Goal: Task Accomplishment & Management: Manage account settings

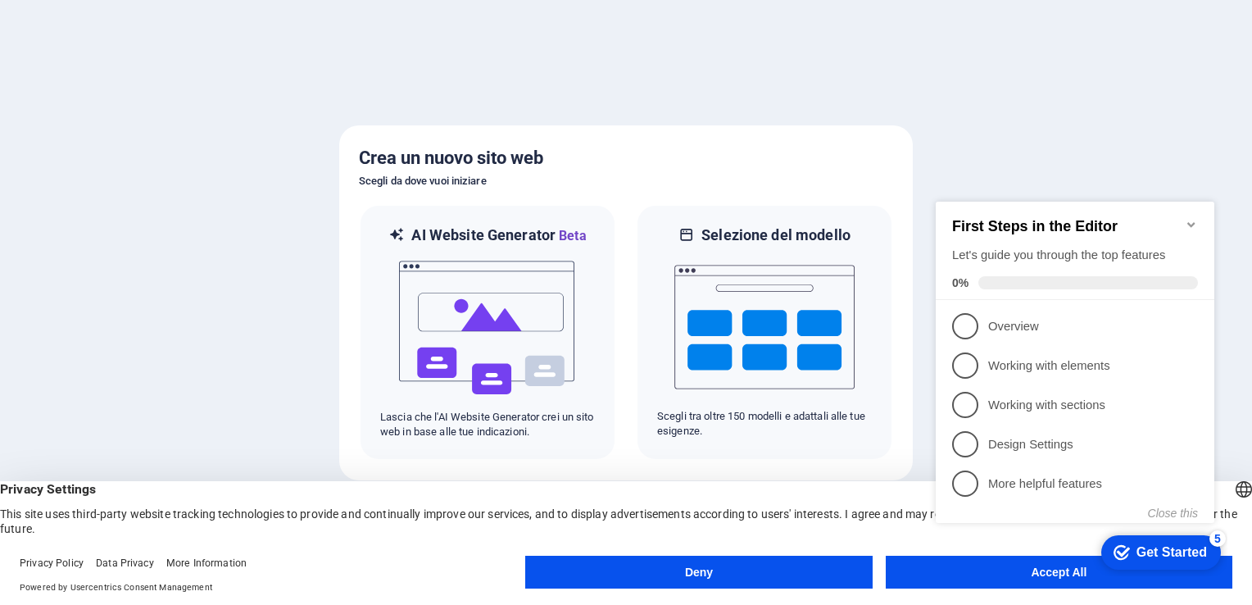
click at [1006, 559] on div "checkmark Get Started 5 First Steps in the Editor Let's guide you through the t…" at bounding box center [1078, 376] width 298 height 399
click at [977, 578] on appcues-checklist "Contextual help checklist present on screen" at bounding box center [1078, 378] width 298 height 403
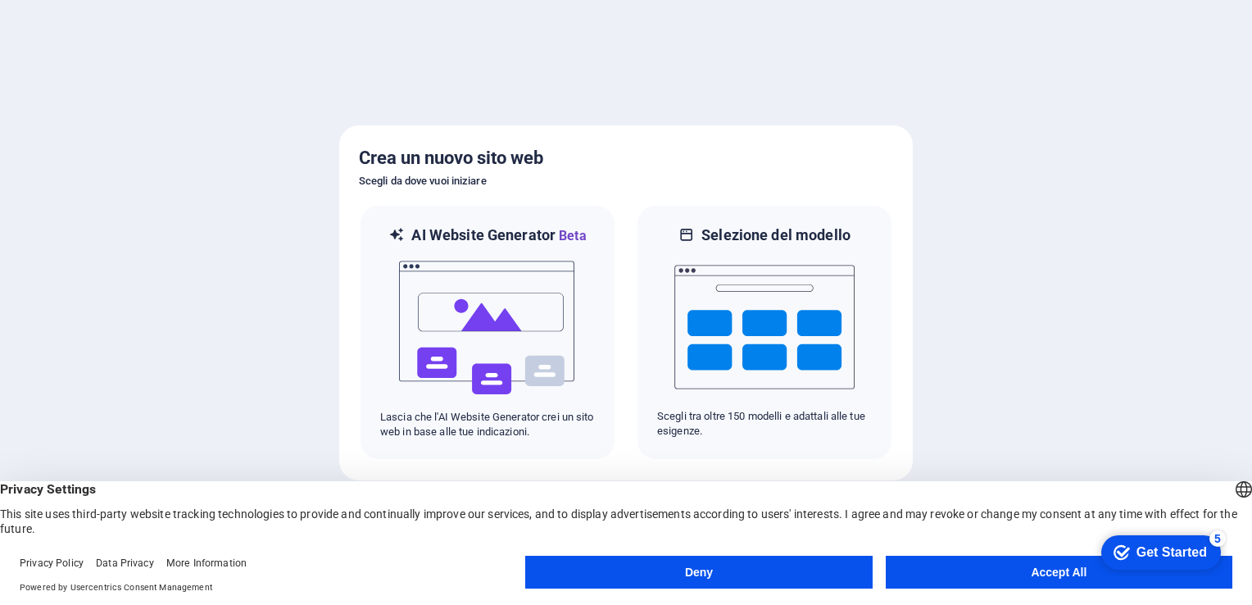
click at [950, 572] on button "Accept All" at bounding box center [1059, 572] width 347 height 33
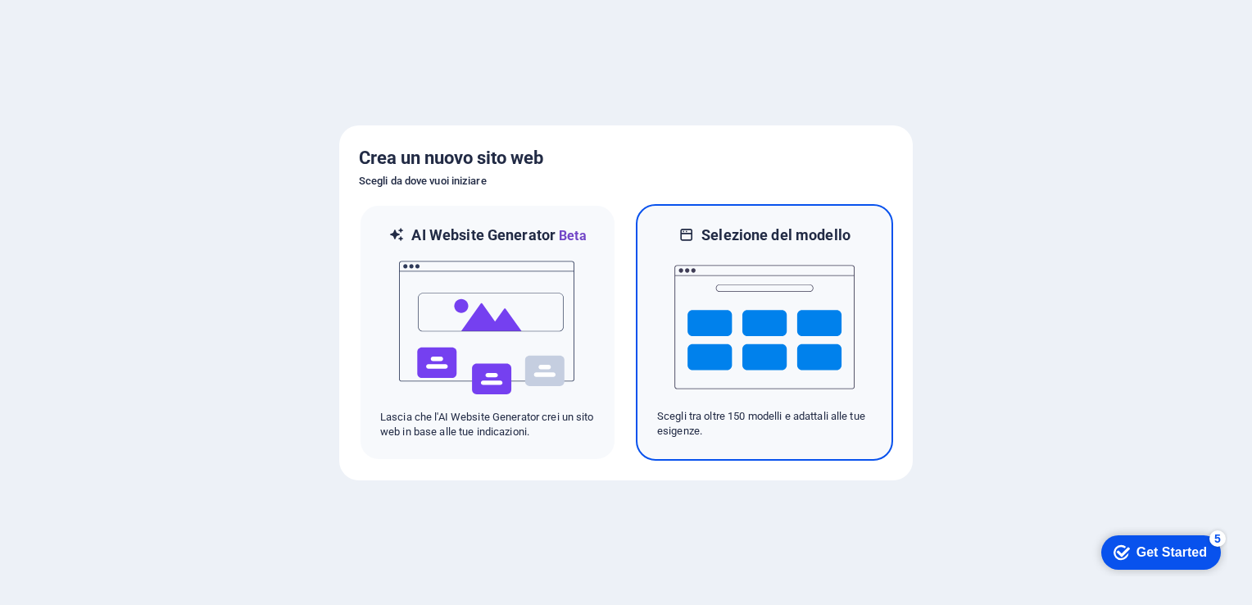
click at [723, 379] on img at bounding box center [764, 327] width 180 height 164
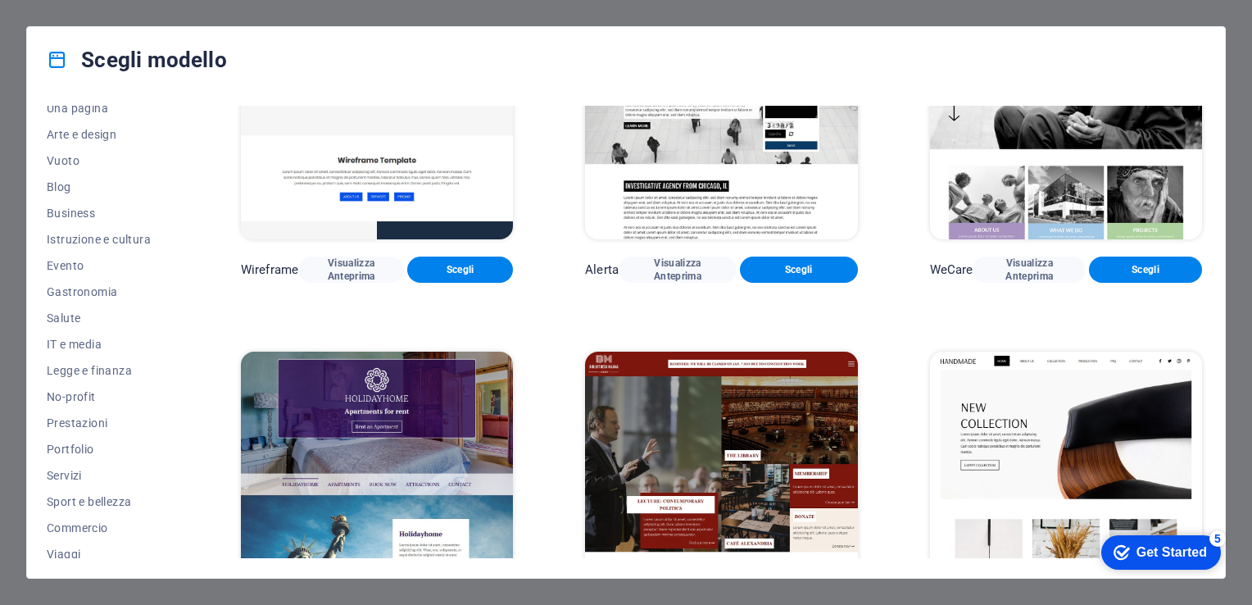
scroll to position [202, 0]
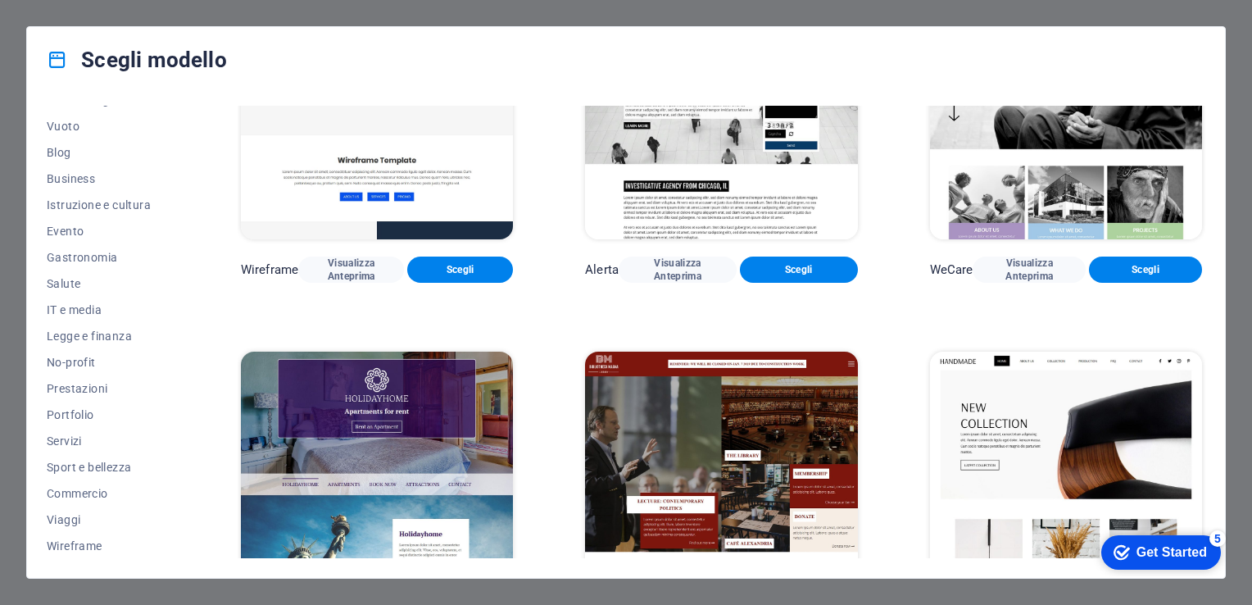
drag, startPoint x: 186, startPoint y: 540, endPoint x: 198, endPoint y: 476, distance: 65.1
click at [198, 476] on div "Tutti i modelli I miei modelli Nuovo Popolari Pagina di destinazione Più pagine…" at bounding box center [626, 335] width 1198 height 485
click at [76, 547] on span "Wireframe" at bounding box center [108, 545] width 122 height 13
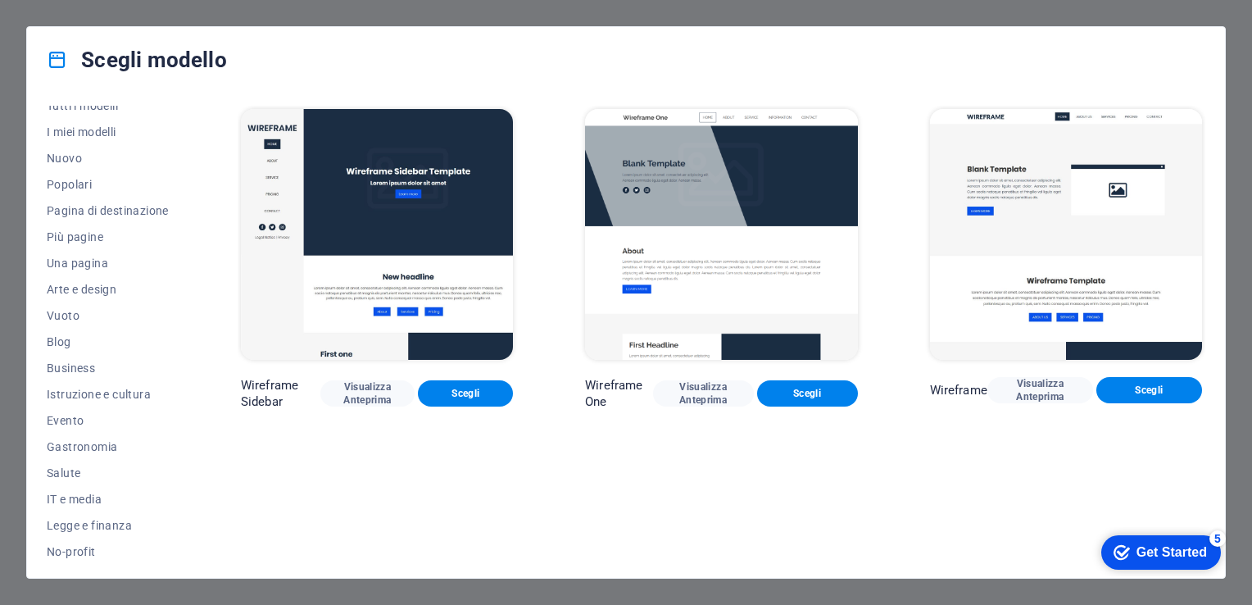
scroll to position [0, 0]
click at [118, 228] on span "Pagina di destinazione" at bounding box center [108, 223] width 122 height 13
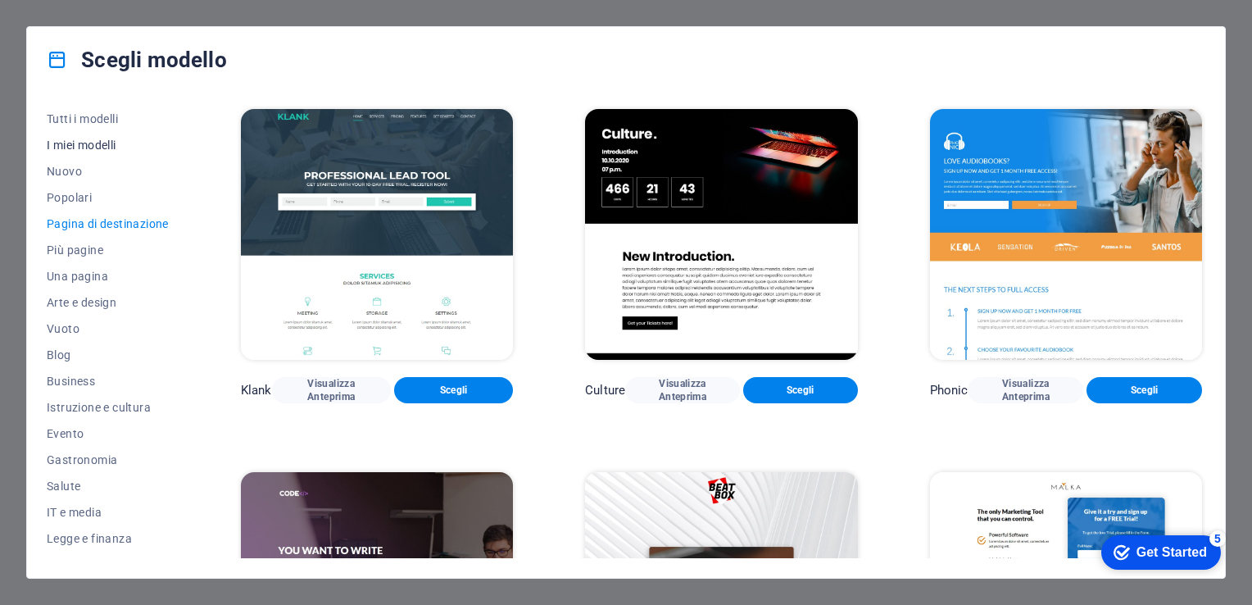
click at [96, 142] on span "I miei modelli" at bounding box center [108, 144] width 122 height 13
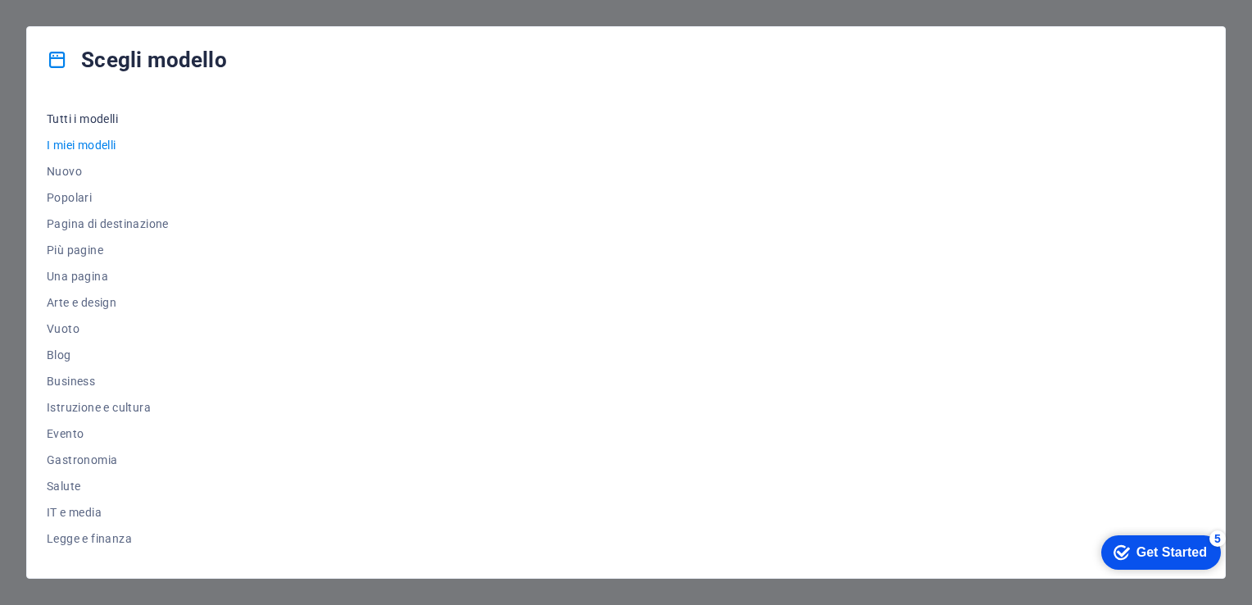
click at [120, 114] on span "Tutti i modelli" at bounding box center [108, 118] width 122 height 13
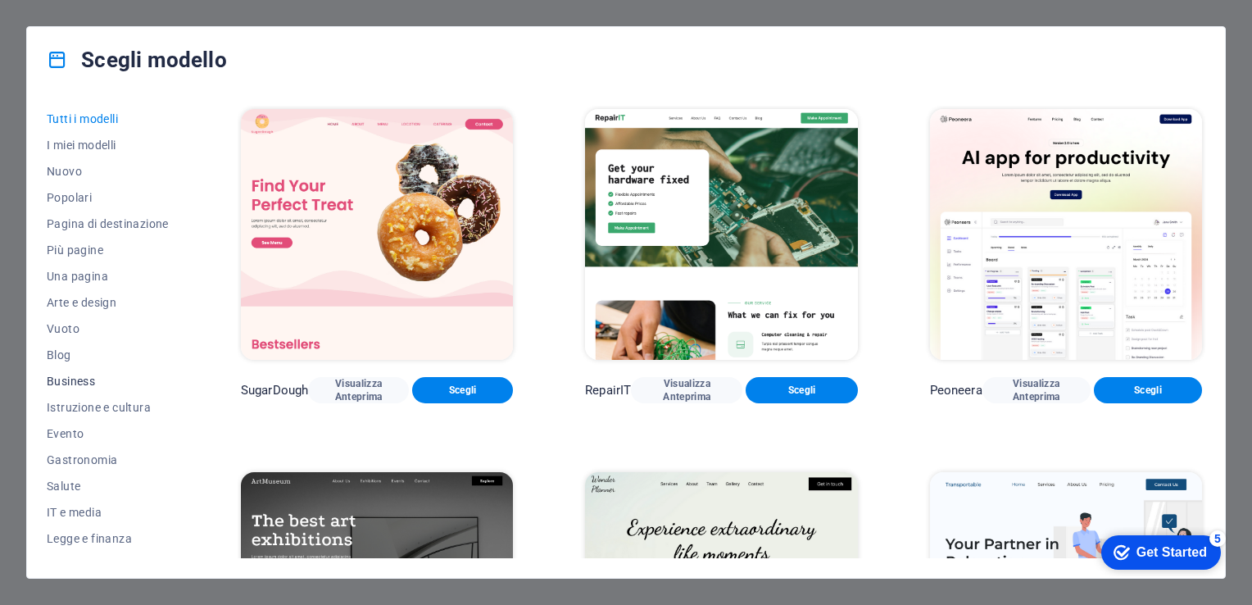
click at [77, 385] on span "Business" at bounding box center [108, 381] width 122 height 13
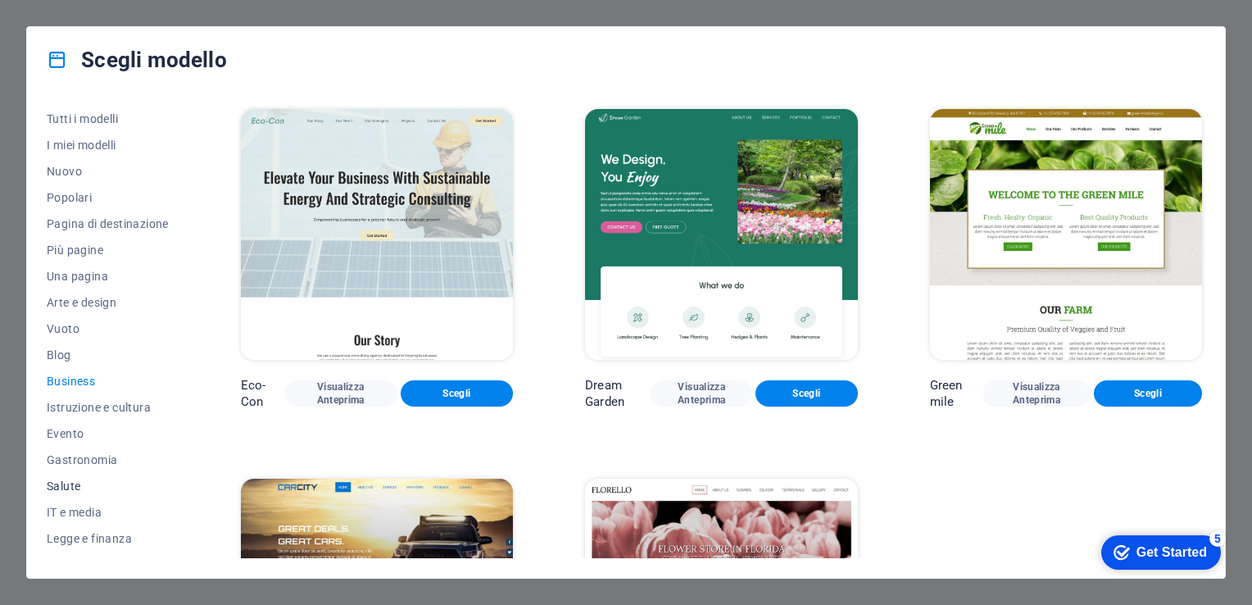
click at [91, 478] on button "Salute" at bounding box center [108, 486] width 122 height 26
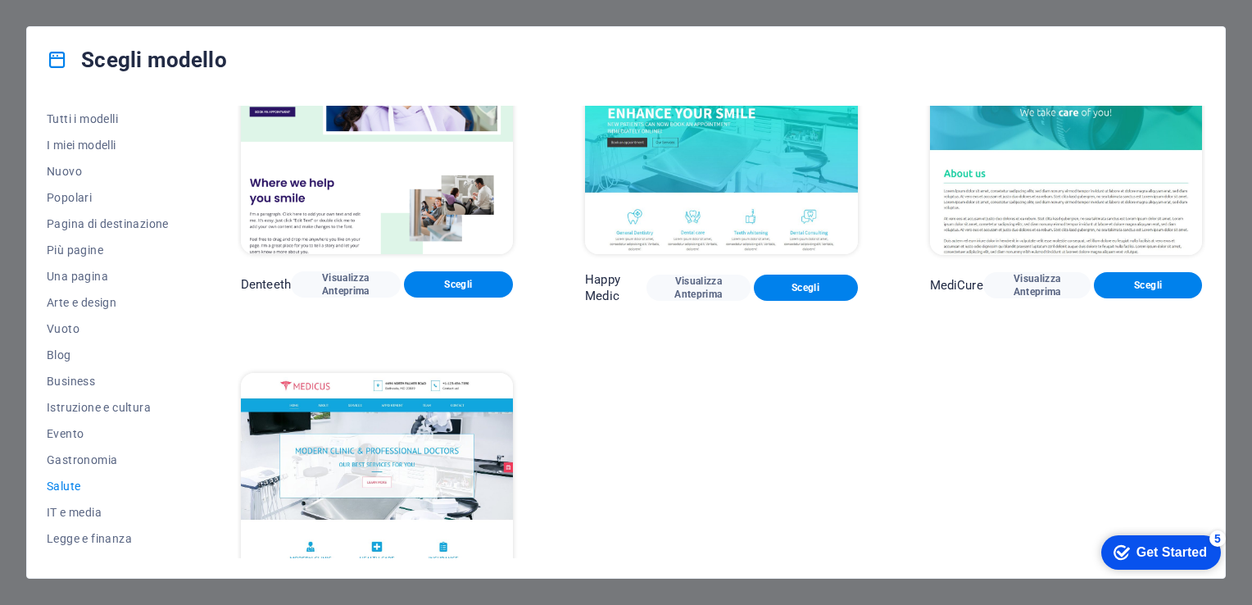
scroll to position [578, 0]
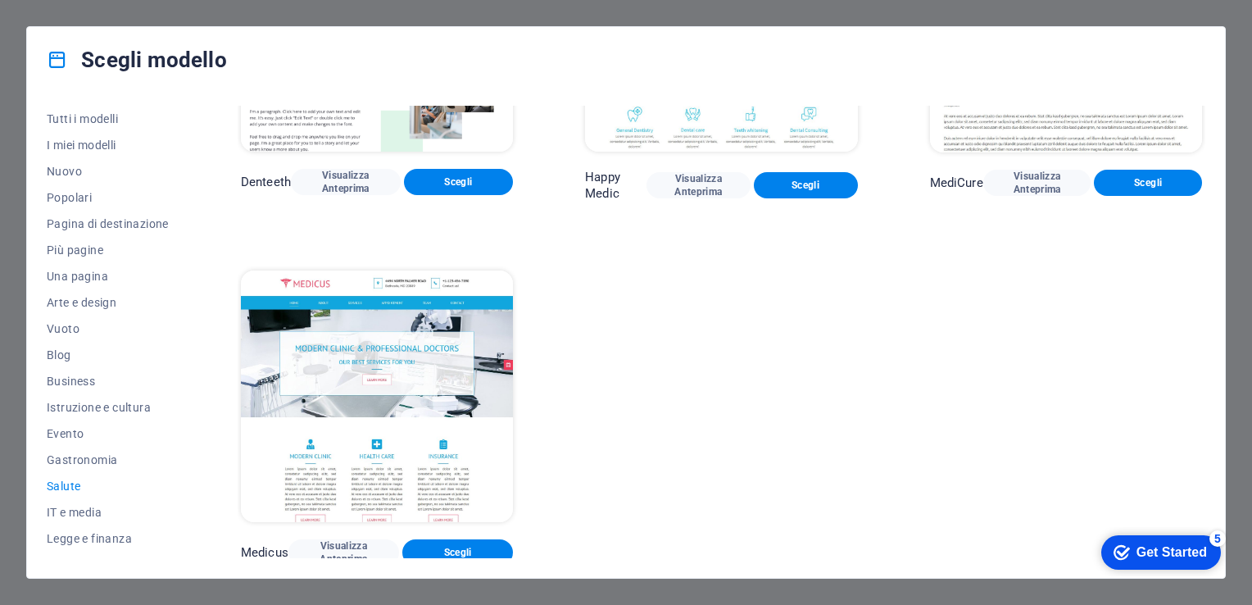
click at [334, 363] on img at bounding box center [377, 395] width 272 height 251
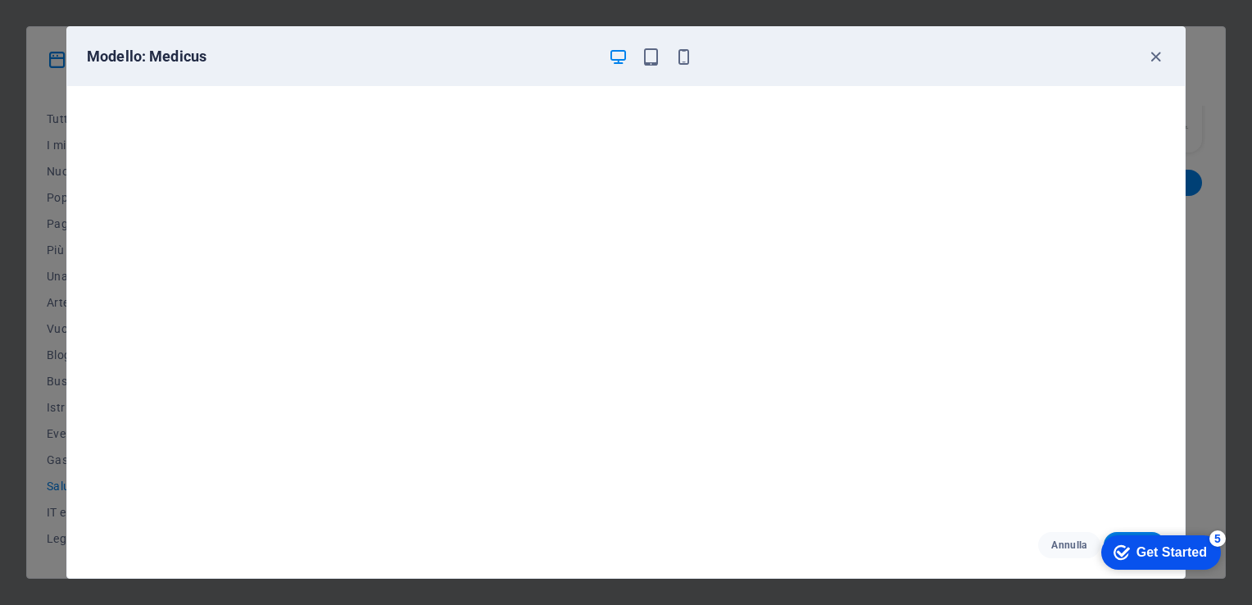
click at [1141, 553] on div "Get Started" at bounding box center [1172, 552] width 70 height 15
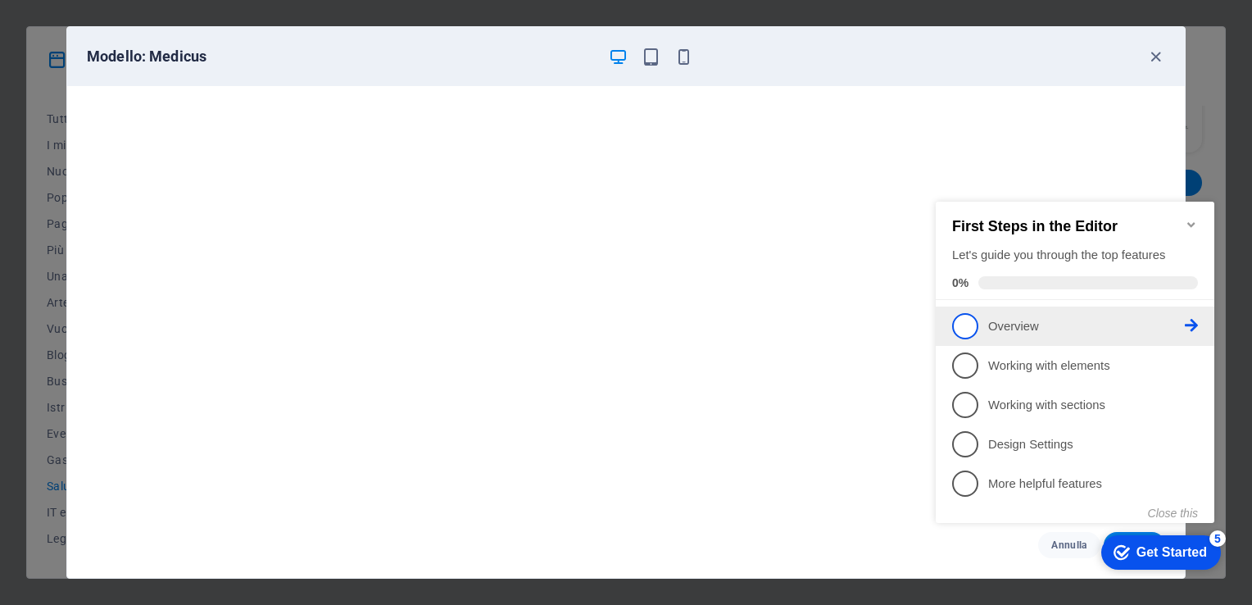
click at [962, 329] on span "1" at bounding box center [965, 326] width 26 height 26
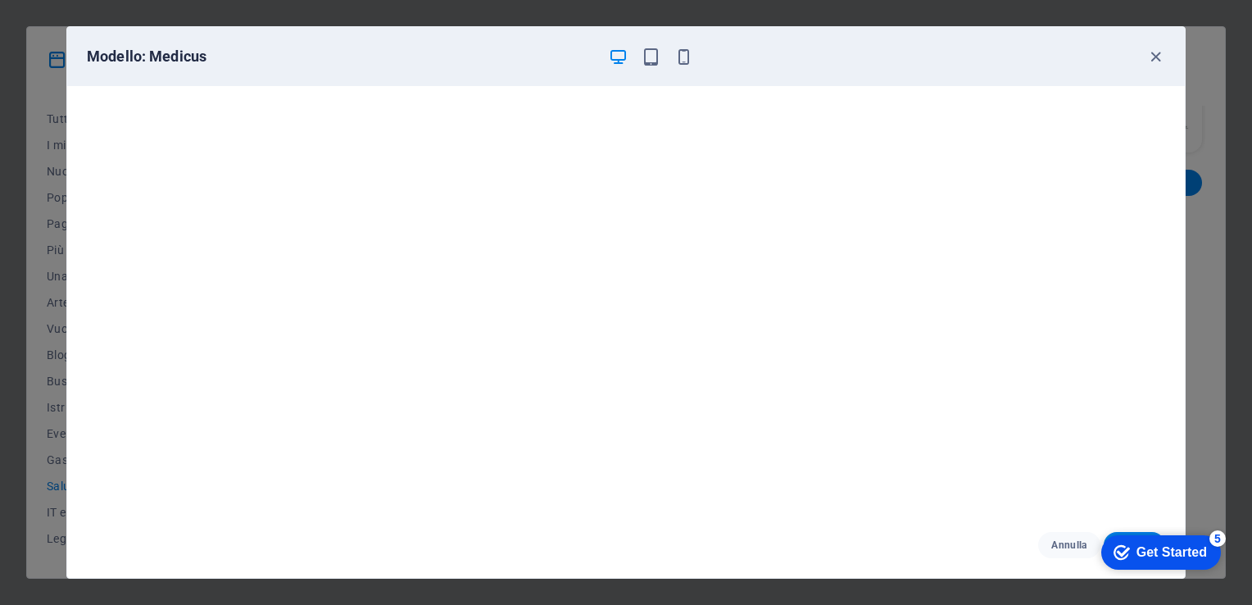
click at [1138, 547] on div "Get Started" at bounding box center [1172, 552] width 70 height 15
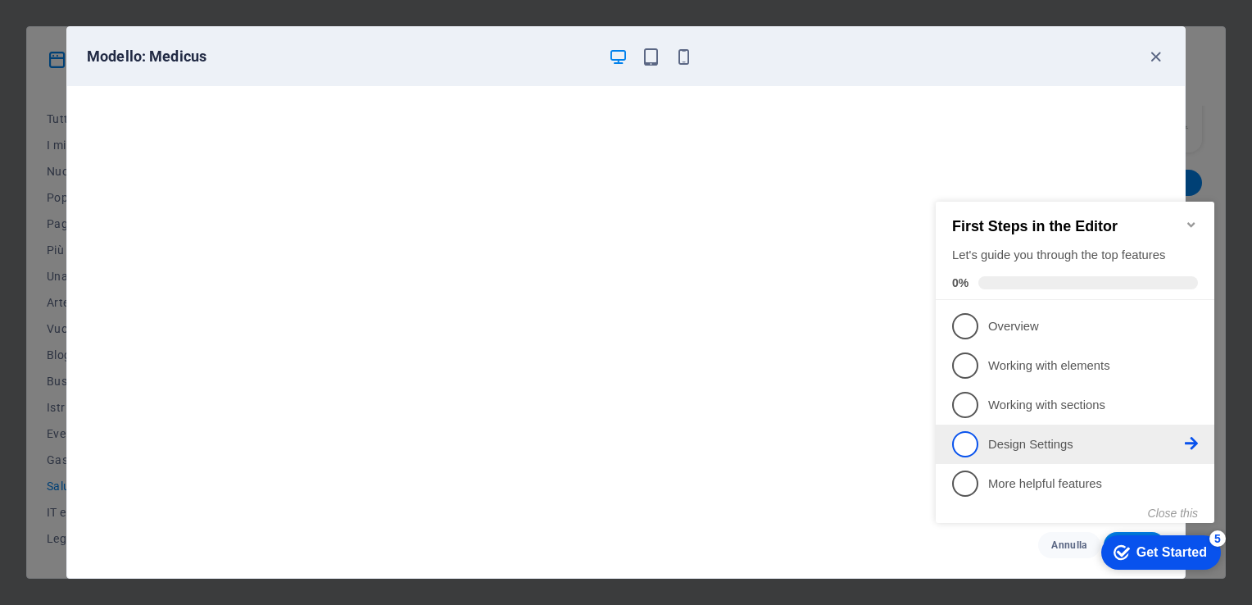
click at [957, 444] on span "4" at bounding box center [965, 444] width 26 height 26
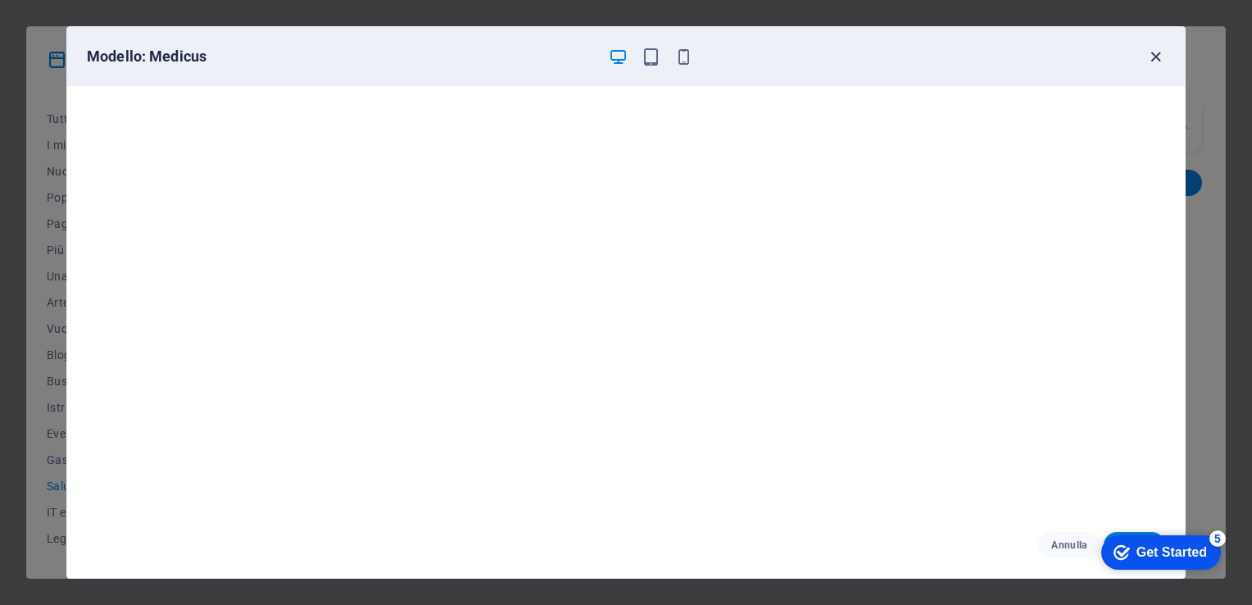
click at [1149, 59] on icon "button" at bounding box center [1155, 57] width 19 height 19
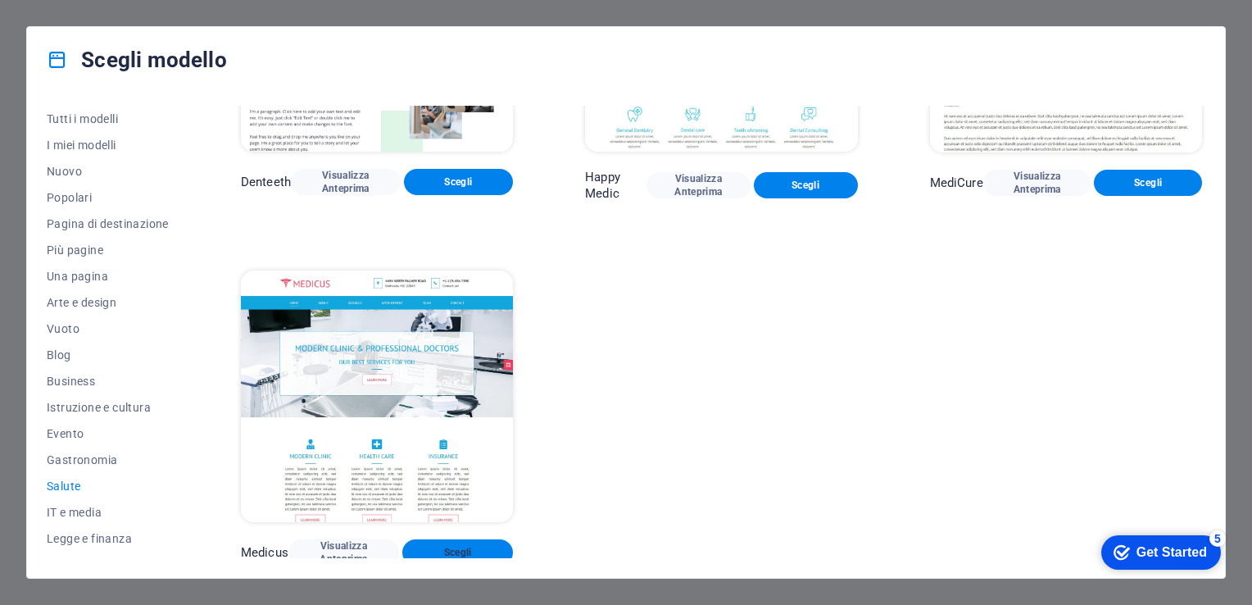
click at [465, 546] on span "Scegli" at bounding box center [457, 552] width 84 height 13
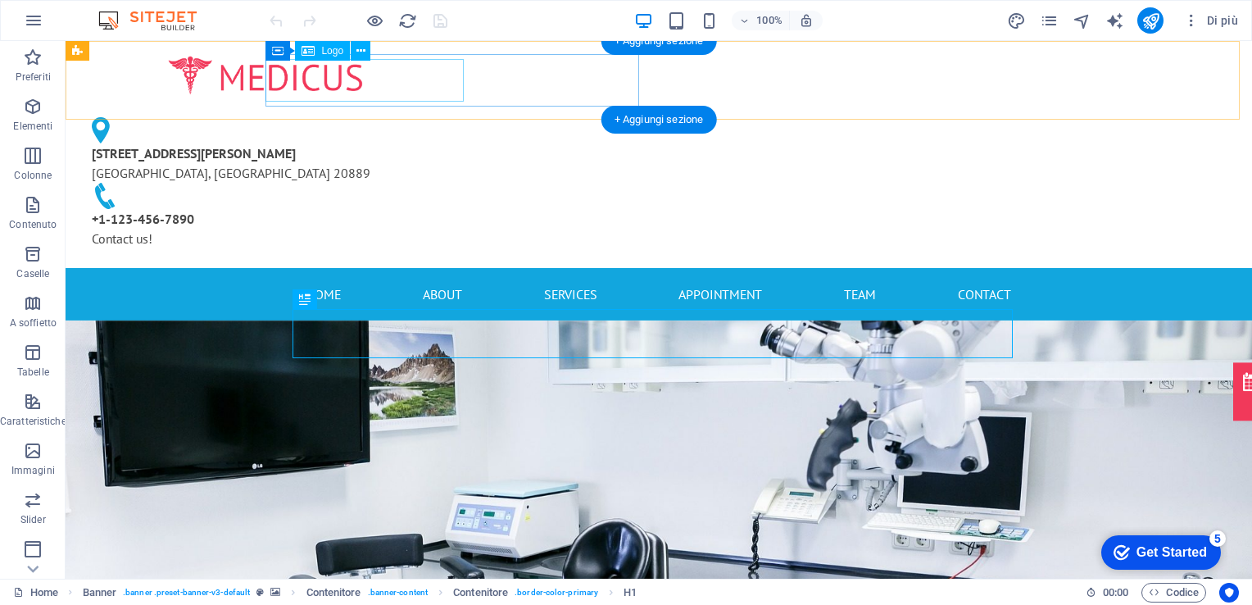
click at [346, 78] on div at bounding box center [266, 75] width 374 height 43
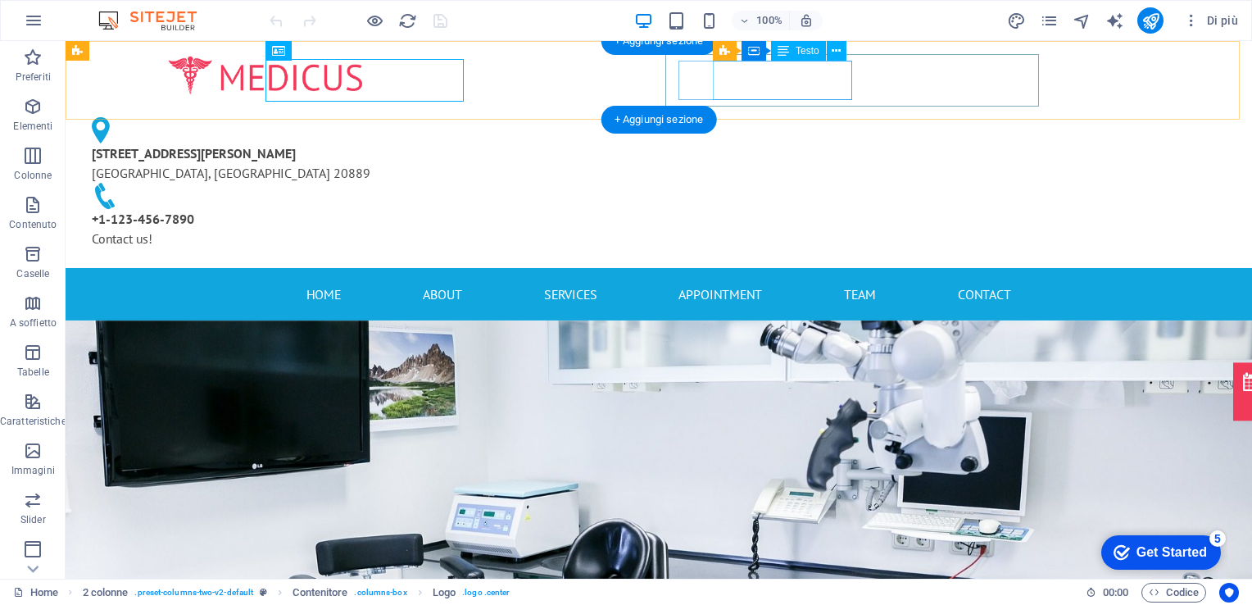
click at [426, 143] on div "4494 North Palmer Road Bethesda, MD 20889" at bounding box center [259, 162] width 334 height 39
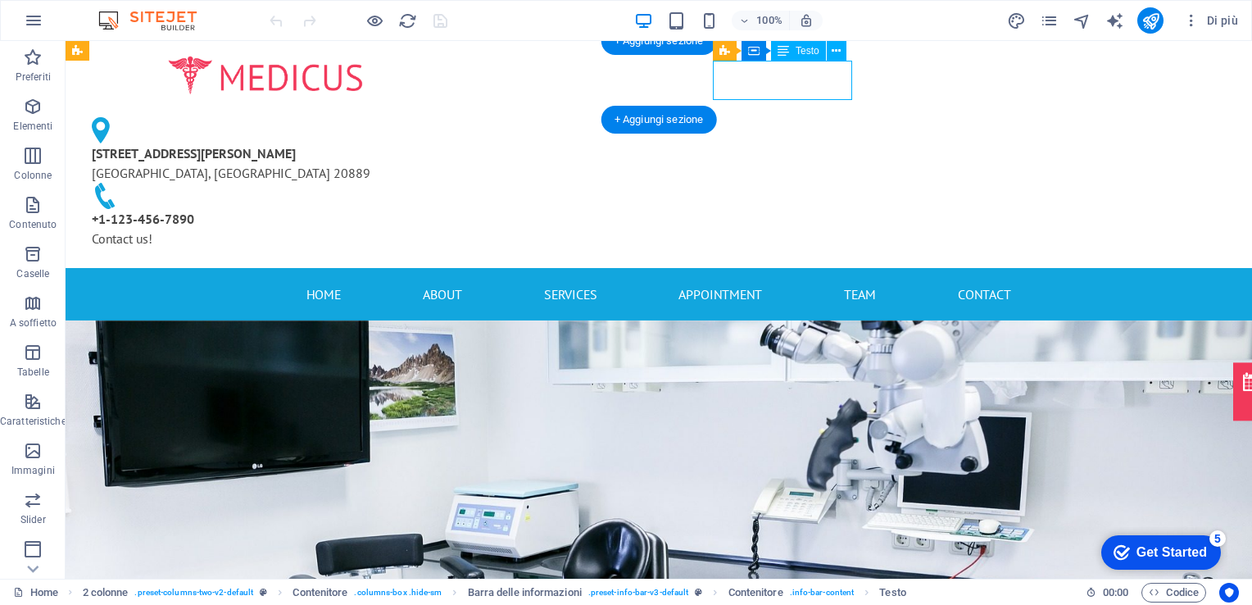
click at [426, 143] on div "4494 North Palmer Road Bethesda, MD 20889" at bounding box center [259, 162] width 334 height 39
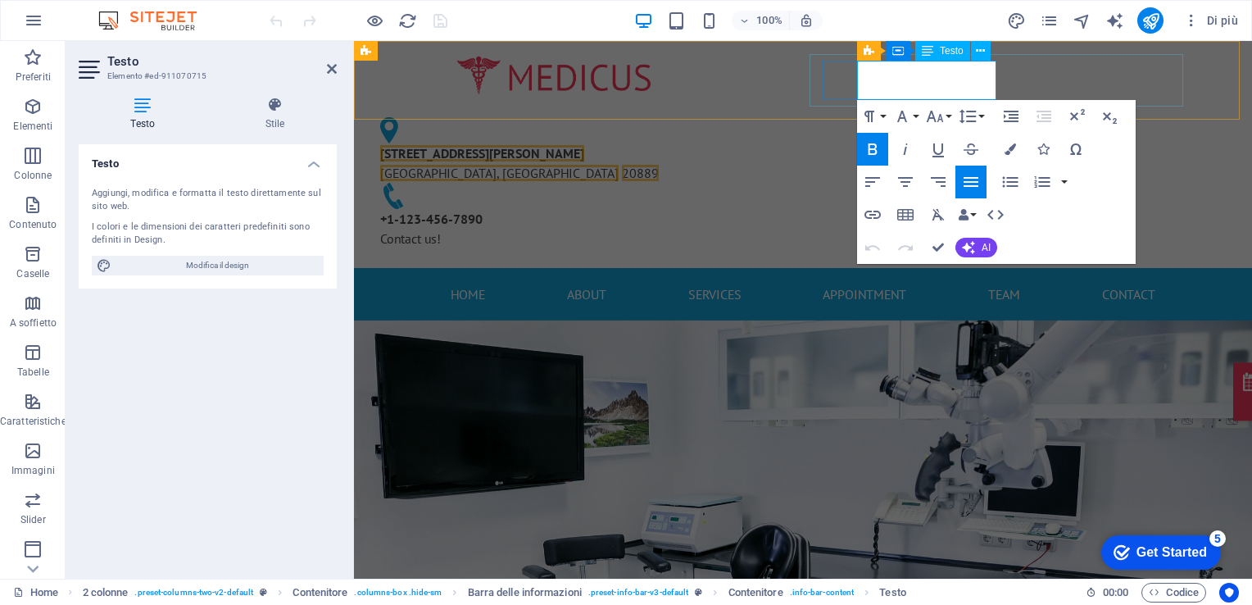
click at [584, 145] on span "4494 North Palmer Road" at bounding box center [482, 153] width 204 height 16
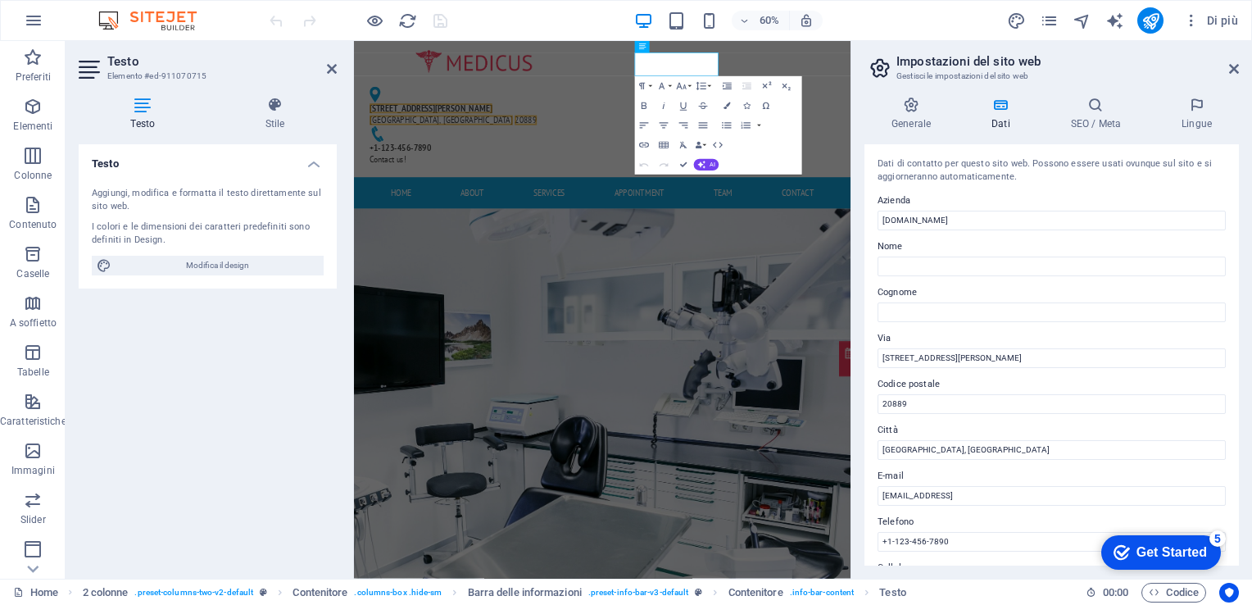
click at [916, 71] on h3 "Gestisci le impostazioni del sito web" at bounding box center [1052, 76] width 310 height 15
click at [942, 261] on input "Nome" at bounding box center [1052, 267] width 348 height 20
click at [878, 370] on div "Dati di contatto per questo sito web. Possono essere usati ovunque sul sito e s…" at bounding box center [1052, 354] width 375 height 421
click at [918, 361] on input "4494 North Palmer Road" at bounding box center [1052, 358] width 348 height 20
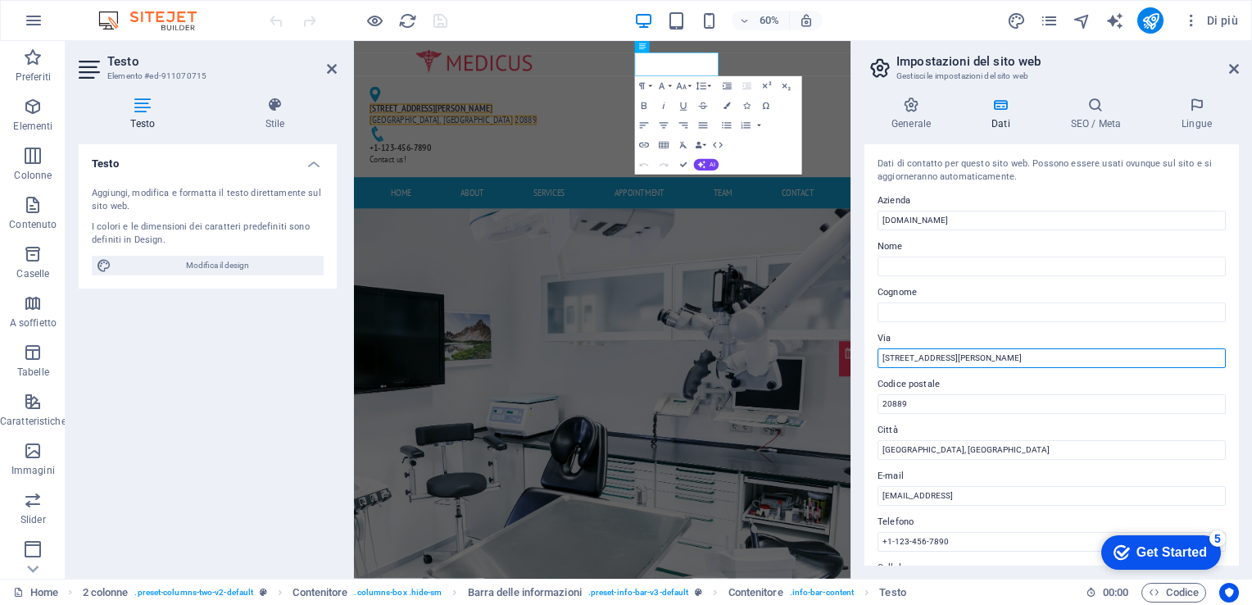
click at [918, 361] on input "4494 North Palmer Road" at bounding box center [1052, 358] width 348 height 20
type input "b"
type input "Via Tripolitania 122"
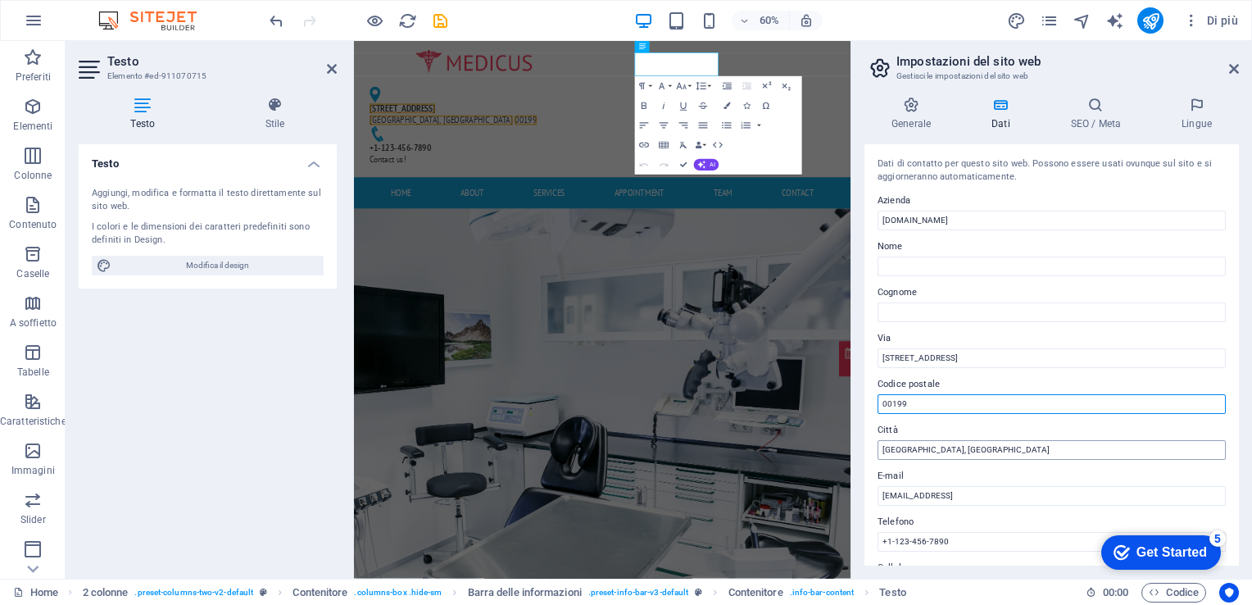
type input "00199"
click at [952, 449] on input "Bethesda, MD" at bounding box center [1052, 450] width 348 height 20
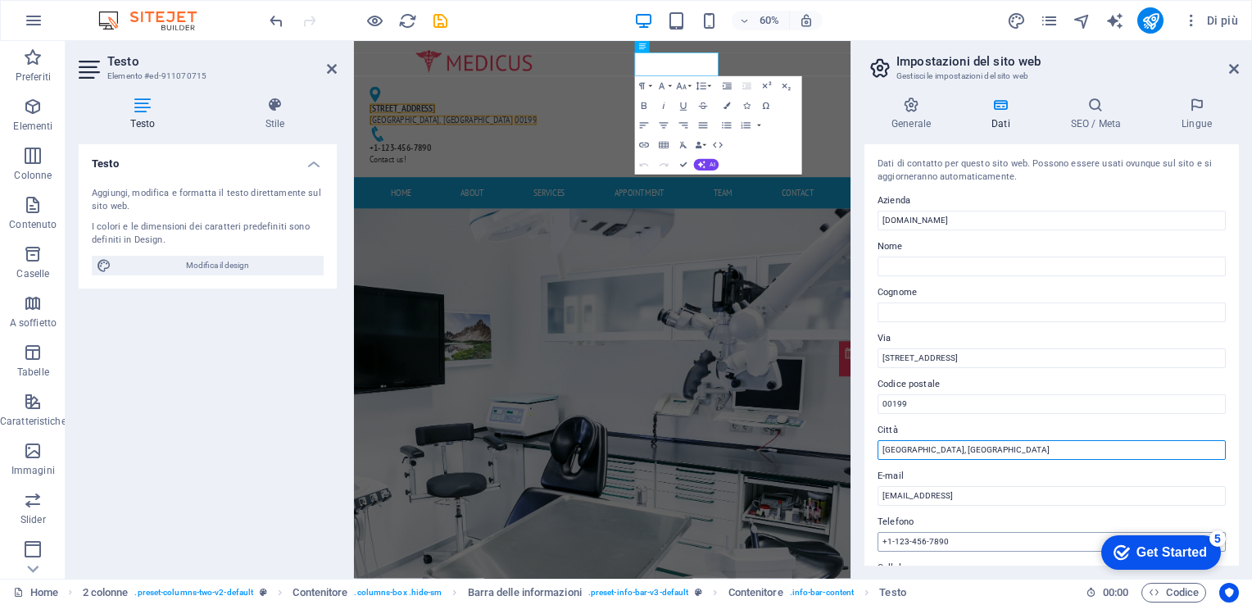
type input "Roma, RM"
click at [951, 549] on input "+1-123-456-7890" at bounding box center [1052, 542] width 348 height 20
type input "3493631188"
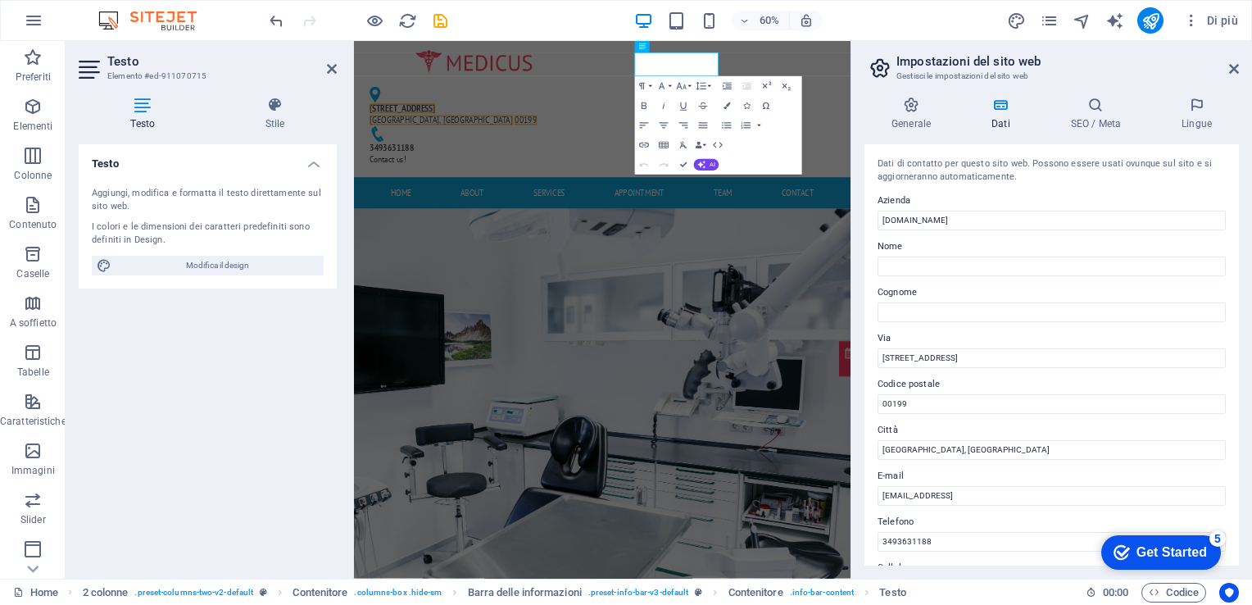
drag, startPoint x: 1234, startPoint y: 266, endPoint x: 1236, endPoint y: 381, distance: 115.6
click at [1236, 381] on div "Dati di contatto per questo sito web. Possono essere usati ovunque sul sito e s…" at bounding box center [1052, 354] width 375 height 421
click at [1233, 422] on div "Dati di contatto per questo sito web. Possono essere usati ovunque sul sito e s…" at bounding box center [1052, 354] width 375 height 421
click at [924, 544] on input "3493631188" at bounding box center [1052, 542] width 348 height 20
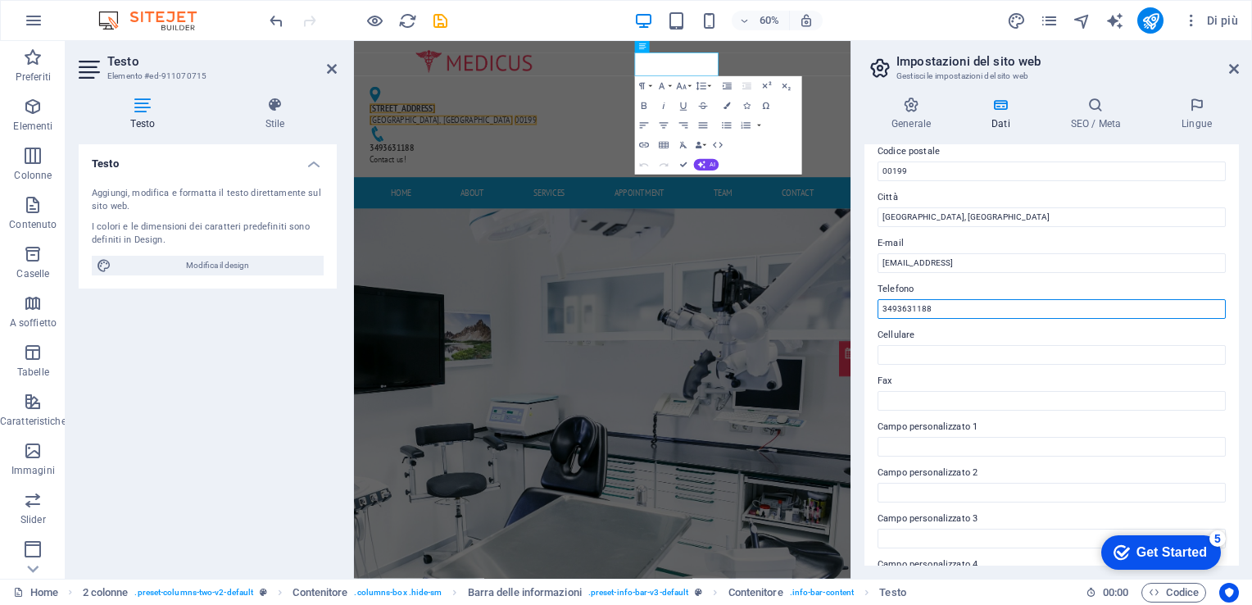
click at [906, 310] on input "3493631188" at bounding box center [1052, 309] width 348 height 20
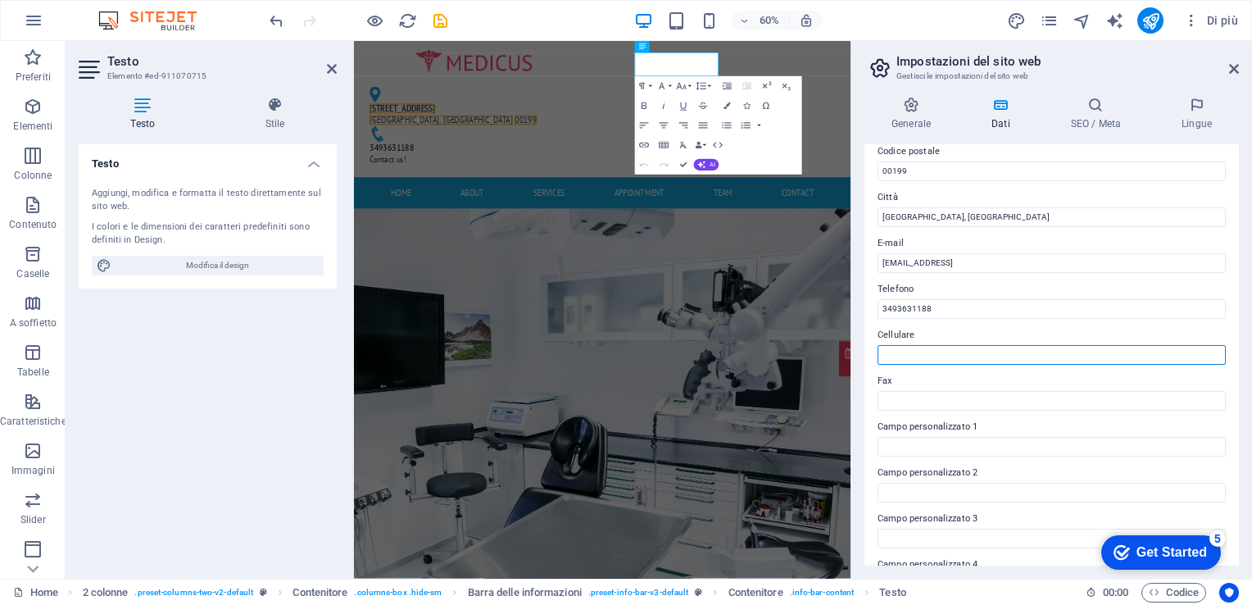
click at [937, 360] on input "Cellulare" at bounding box center [1052, 355] width 348 height 20
paste input "3493631188"
type input "3493631188"
drag, startPoint x: 1240, startPoint y: 491, endPoint x: 1244, endPoint y: 560, distance: 69.0
click at [1244, 560] on div "Generale Dati SEO / Meta Lingue Nome del sito web misurazionevistaadomicilio.co…" at bounding box center [1051, 331] width 401 height 495
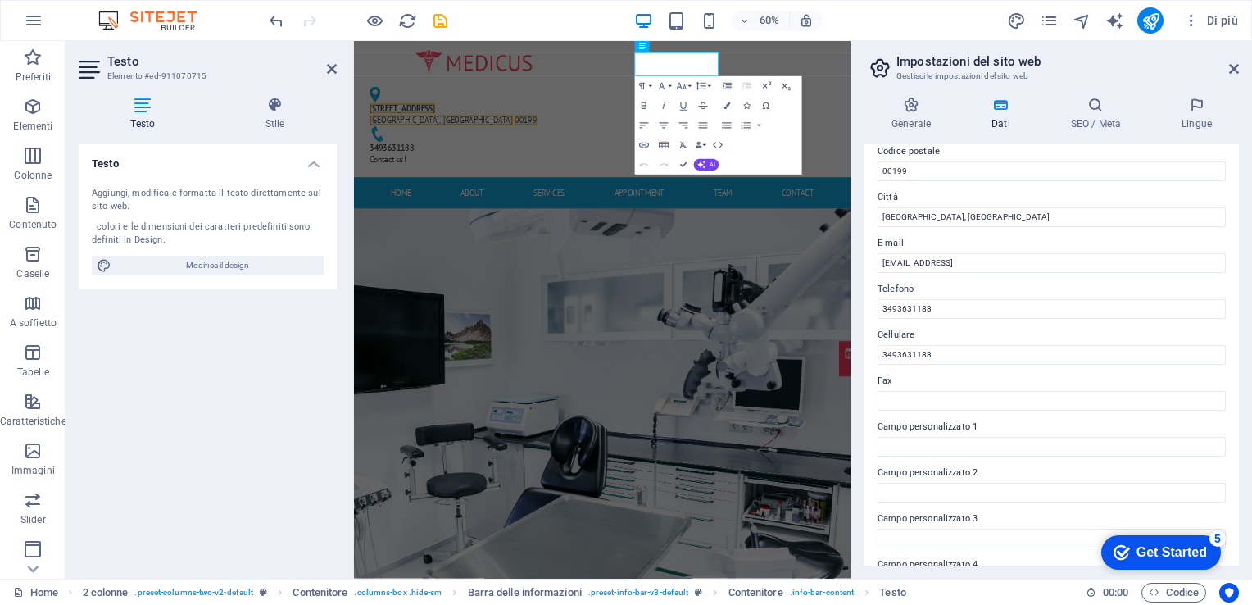
scroll to position [365, 0]
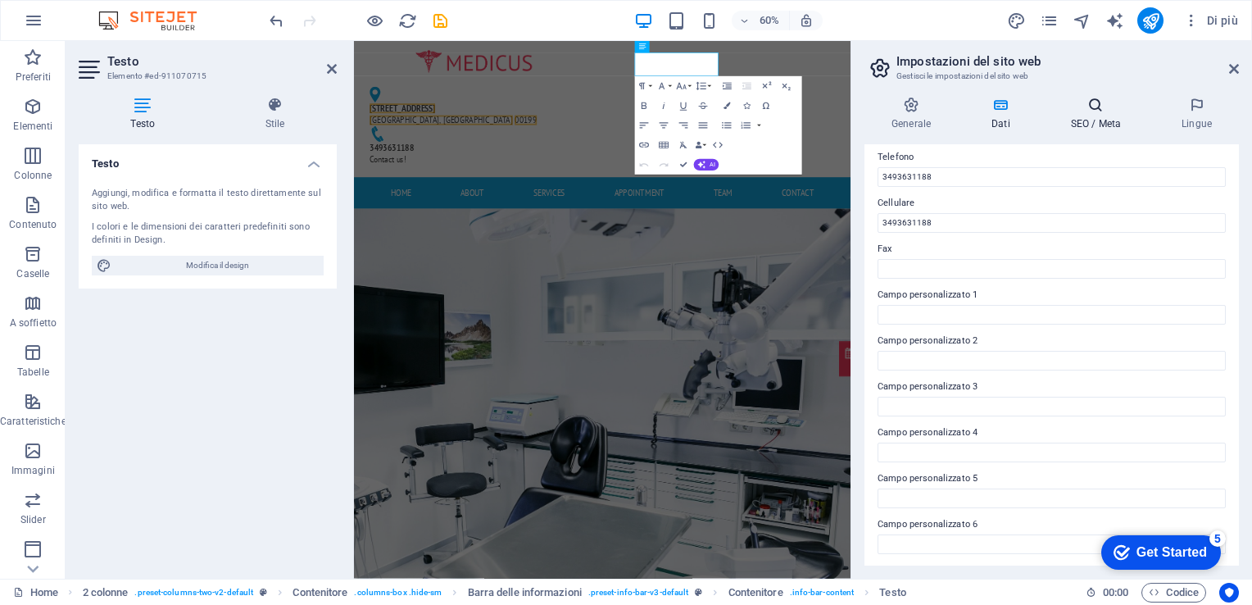
click at [1090, 115] on h4 "SEO / Meta" at bounding box center [1099, 114] width 111 height 34
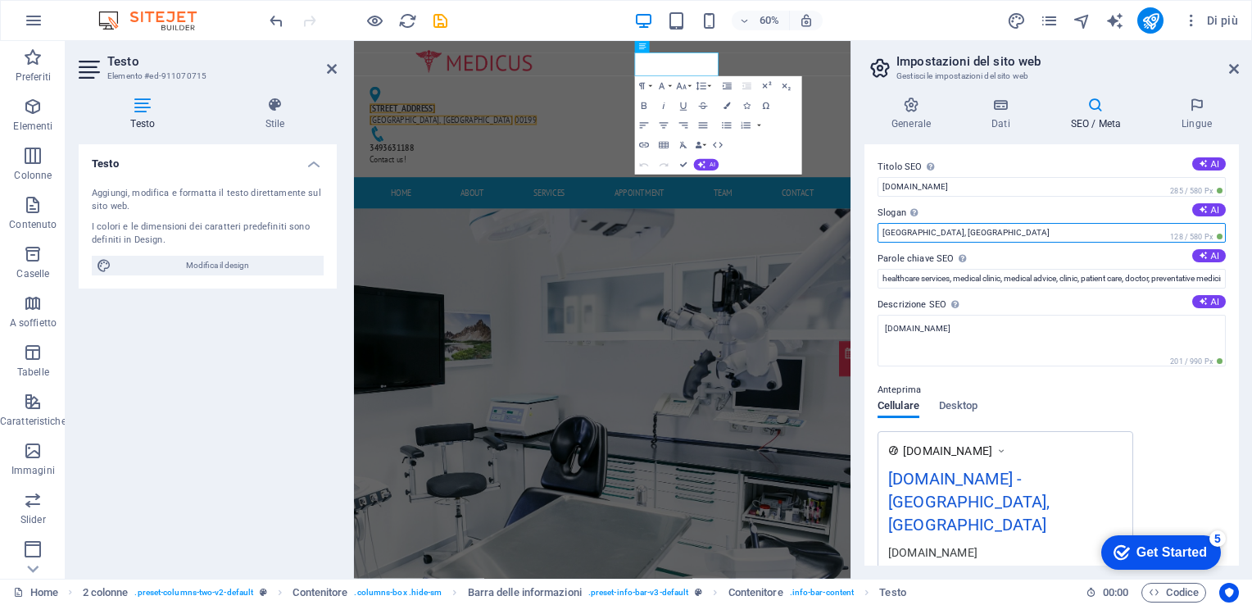
click at [988, 228] on input "Bethesda, MD" at bounding box center [1052, 233] width 348 height 20
click at [973, 404] on span "Desktop" at bounding box center [958, 407] width 39 height 23
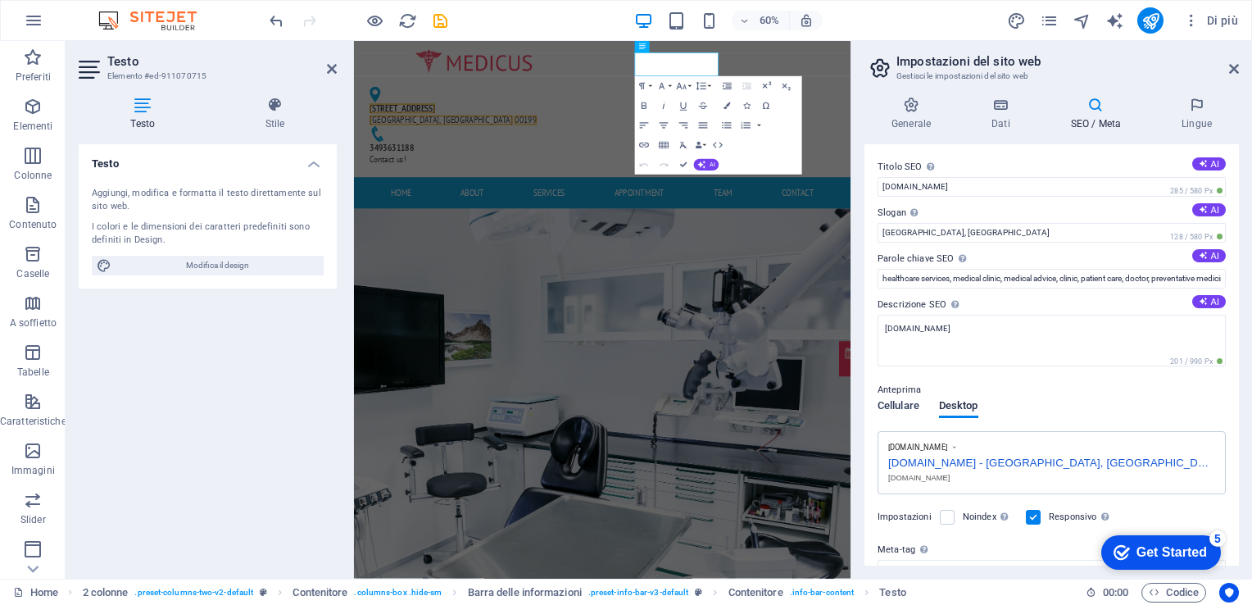
click at [891, 405] on span "Cellulare" at bounding box center [899, 407] width 42 height 23
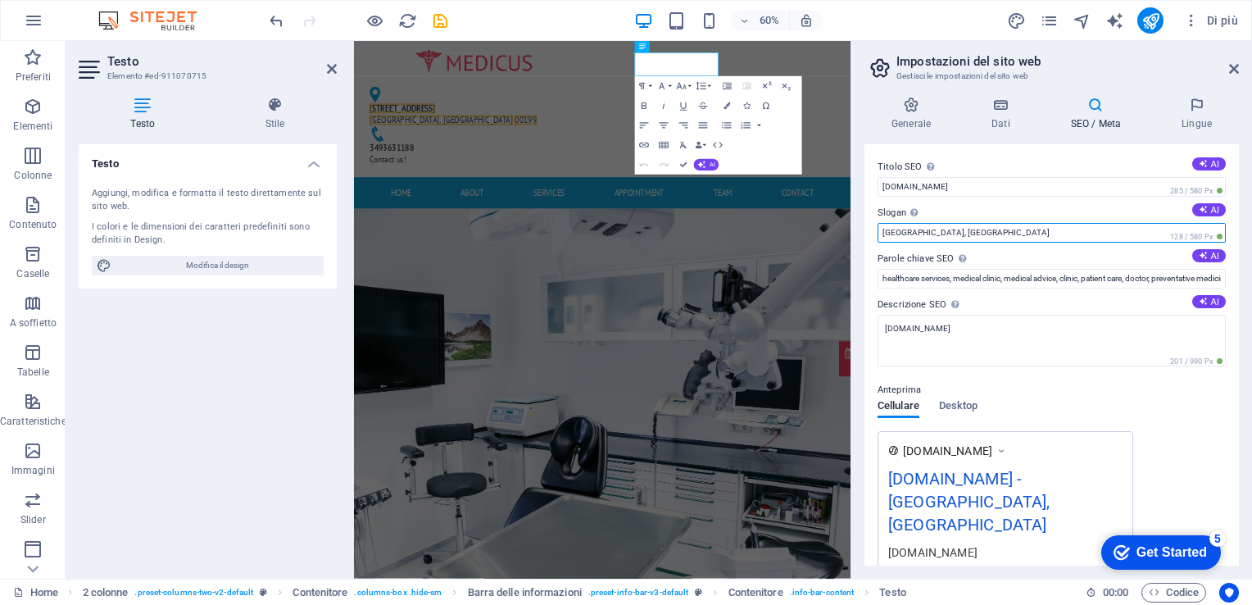
click at [924, 231] on input "Bethesda, MD" at bounding box center [1052, 233] width 348 height 20
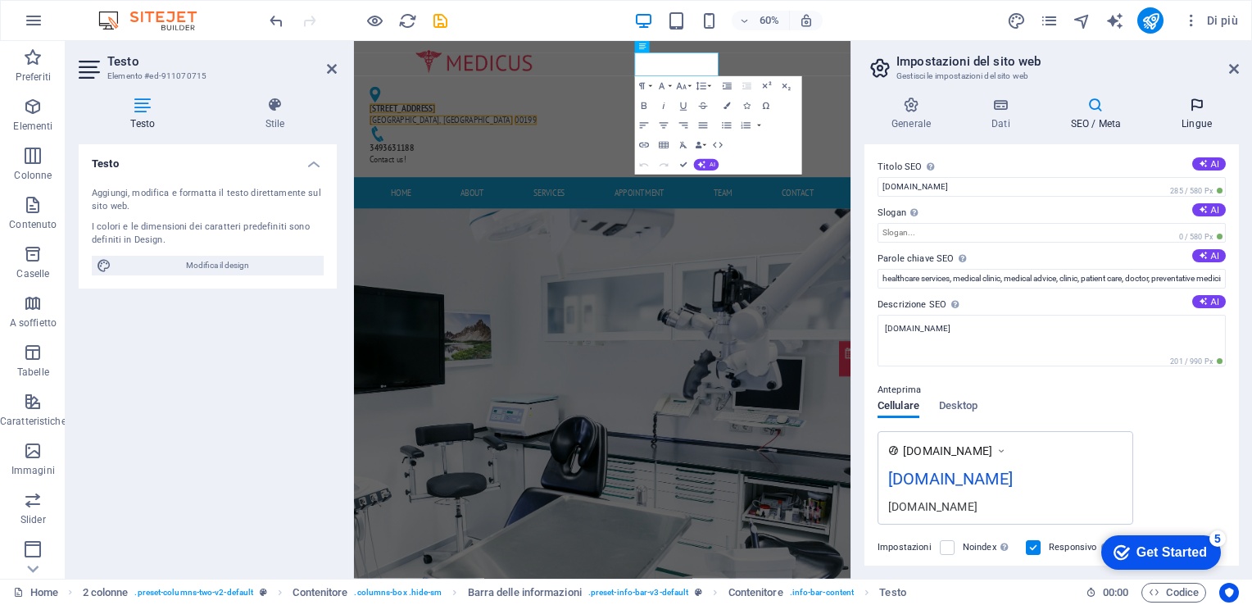
click at [1206, 108] on icon at bounding box center [1197, 105] width 84 height 16
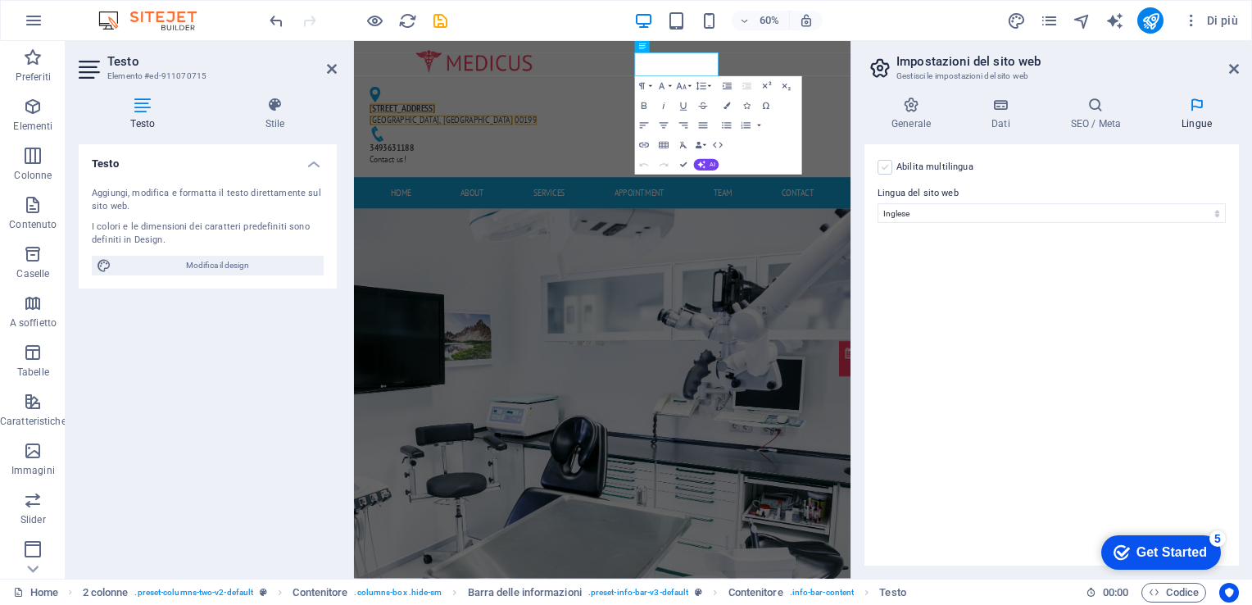
click at [891, 166] on label at bounding box center [885, 167] width 15 height 15
click at [0, 0] on input "Abilita multilingua Per disabilitare la multilingua, cancella tutte le lingue f…" at bounding box center [0, 0] width 0 height 0
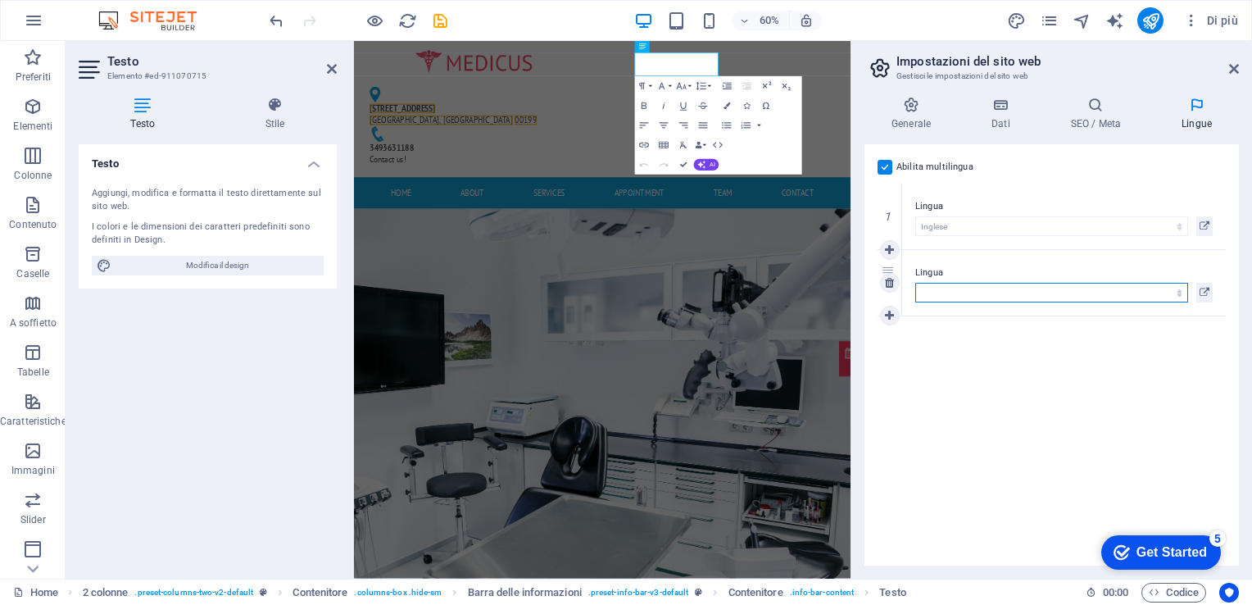
click at [938, 283] on select "Abkhazian Afar Afrikaans Akan Albanese Amharic Arabo Aragonese Armenian Assames…" at bounding box center [1051, 293] width 273 height 20
select select "33"
click at [915, 283] on select "Abkhazian Afar Afrikaans Akan Albanese Amharic Arabo Aragonese Armenian Assames…" at bounding box center [1051, 293] width 273 height 20
click at [890, 316] on icon at bounding box center [889, 315] width 9 height 11
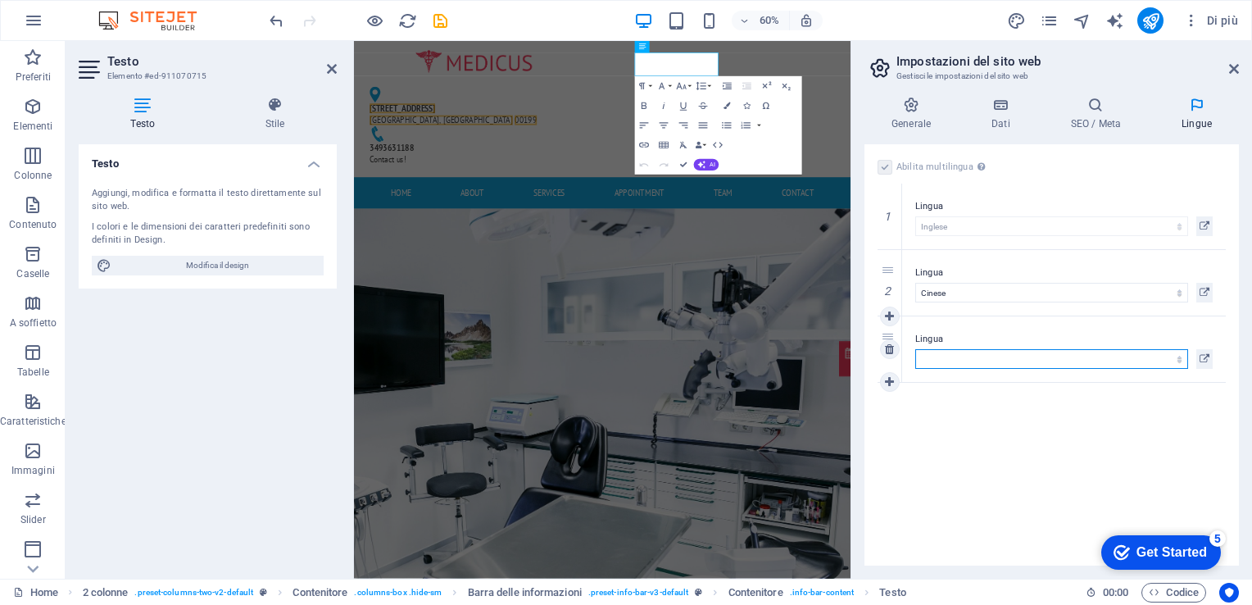
click at [922, 357] on select "Abkhazian Afar Afrikaans Akan Albanese Amharic Arabo Aragonese Armenian Assames…" at bounding box center [1051, 359] width 273 height 20
select select "146"
click at [922, 357] on select "Abkhazian Afar Afrikaans Akan Albanese Amharic Arabo Aragonese Armenian Assames…" at bounding box center [1051, 359] width 273 height 20
click at [1012, 115] on h4 "Dati" at bounding box center [1004, 114] width 79 height 34
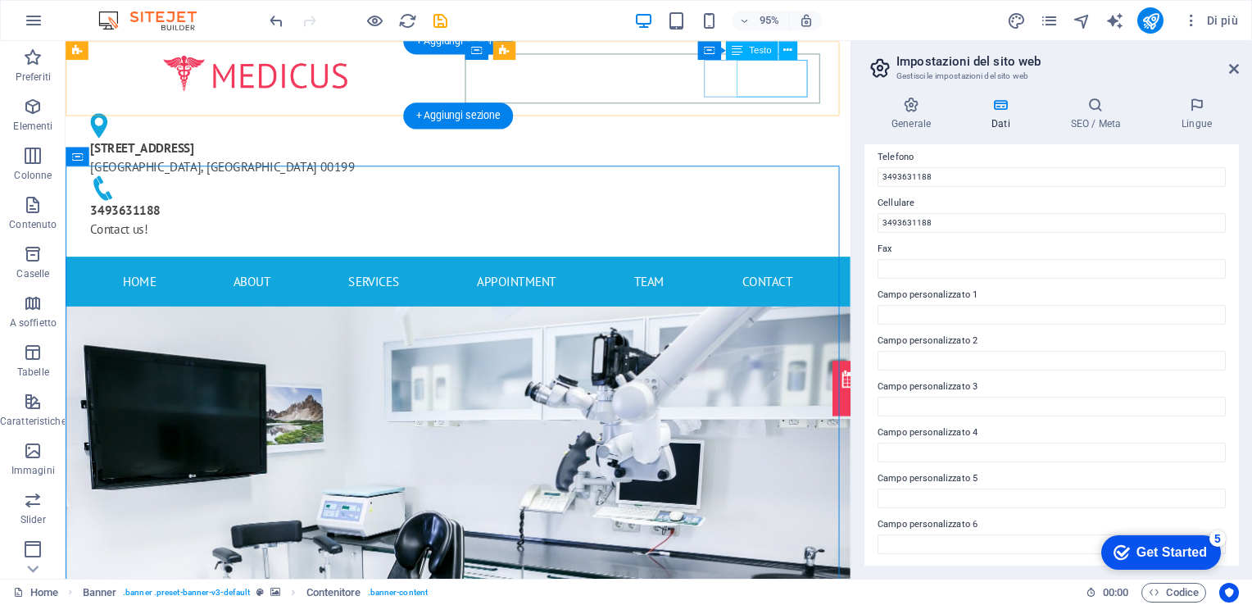
click at [439, 209] on div "3493631188 Contact us!" at bounding box center [265, 228] width 347 height 39
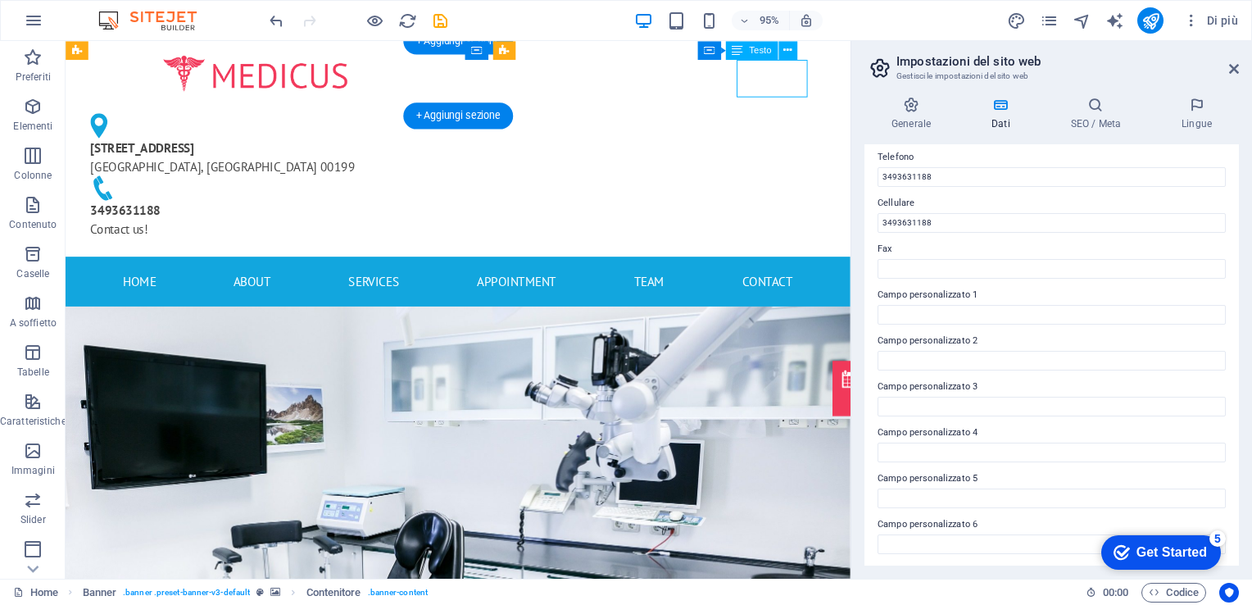
click at [439, 209] on div "3493631188 Contact us!" at bounding box center [265, 228] width 347 height 39
click at [728, 268] on div "Home About Services Appointment Team Contact" at bounding box center [479, 294] width 826 height 52
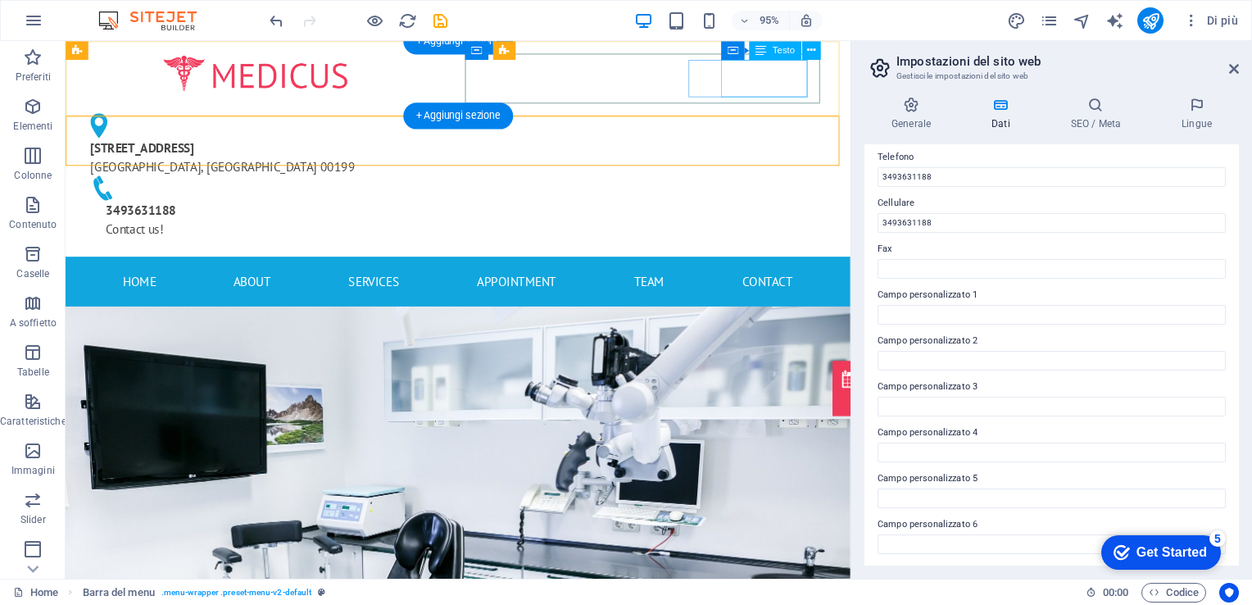
click at [439, 209] on div "3493631188 Contact us!" at bounding box center [265, 228] width 347 height 39
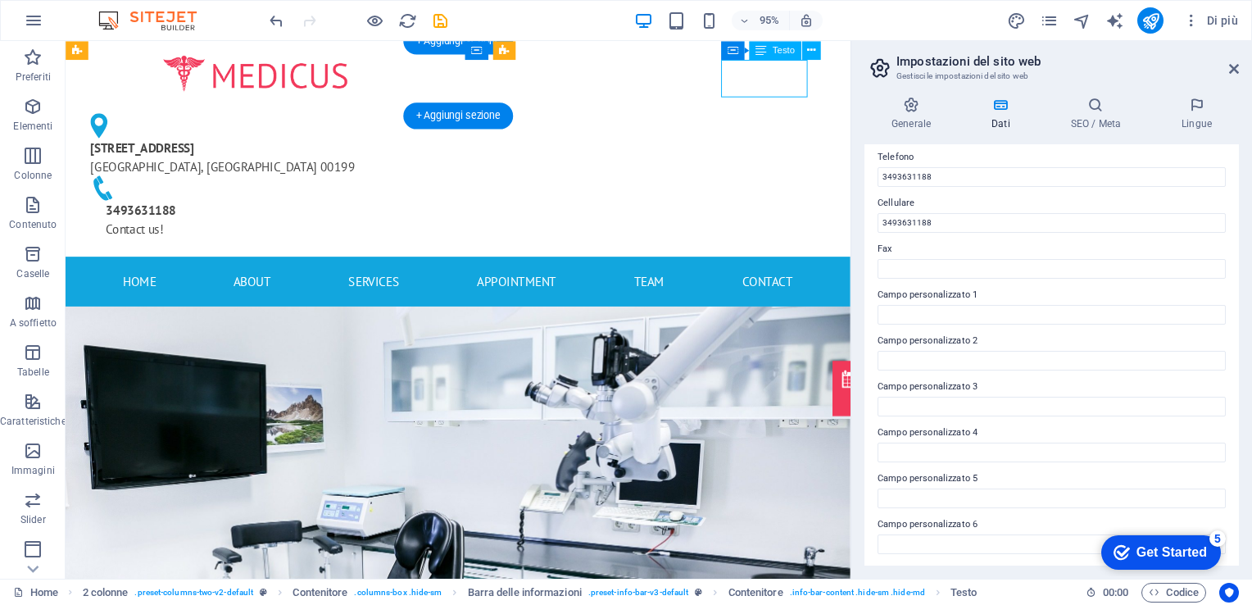
click at [439, 209] on div "3493631188 Contact us!" at bounding box center [265, 228] width 347 height 39
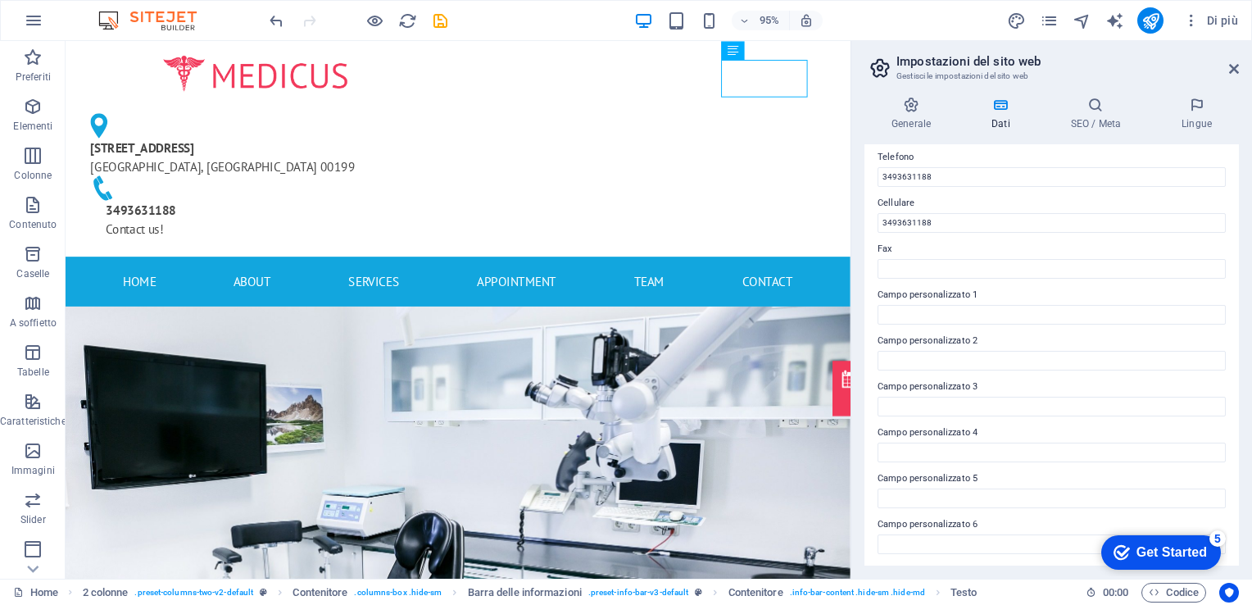
click at [1240, 70] on aside "Impostazioni del sito web Gestisci le impostazioni del sito web Generale Dati S…" at bounding box center [1052, 310] width 402 height 538
click at [1233, 68] on icon at bounding box center [1234, 68] width 10 height 13
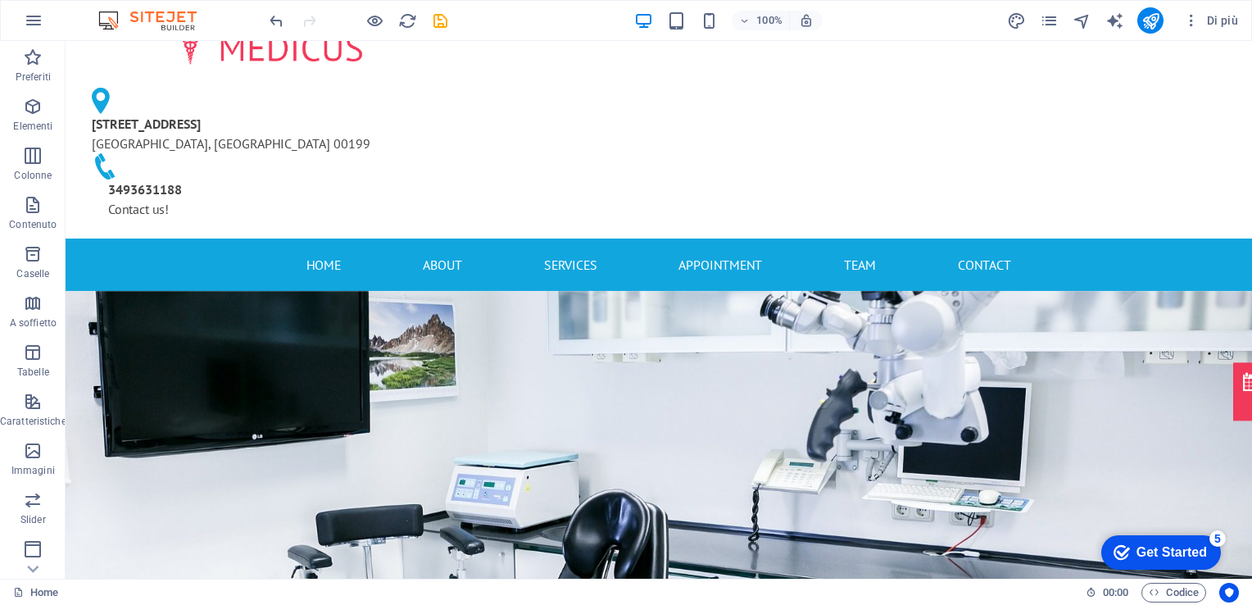
scroll to position [0, 0]
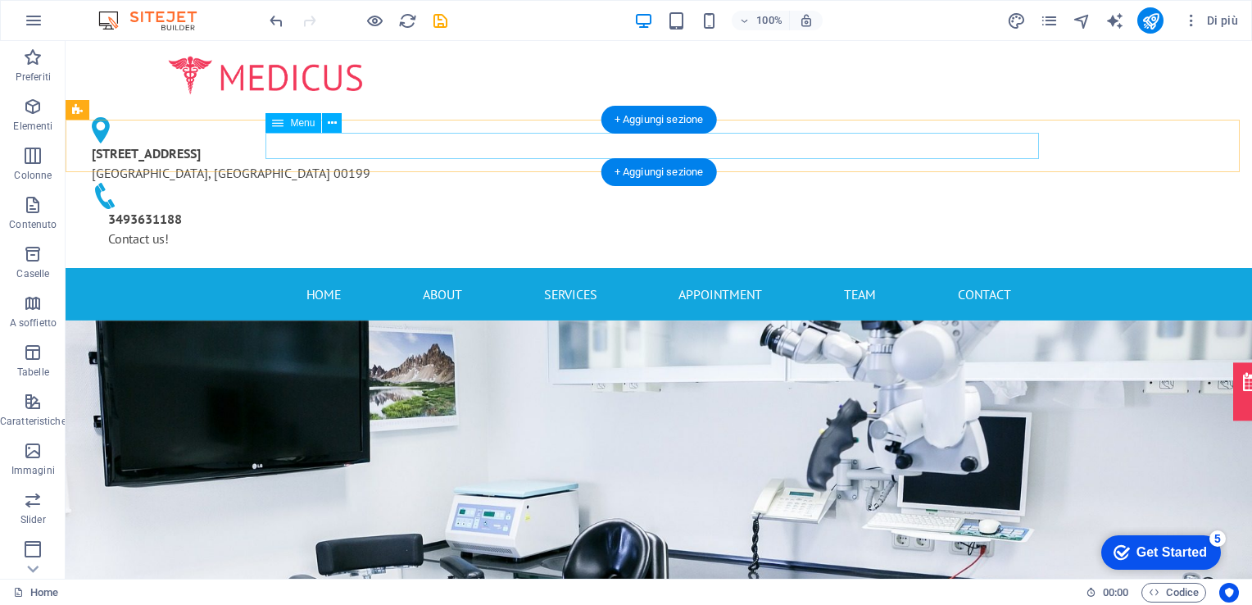
click at [306, 281] on nav "Home About Services Appointment Team Contact" at bounding box center [659, 294] width 774 height 26
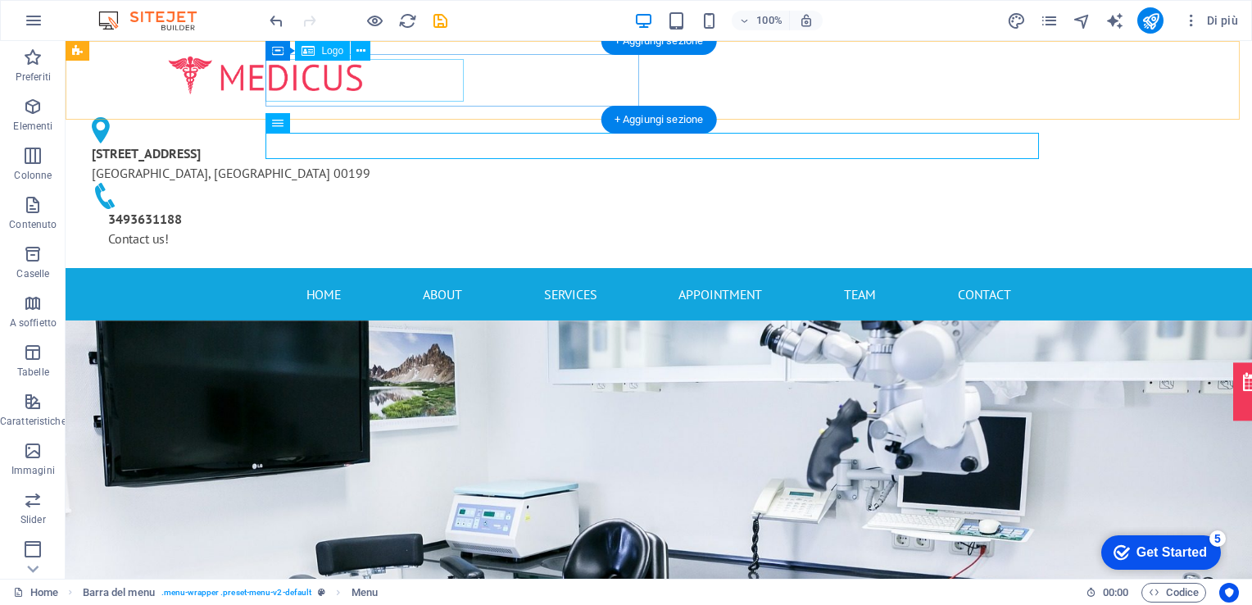
click at [369, 87] on div at bounding box center [266, 75] width 374 height 43
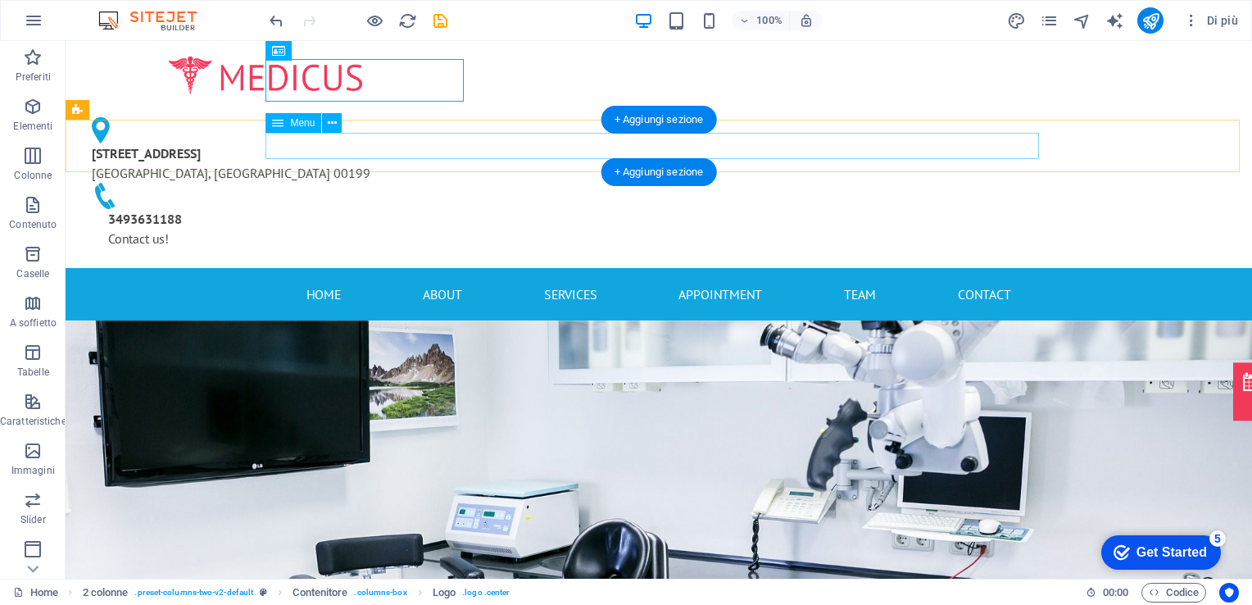
click at [434, 281] on nav "Home About Services Appointment Team Contact" at bounding box center [659, 294] width 774 height 26
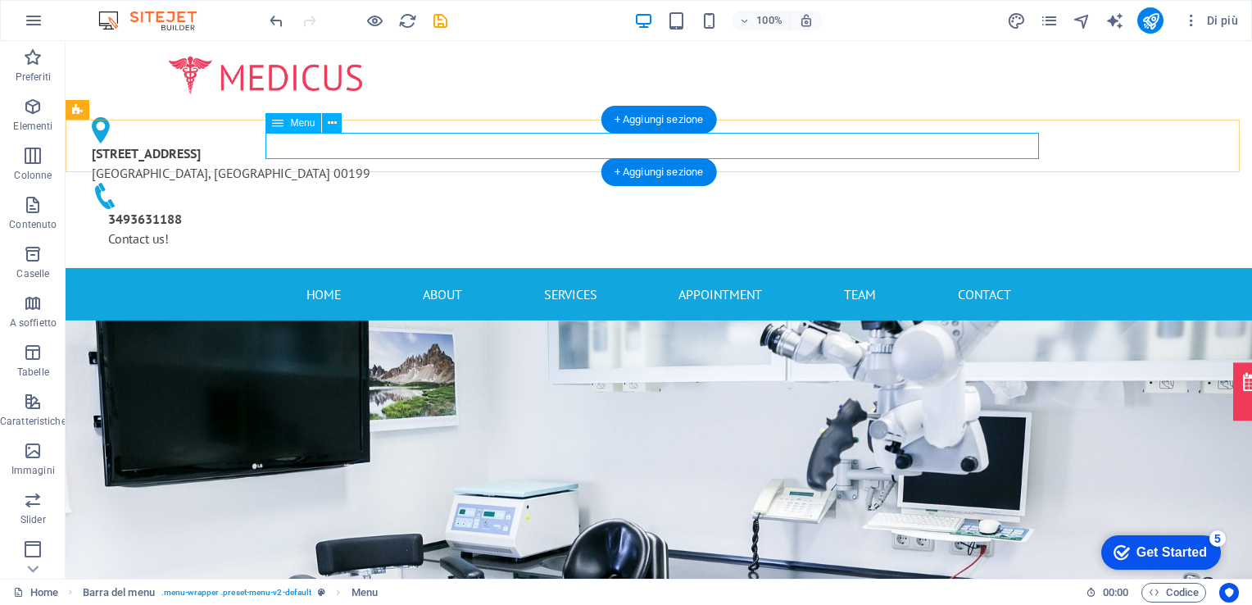
click at [580, 281] on nav "Home About Services Appointment Team Contact" at bounding box center [659, 294] width 774 height 26
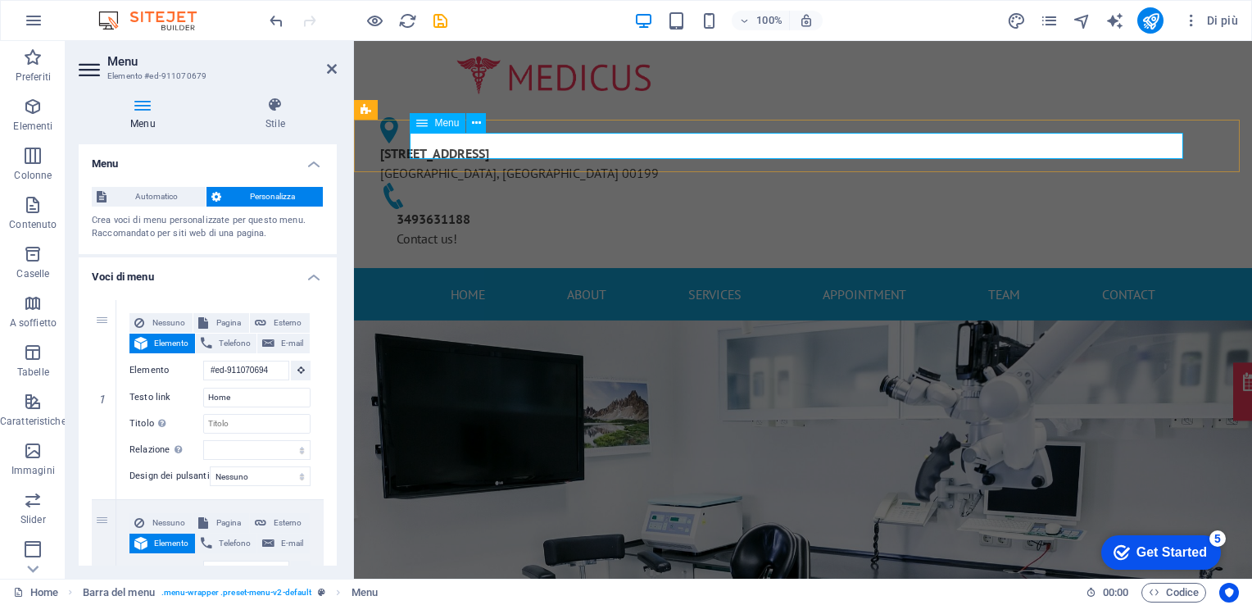
click at [715, 281] on nav "Home About Services Appointment Team Contact" at bounding box center [803, 294] width 774 height 26
drag, startPoint x: 332, startPoint y: 220, endPoint x: 330, endPoint y: 284, distance: 63.1
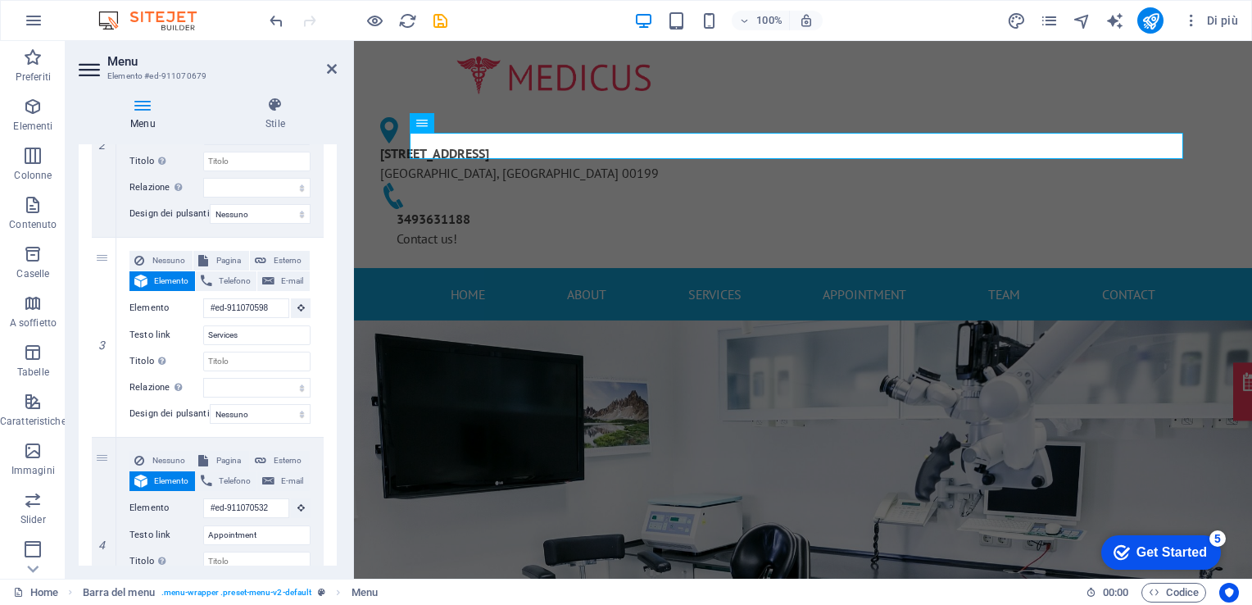
scroll to position [470, 0]
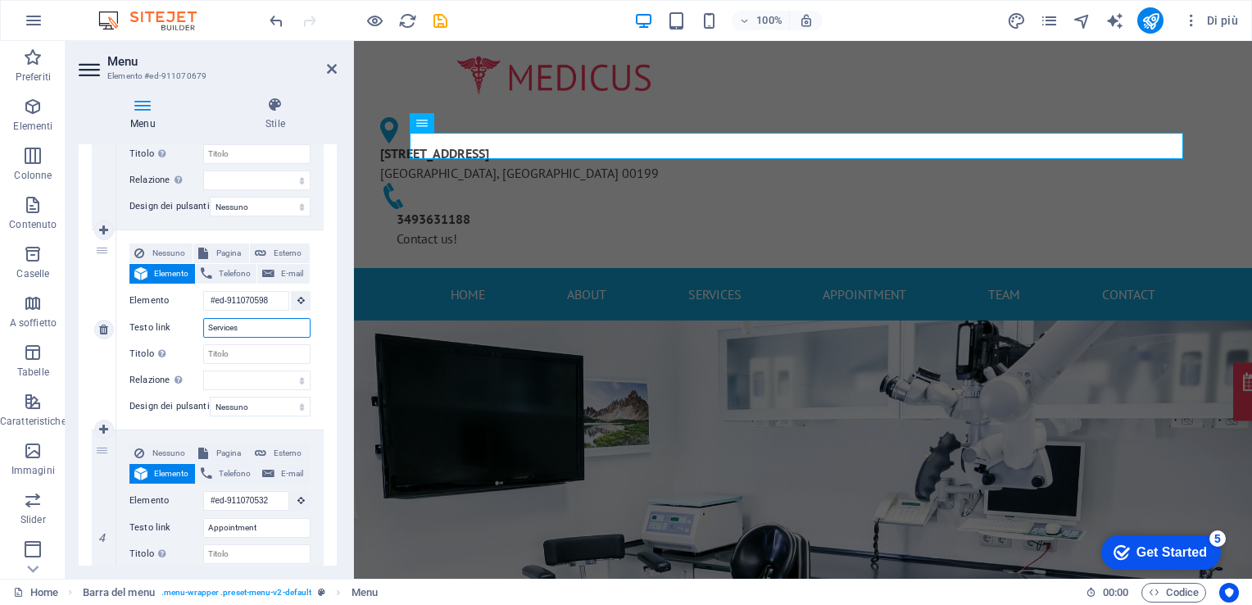
click at [251, 326] on input "Services" at bounding box center [256, 328] width 107 height 20
type input "SER"
select select
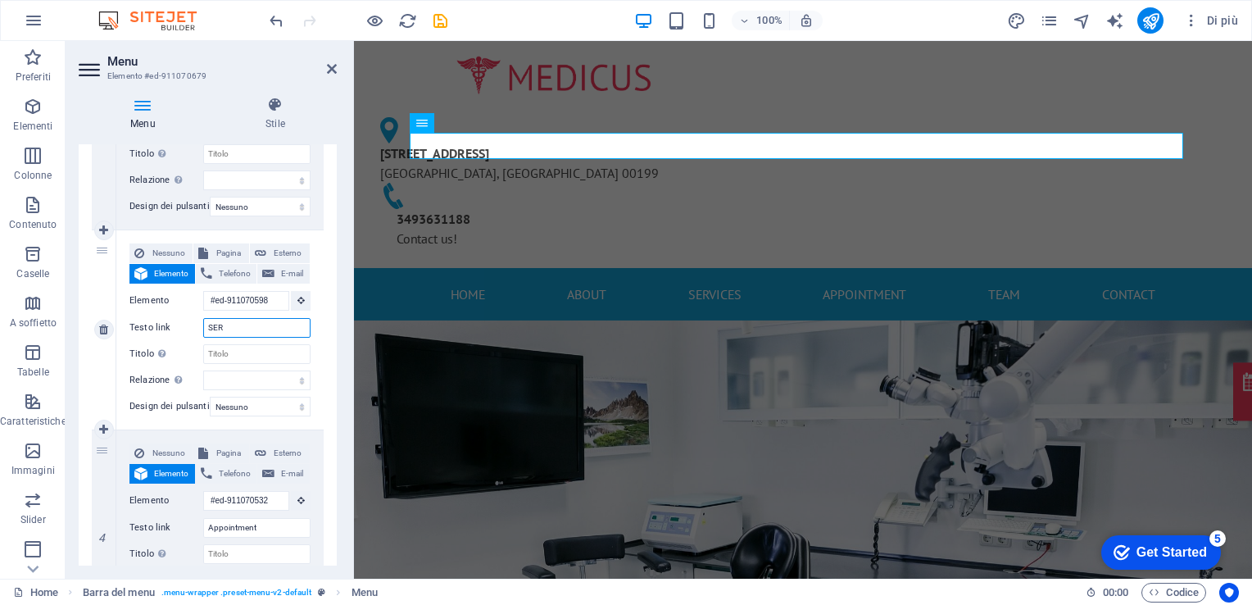
select select
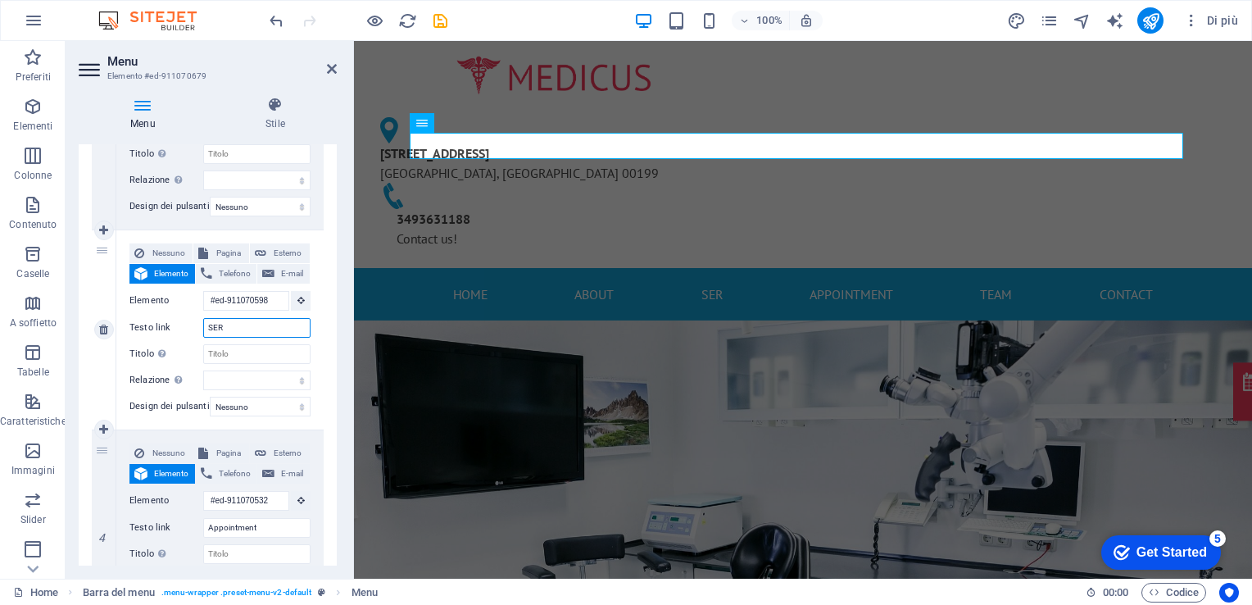
type input "SE"
select select
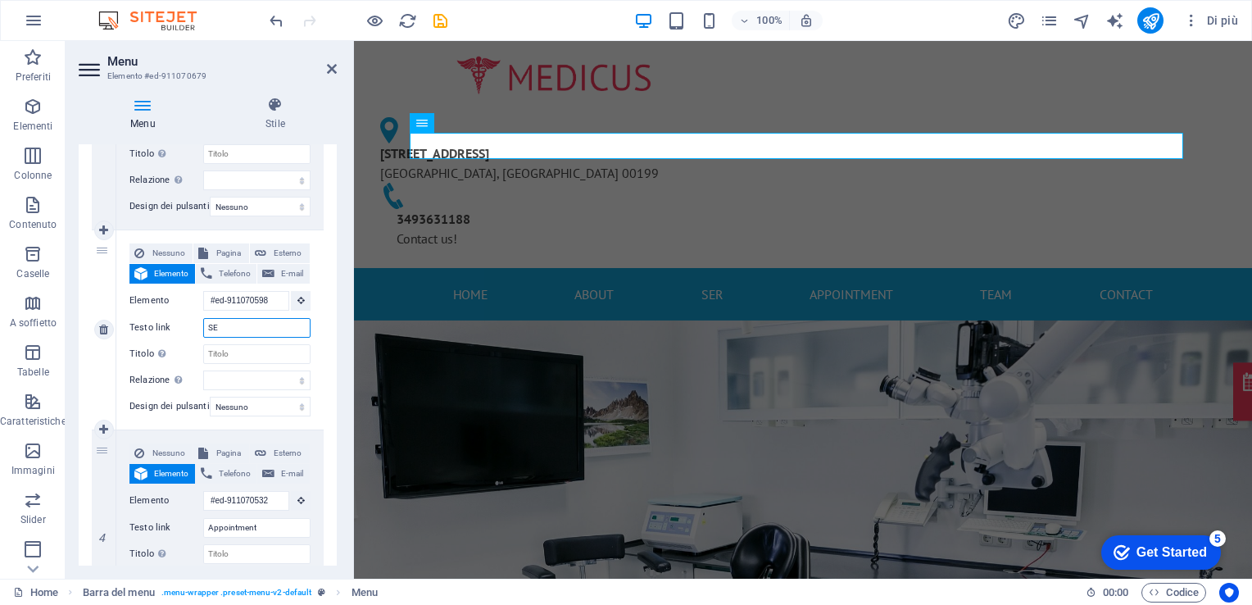
select select
type input "SErv"
select select
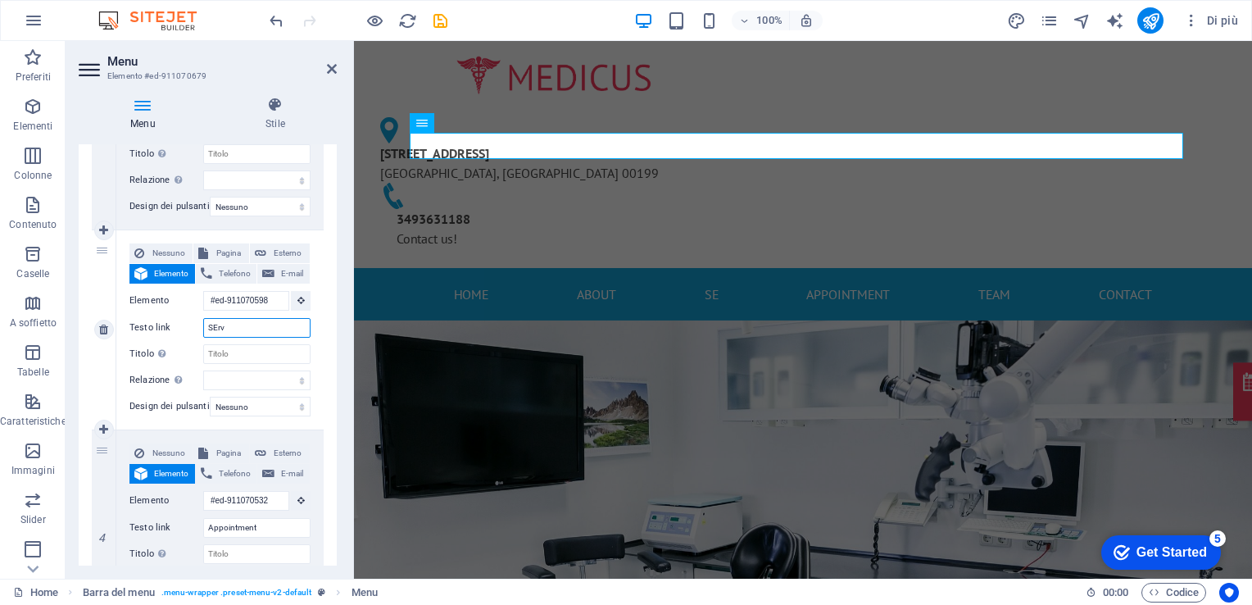
select select
type input "SErvz"
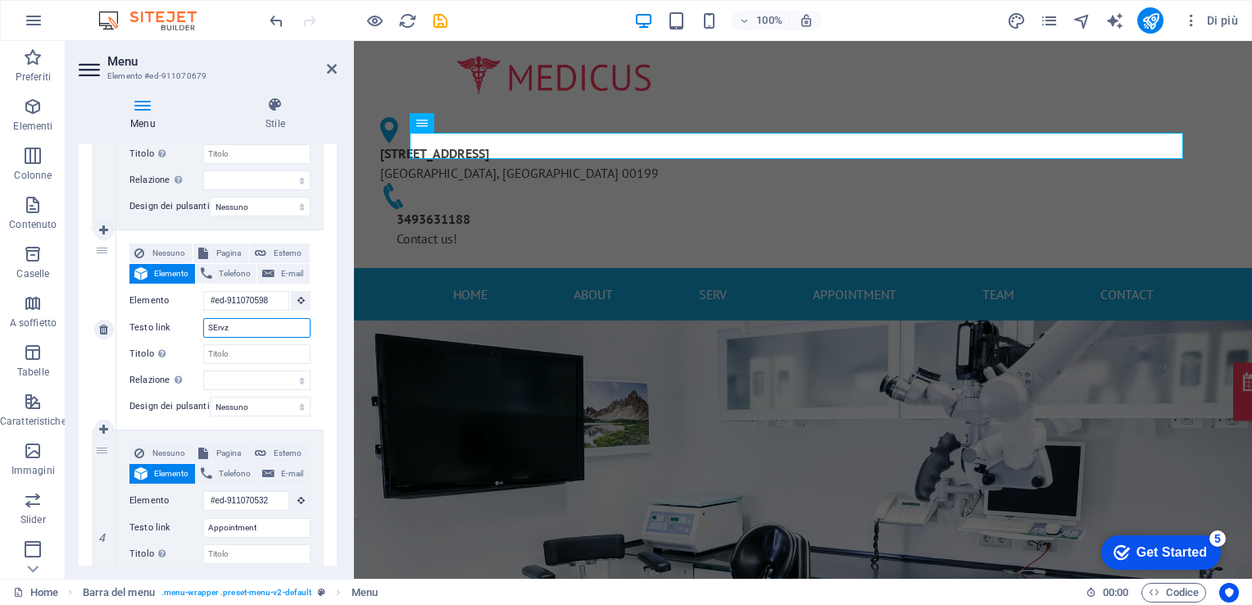
select select
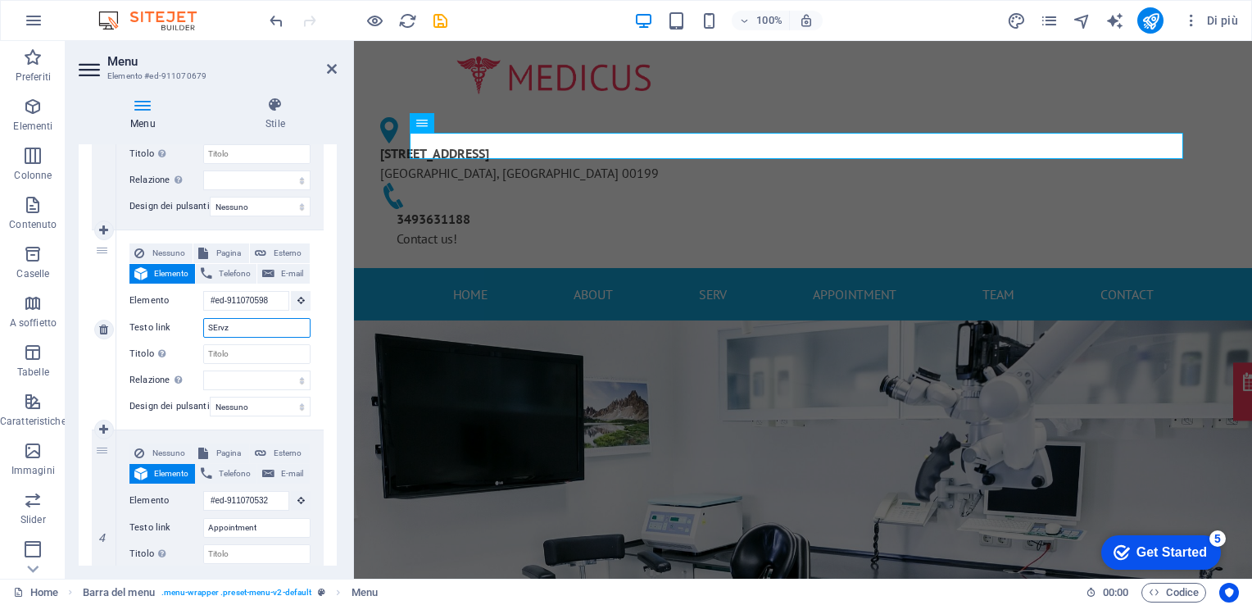
select select
type input "SErvzio"
select select
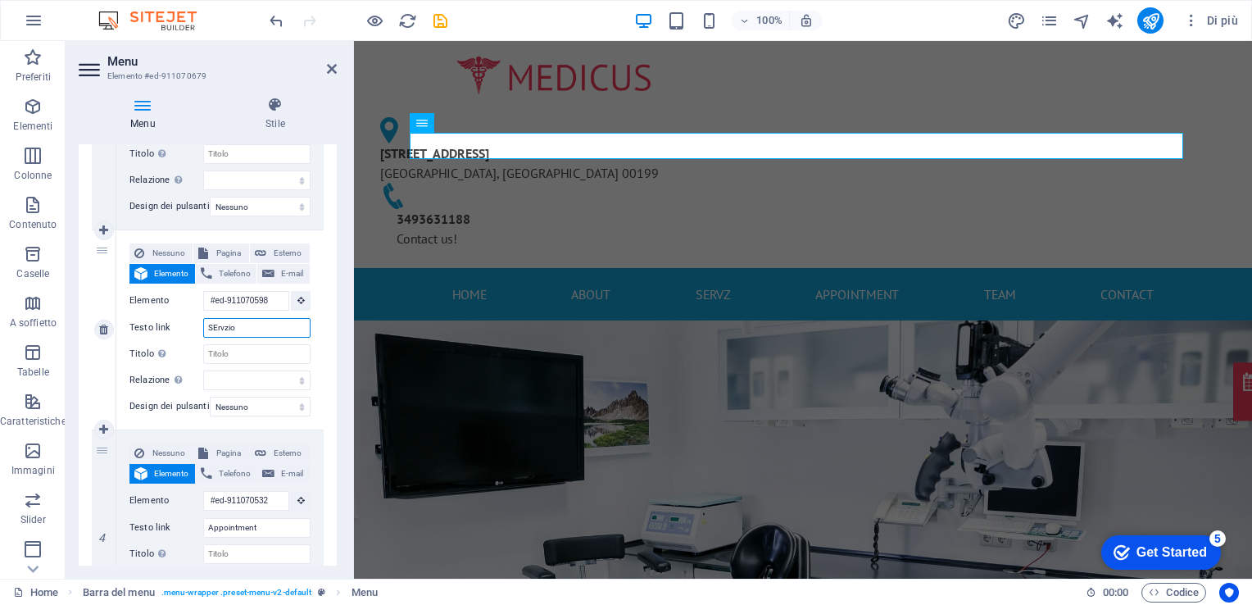
select select
type input "SErv"
select select
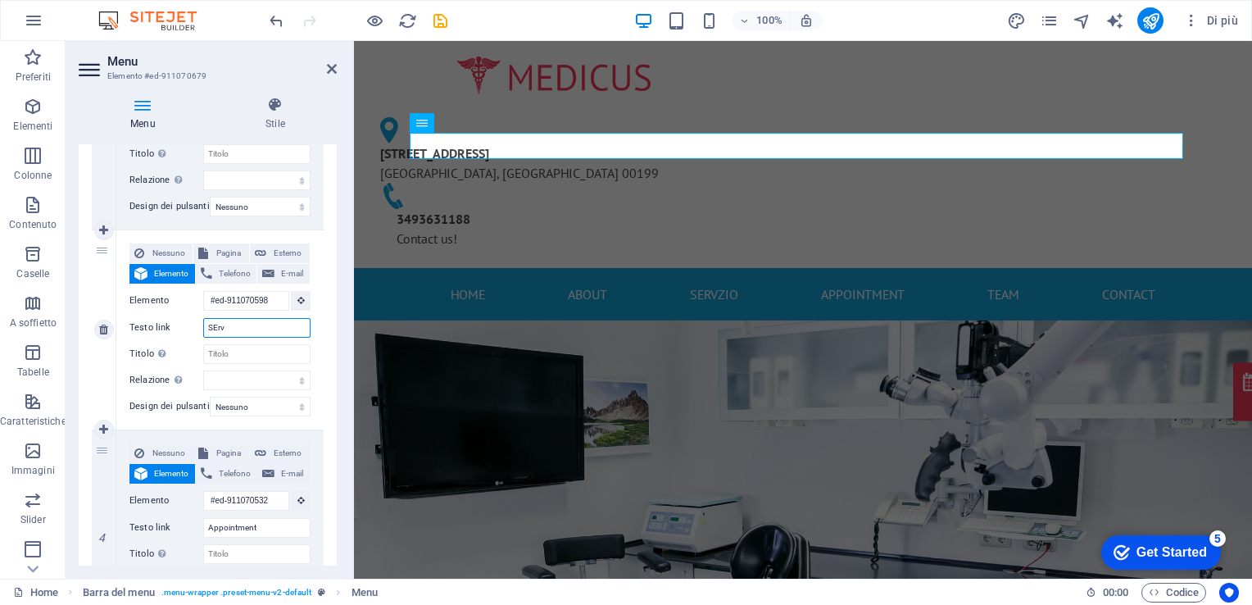
select select
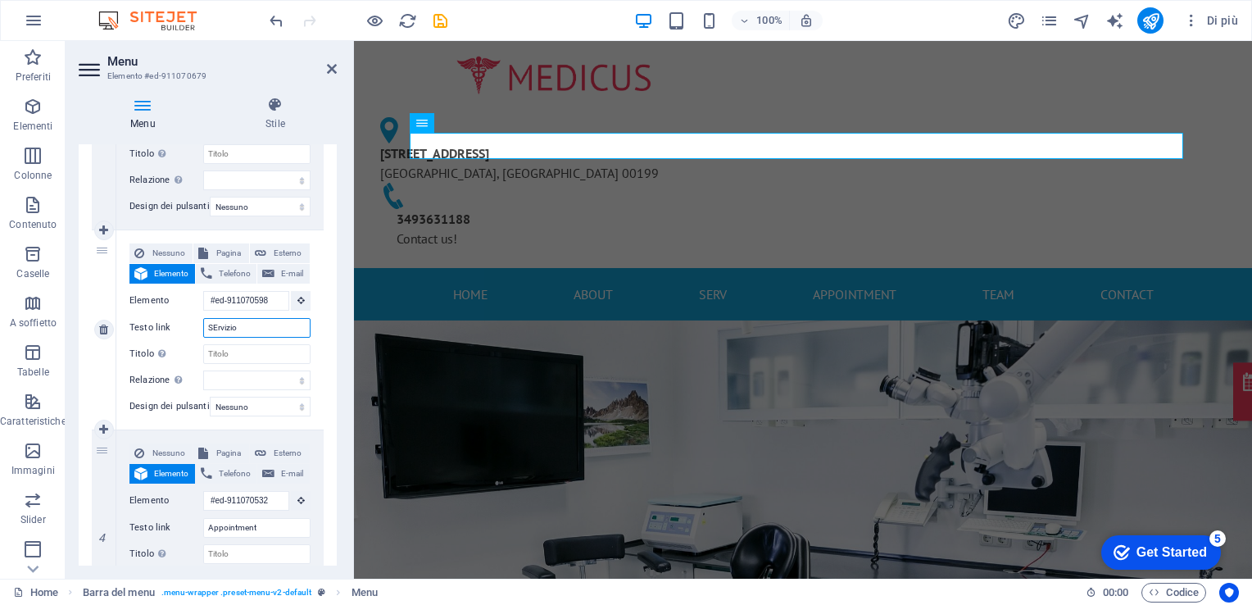
type input "SErvizio"
select select
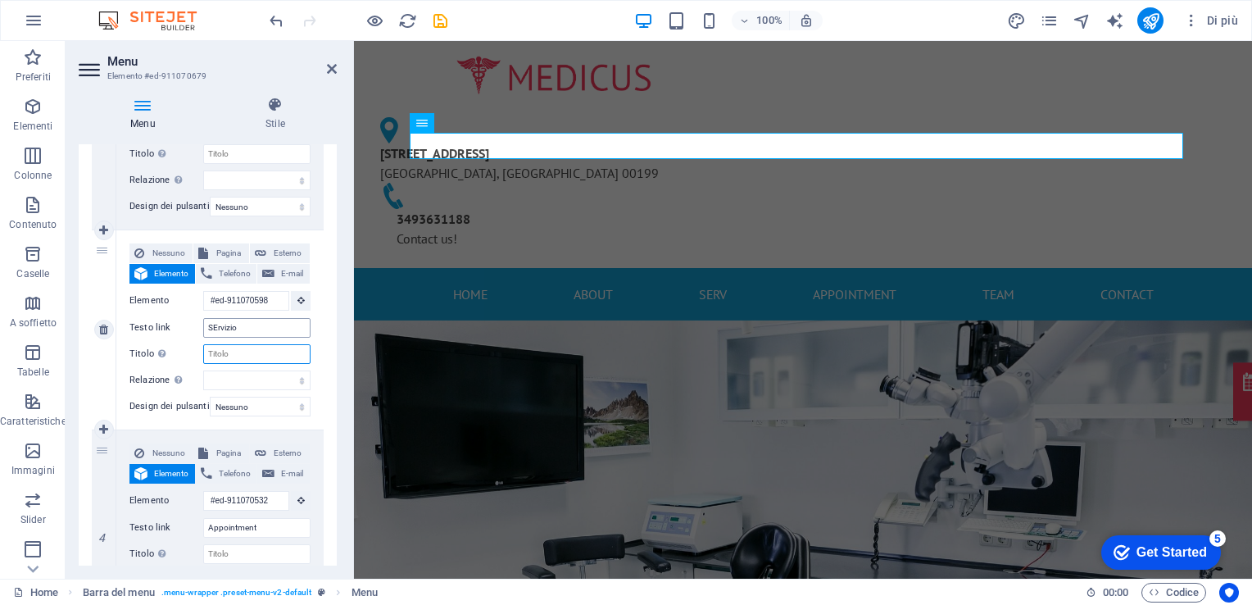
select select
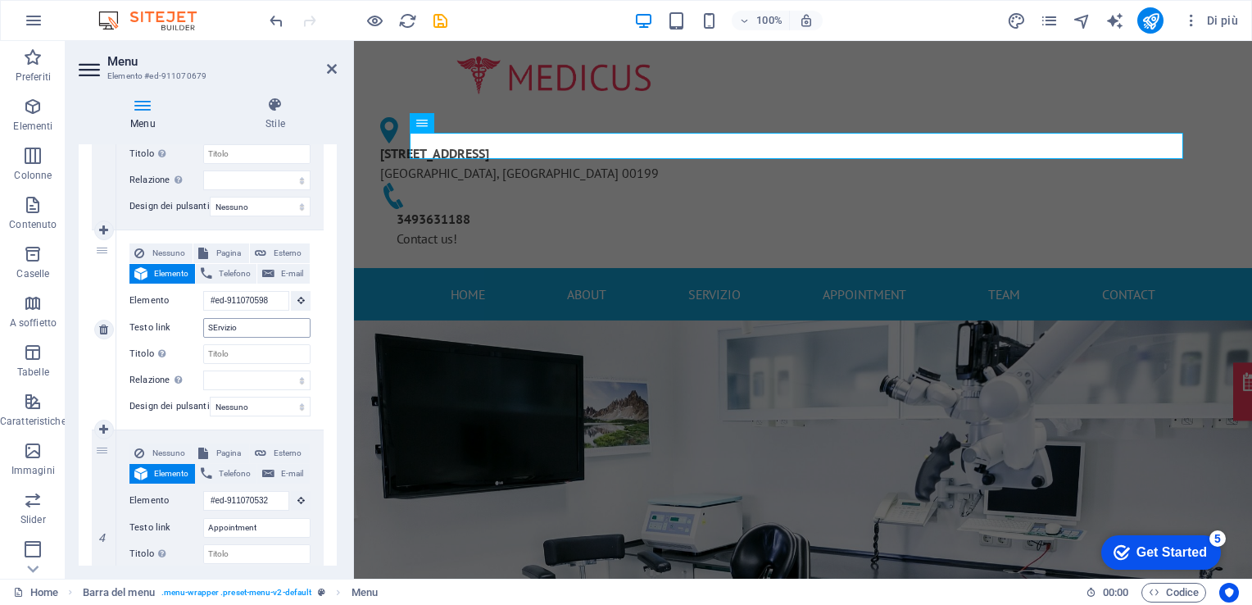
select select
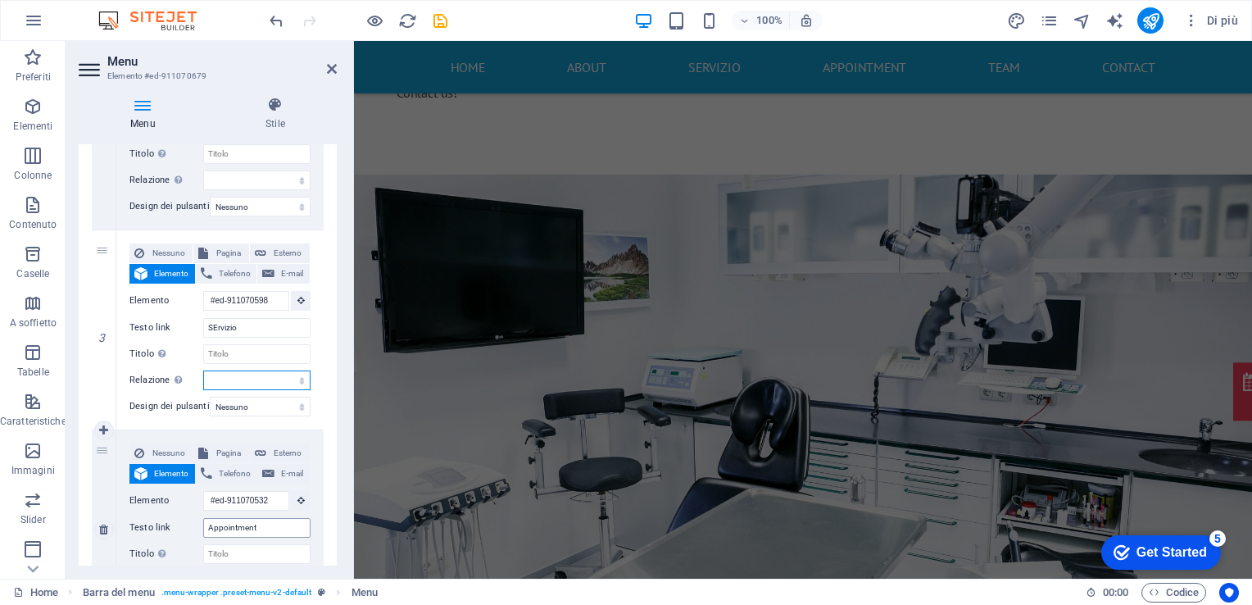
scroll to position [0, 0]
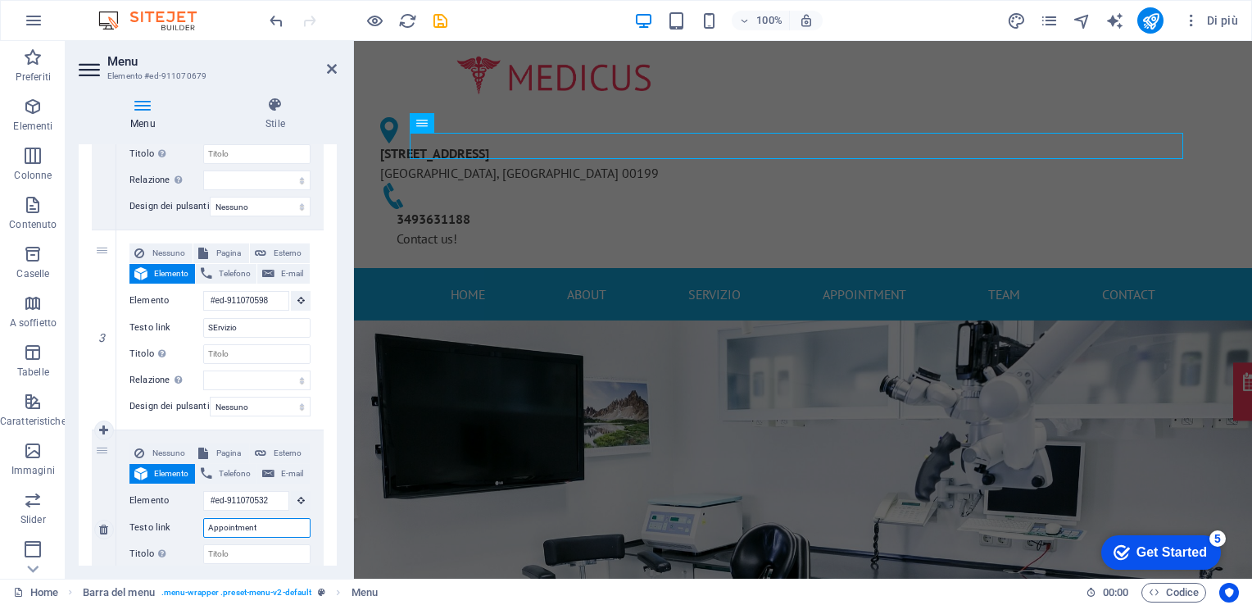
click at [233, 528] on input "Appointment" at bounding box center [256, 528] width 107 height 20
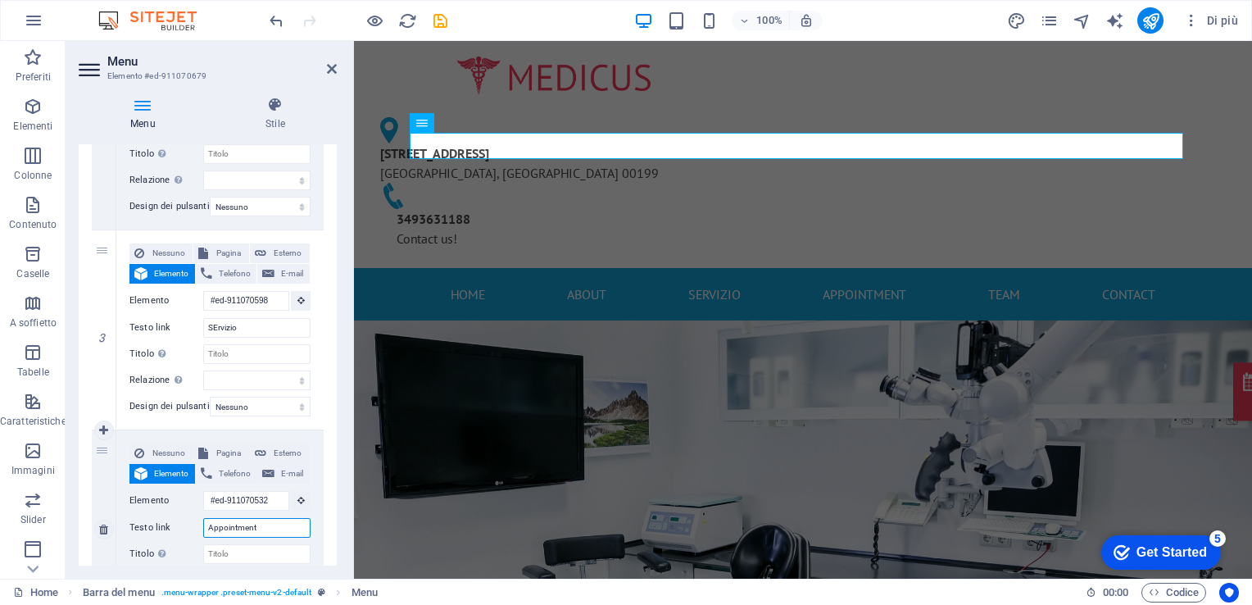
click at [233, 528] on input "Appointment" at bounding box center [256, 528] width 107 height 20
type input "appunta"
select select
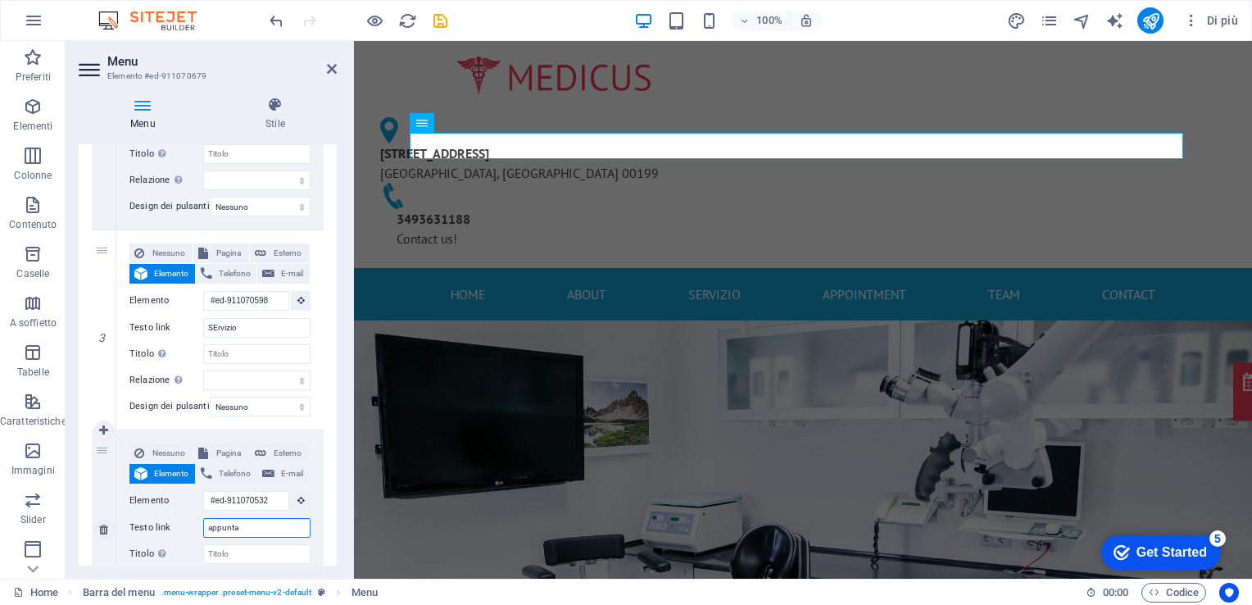
select select
type input "appuntamento"
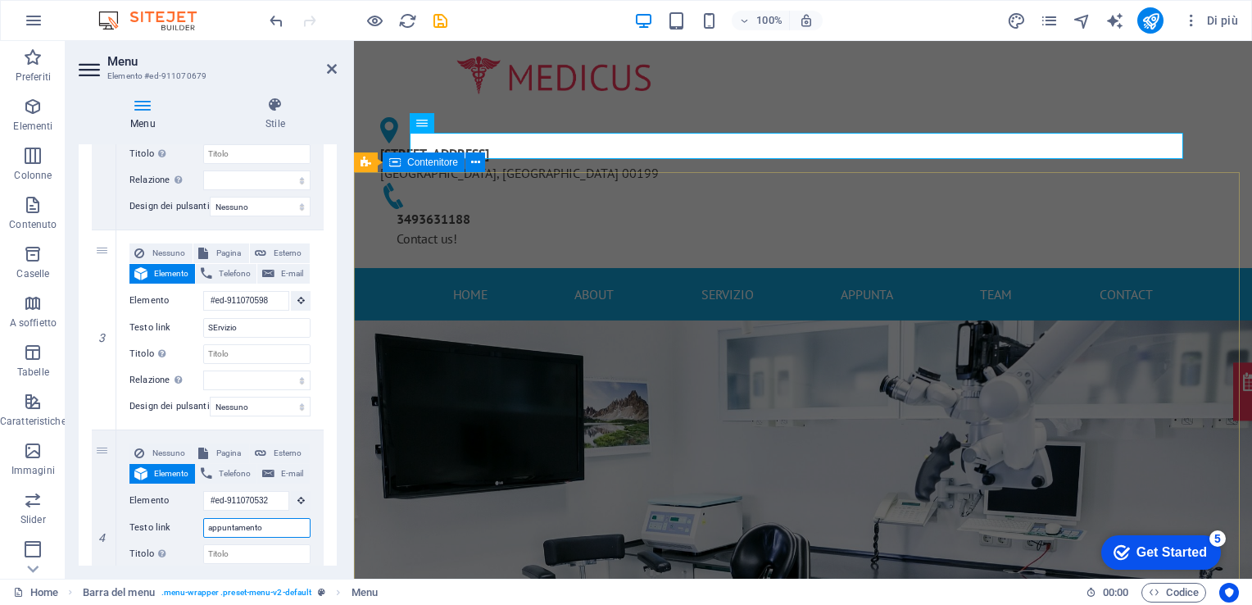
select select
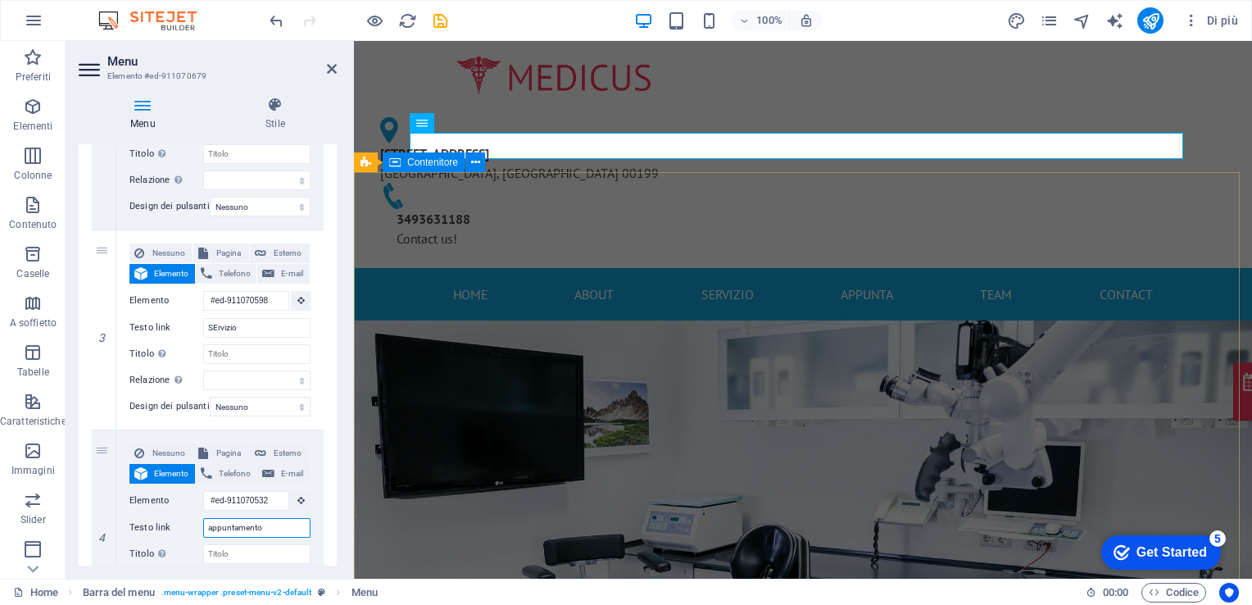
select select
type input "appuntamento"
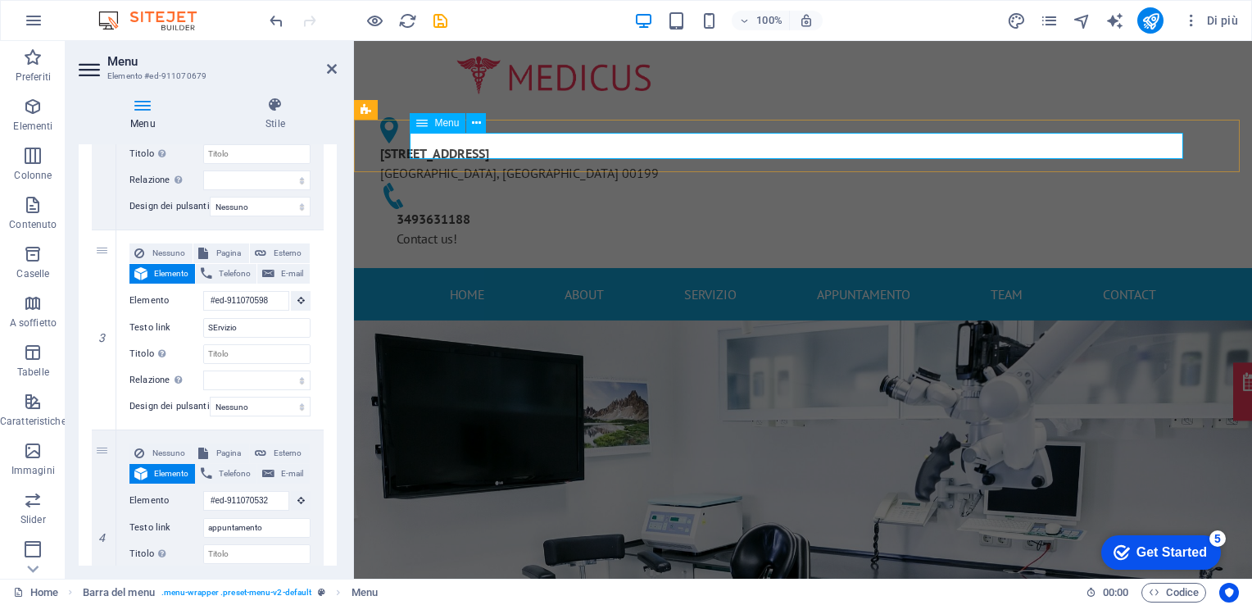
click at [981, 281] on nav "Home About SErvizio appuntamento Team Contact" at bounding box center [803, 294] width 774 height 26
click at [1000, 281] on nav "Home About SErvizio appuntamento Team Contact" at bounding box center [803, 294] width 774 height 26
click at [1131, 281] on nav "Home About SErvizio appuntamento Team Contact" at bounding box center [803, 294] width 774 height 26
drag, startPoint x: 331, startPoint y: 327, endPoint x: 343, endPoint y: 436, distance: 109.7
click at [343, 436] on div "Menu Stile Menu Automatico Personalizza Crea voci di menu personalizzate per qu…" at bounding box center [208, 331] width 284 height 495
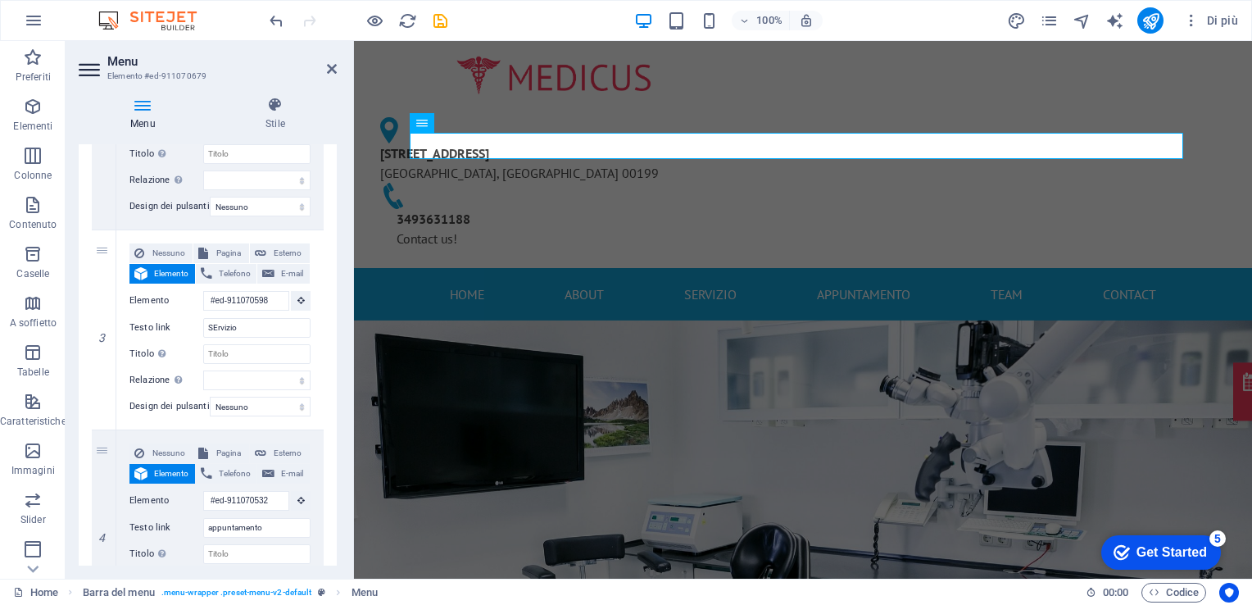
click at [331, 450] on div "1 Nessuno Pagina Esterno Elemento Telefono E-mail Pagina Home Subpage Legal Not…" at bounding box center [208, 429] width 258 height 1225
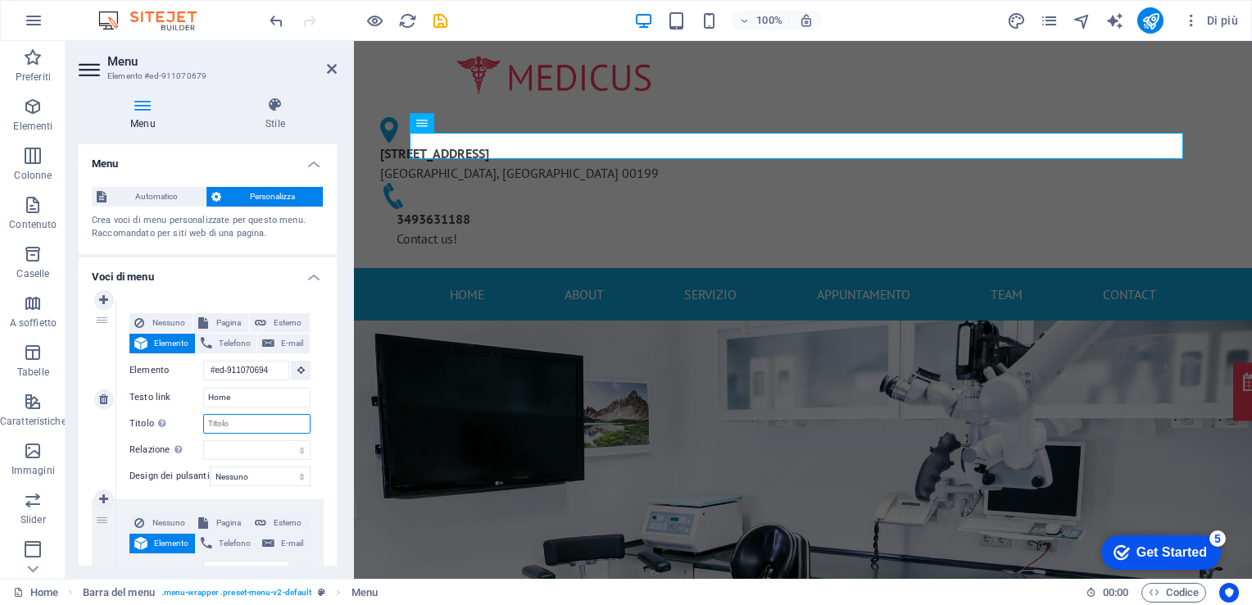
click at [267, 415] on input "Titolo Descrizione aggiuntiva del link, non dovrebbe essere la stessa del testo…" at bounding box center [256, 424] width 107 height 20
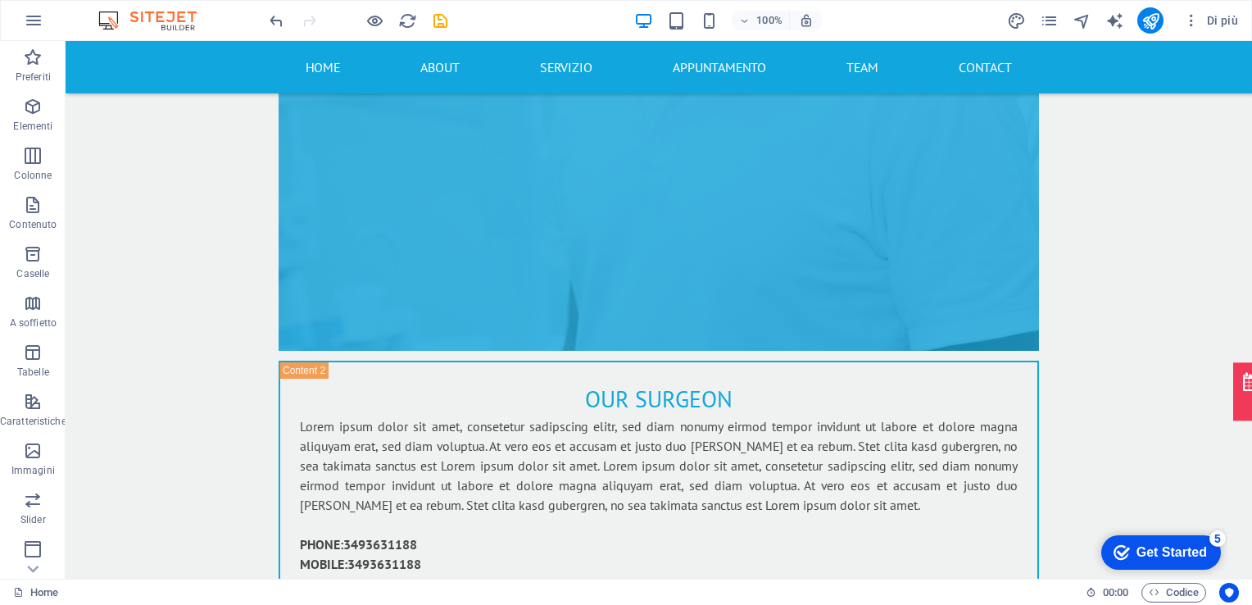
scroll to position [6786, 0]
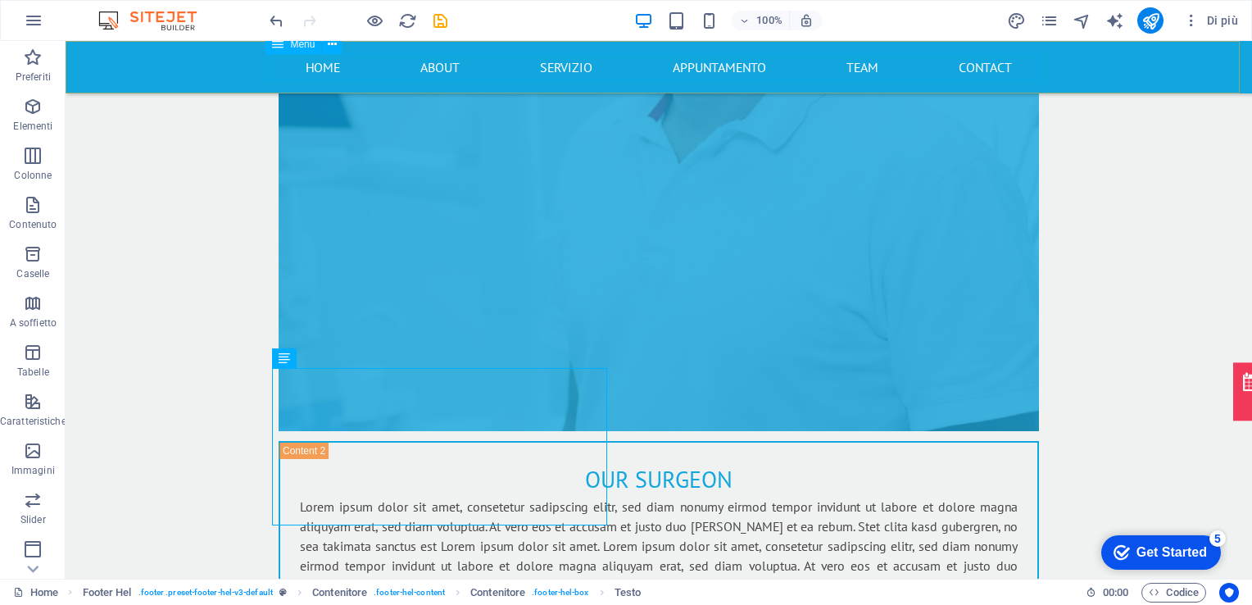
click at [436, 68] on nav "Home About SErvizio appuntamento Team Contact" at bounding box center [659, 67] width 774 height 26
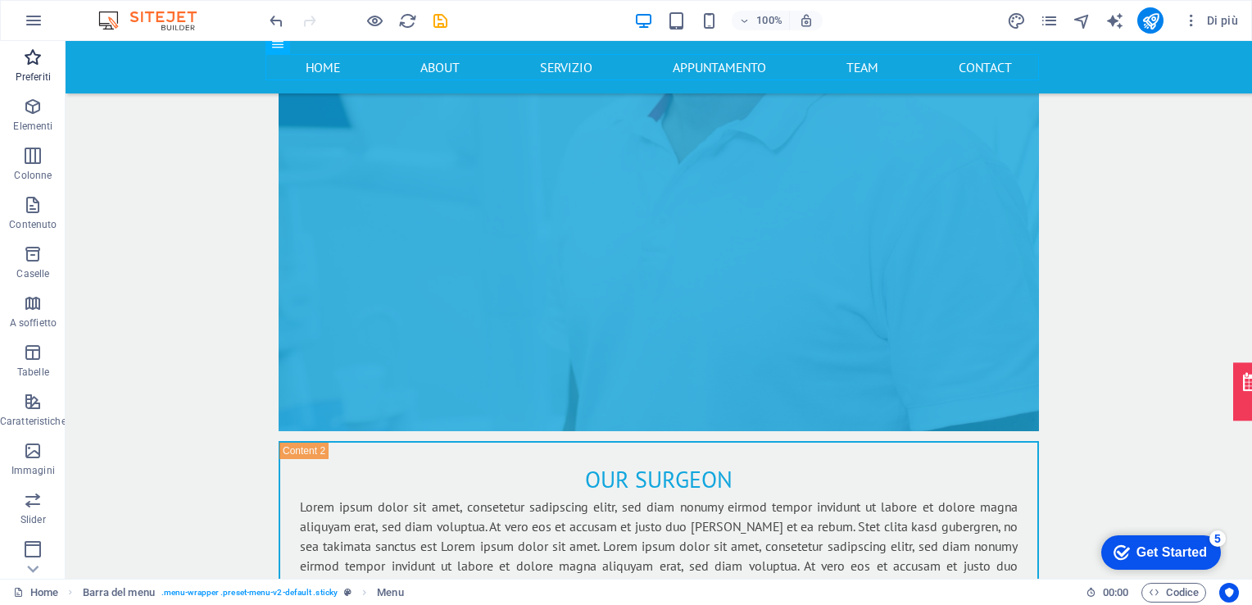
click at [33, 75] on p "Preferiti" at bounding box center [33, 76] width 35 height 13
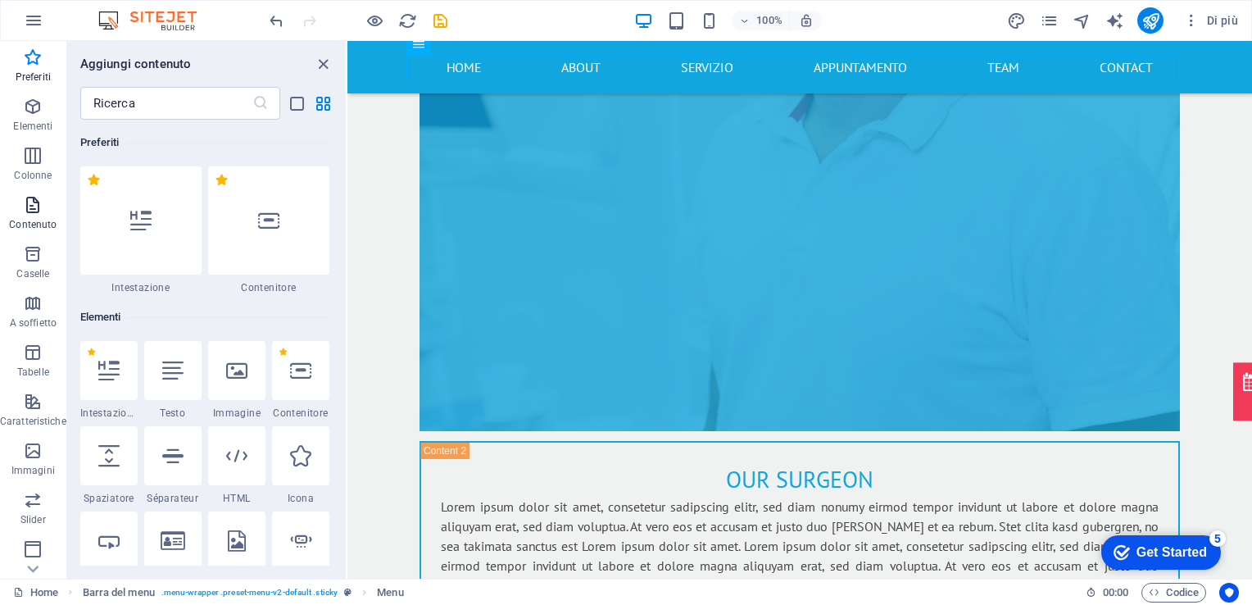
click at [30, 215] on span "Contenuto" at bounding box center [33, 214] width 66 height 39
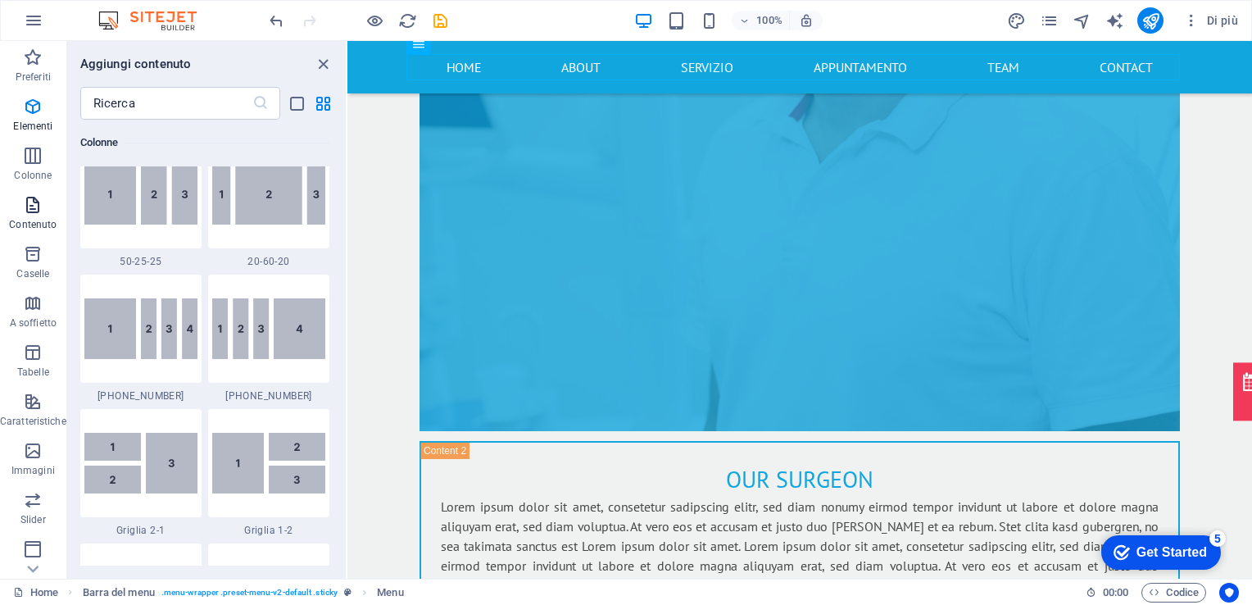
scroll to position [2867, 0]
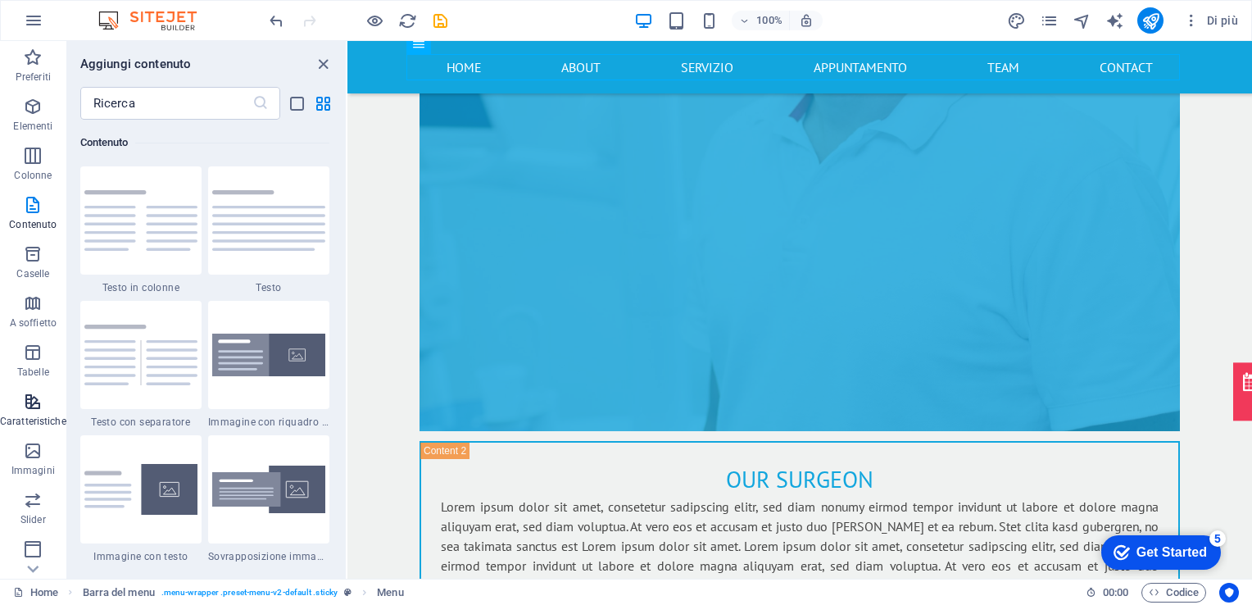
click at [36, 402] on icon "button" at bounding box center [33, 402] width 20 height 20
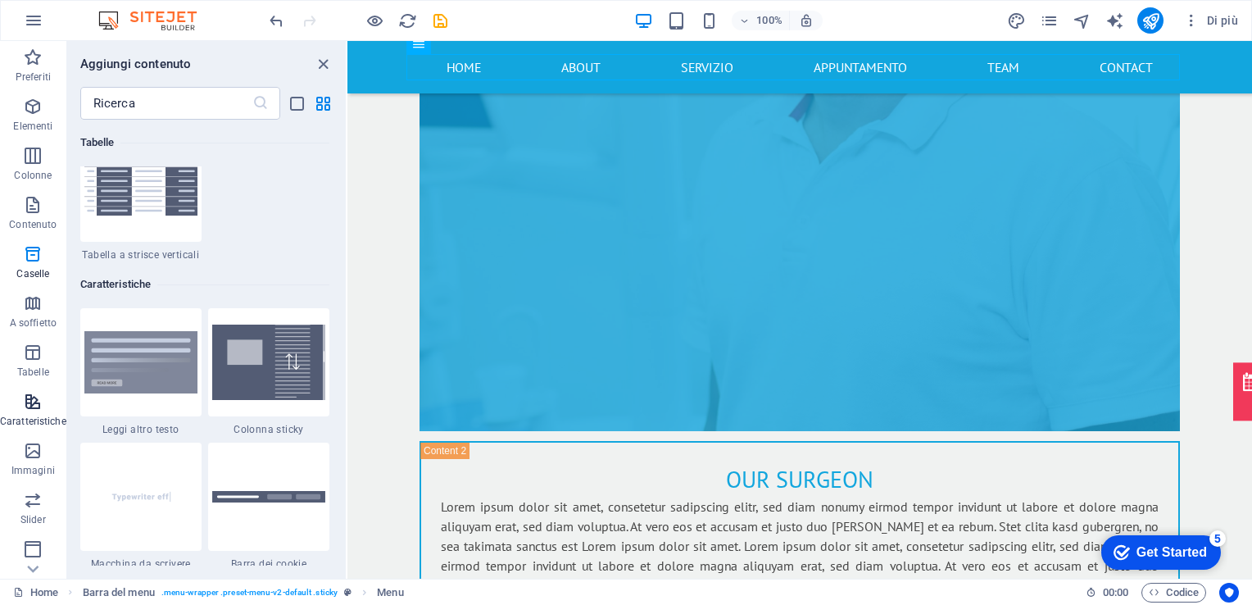
scroll to position [6388, 0]
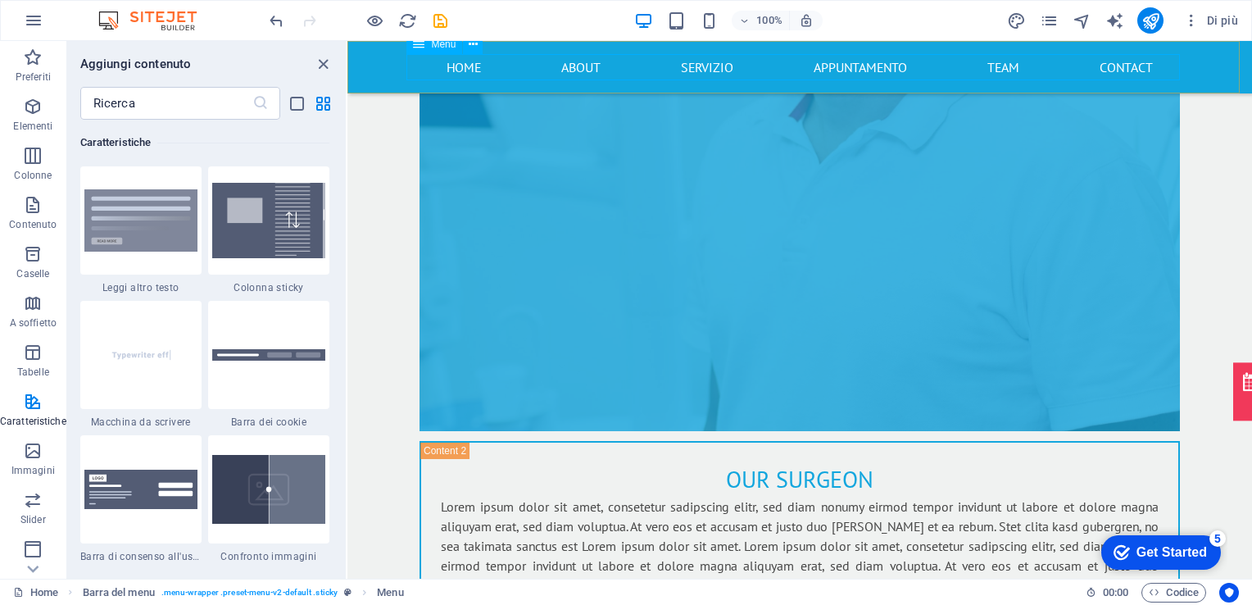
click at [568, 67] on nav "Home About SErvizio appuntamento Team Contact" at bounding box center [800, 67] width 774 height 26
click at [712, 77] on nav "Home About SErvizio appuntamento Team Contact" at bounding box center [800, 67] width 774 height 26
click at [1218, 395] on div "Appointment" at bounding box center [1201, 402] width 84 height 20
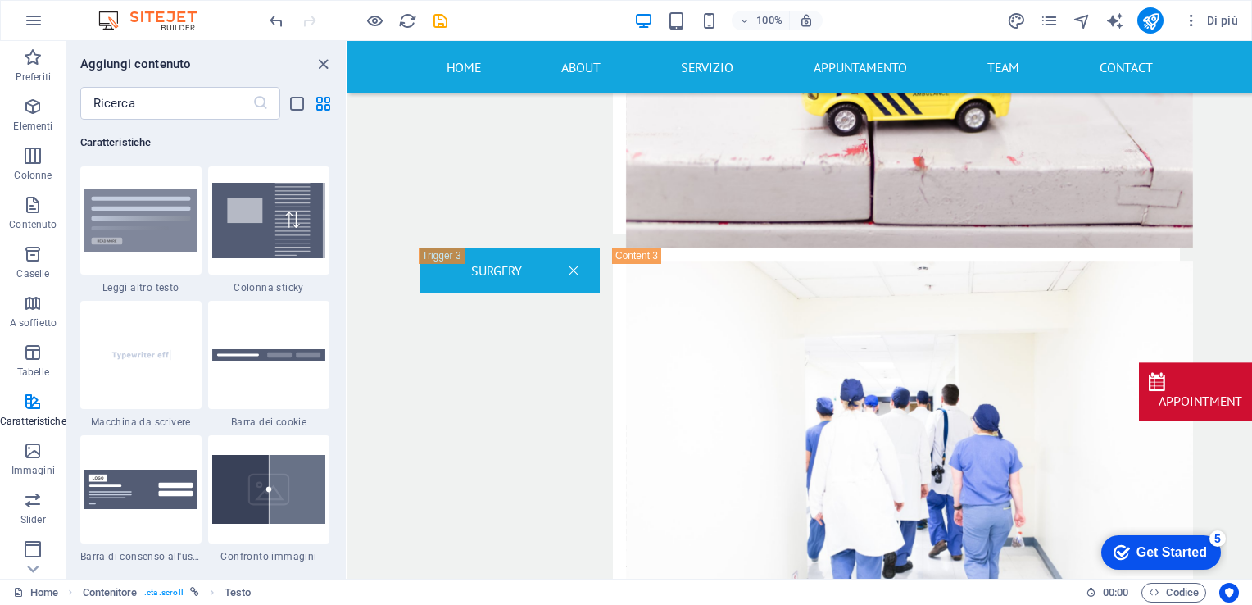
scroll to position [2940, 0]
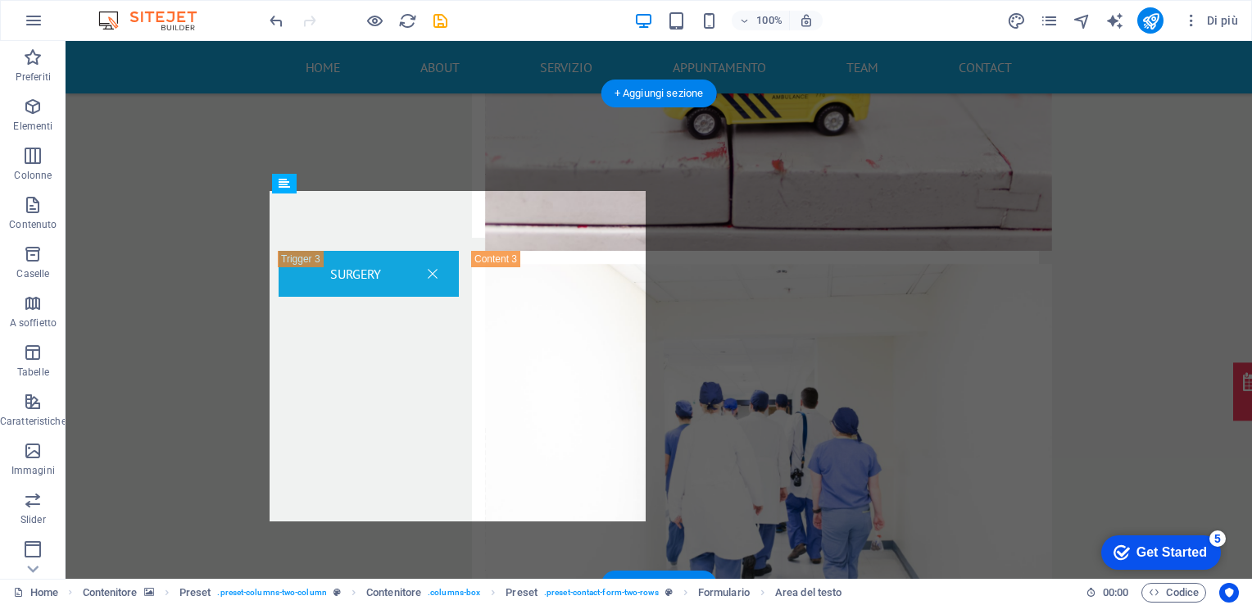
drag, startPoint x: 377, startPoint y: 332, endPoint x: 520, endPoint y: 289, distance: 149.6
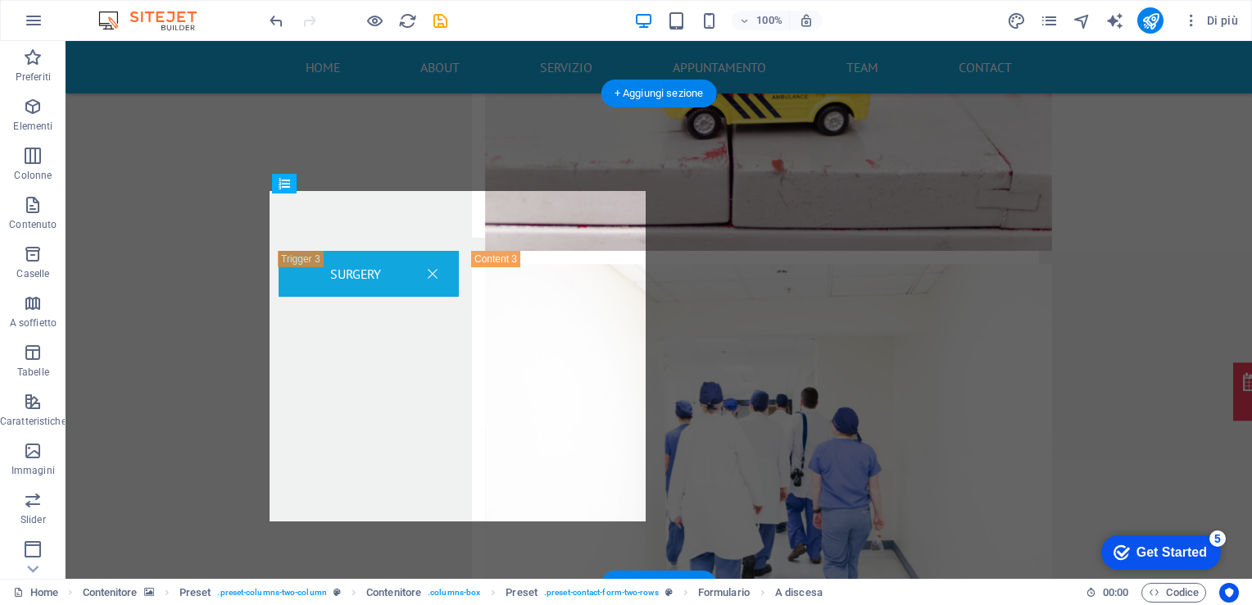
drag, startPoint x: 438, startPoint y: 419, endPoint x: 433, endPoint y: 320, distance: 99.3
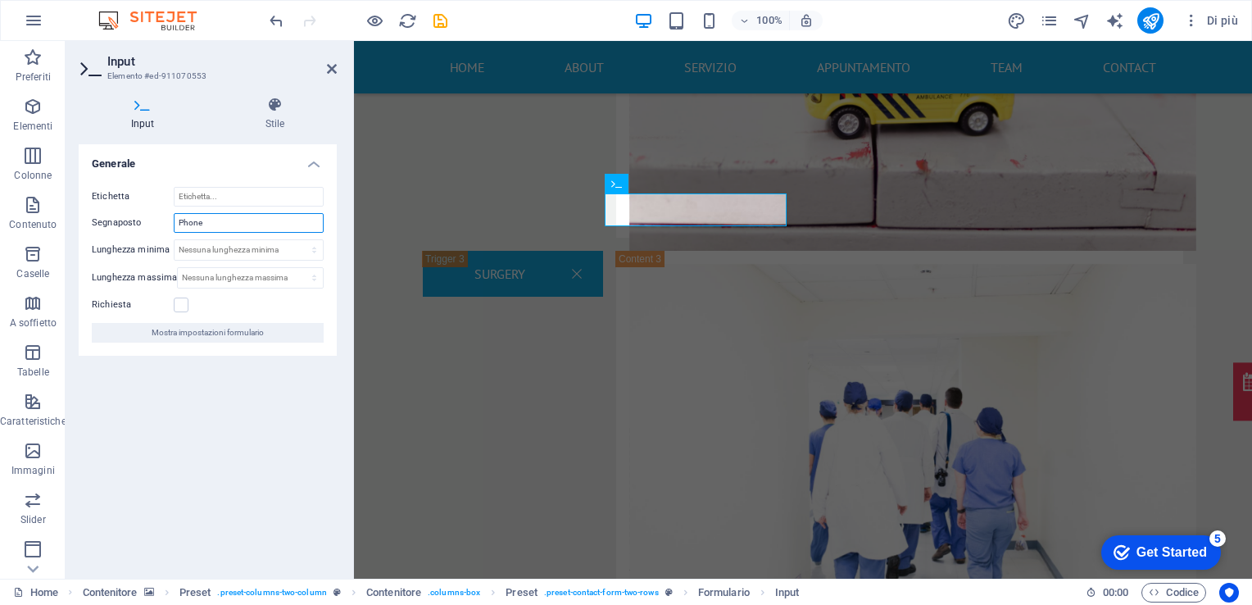
click at [245, 219] on input "Phone" at bounding box center [249, 223] width 150 height 20
type input "t"
type input "Telefono"
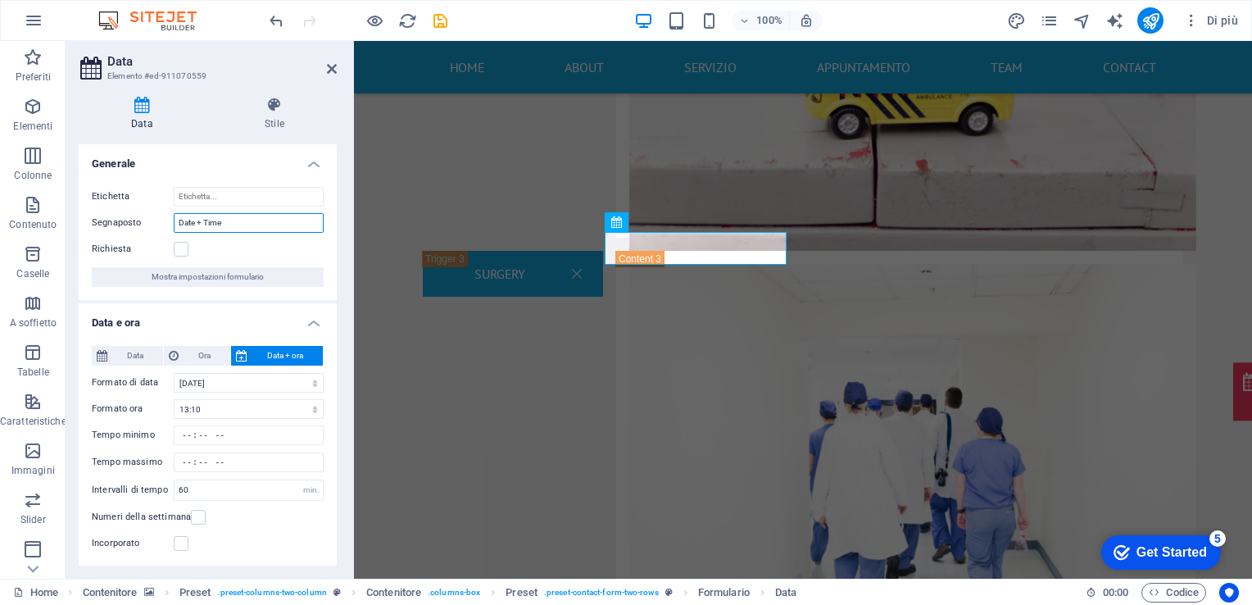
drag, startPoint x: 197, startPoint y: 221, endPoint x: 167, endPoint y: 226, distance: 29.9
click at [167, 226] on div "Segnaposto Date + Time" at bounding box center [208, 223] width 232 height 20
click at [221, 222] on input "Data + Time" at bounding box center [249, 223] width 150 height 20
type input "Data + Ora"
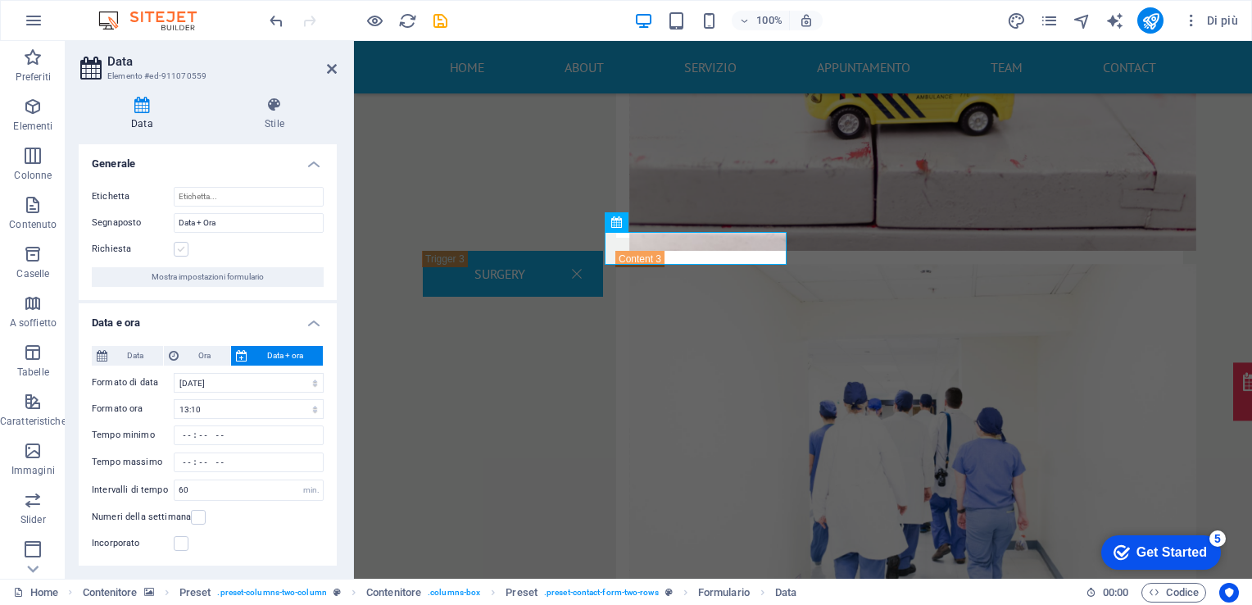
click at [180, 248] on label at bounding box center [181, 249] width 15 height 15
click at [0, 0] on input "Richiesta" at bounding box center [0, 0] width 0 height 0
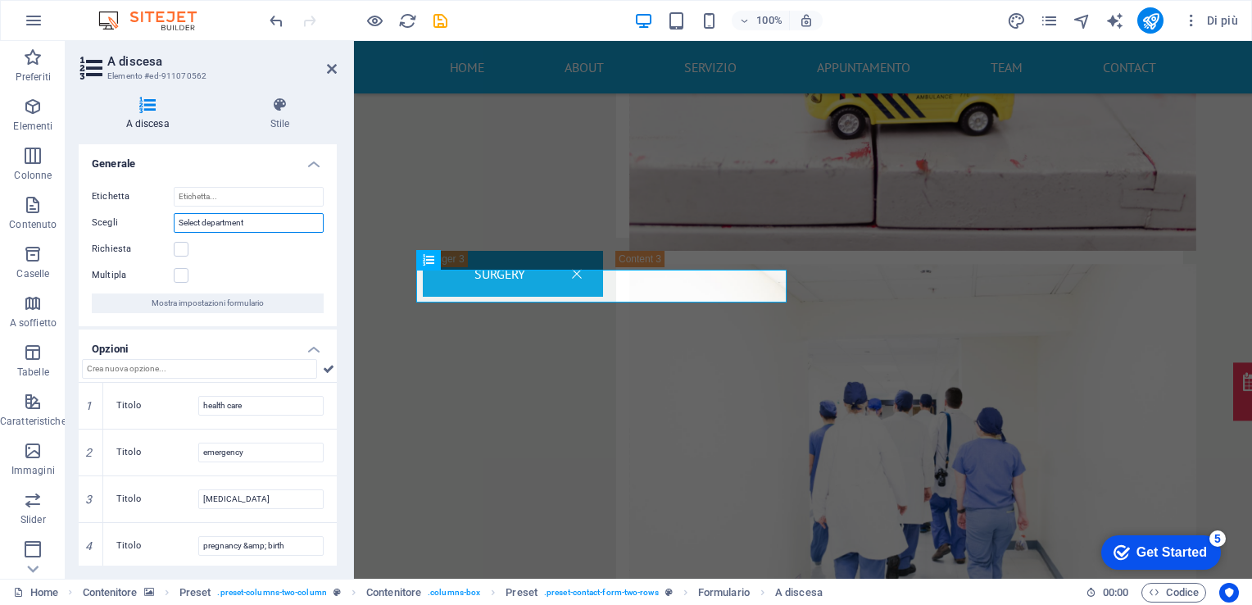
click at [225, 221] on input "Select department" at bounding box center [249, 223] width 150 height 20
type input "SELEZIONA"
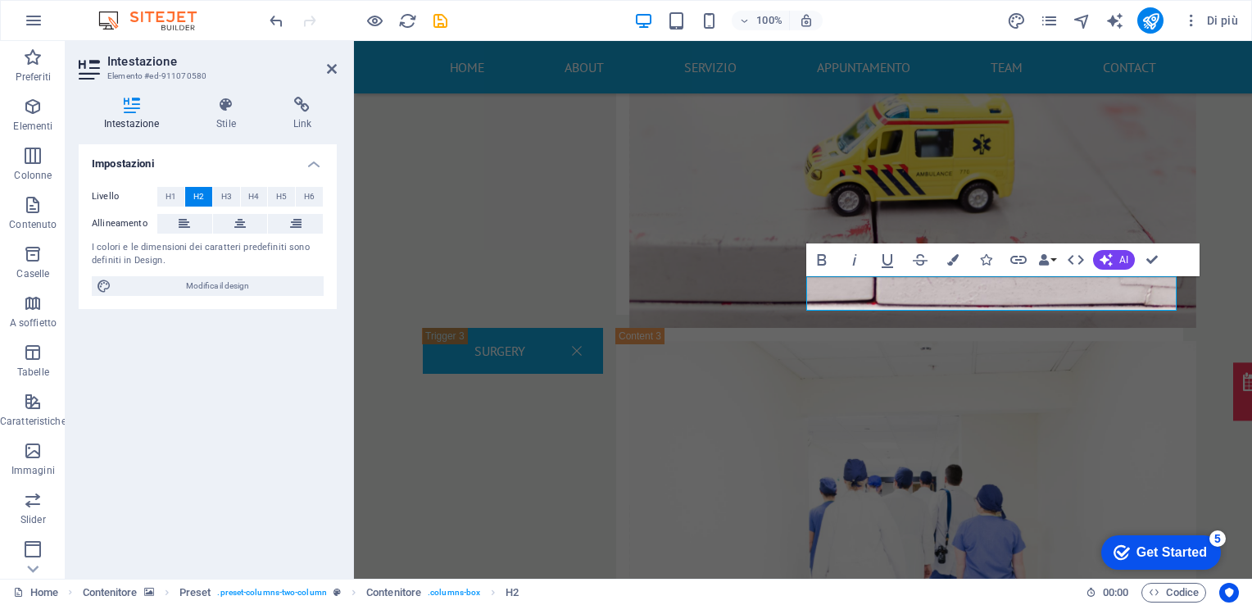
scroll to position [2813, 0]
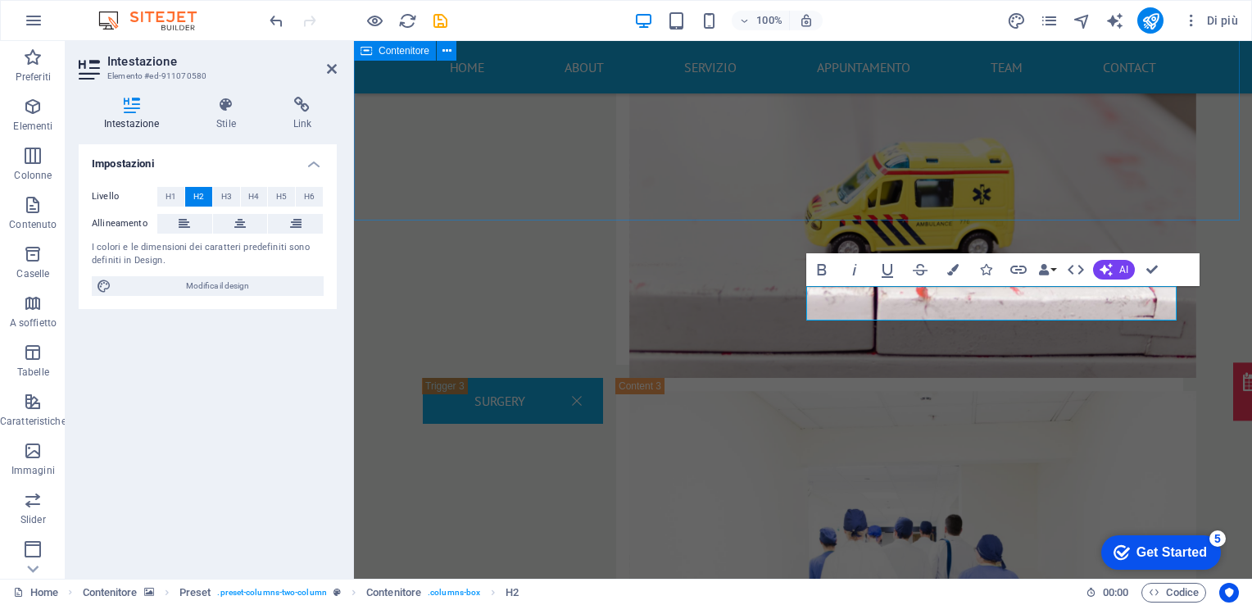
click at [620, 157] on div "Health Care Rilascia qui il contenuto oppure Aggiungi elementi Incolla appunti …" at bounding box center [803, 371] width 898 height 1701
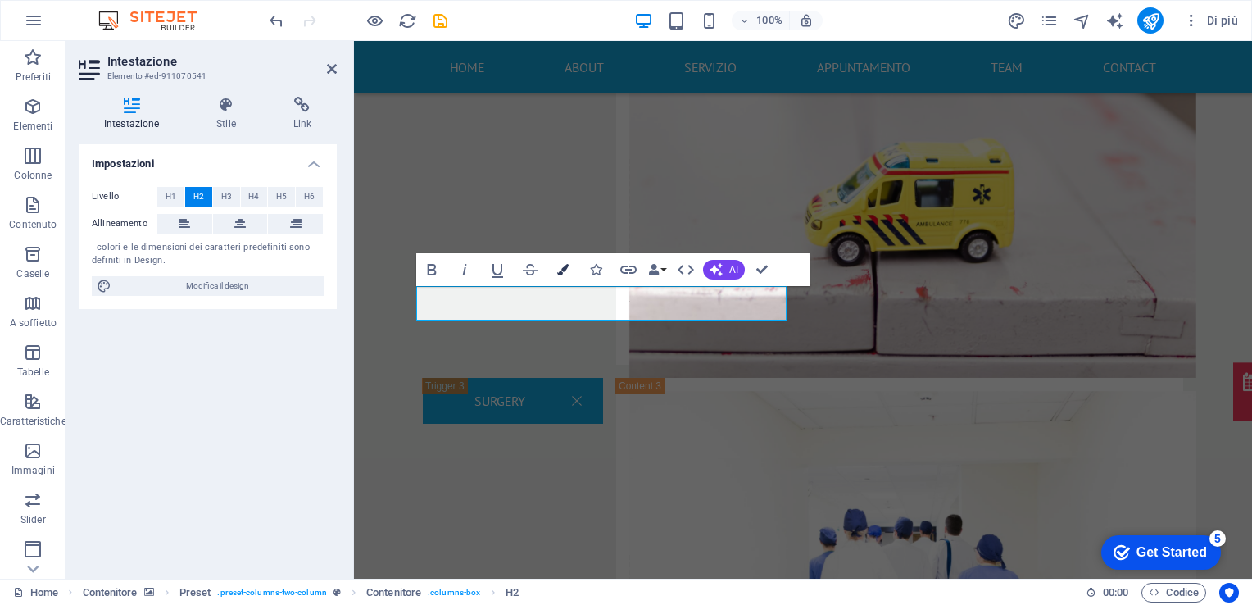
click at [565, 270] on icon "button" at bounding box center [562, 269] width 11 height 11
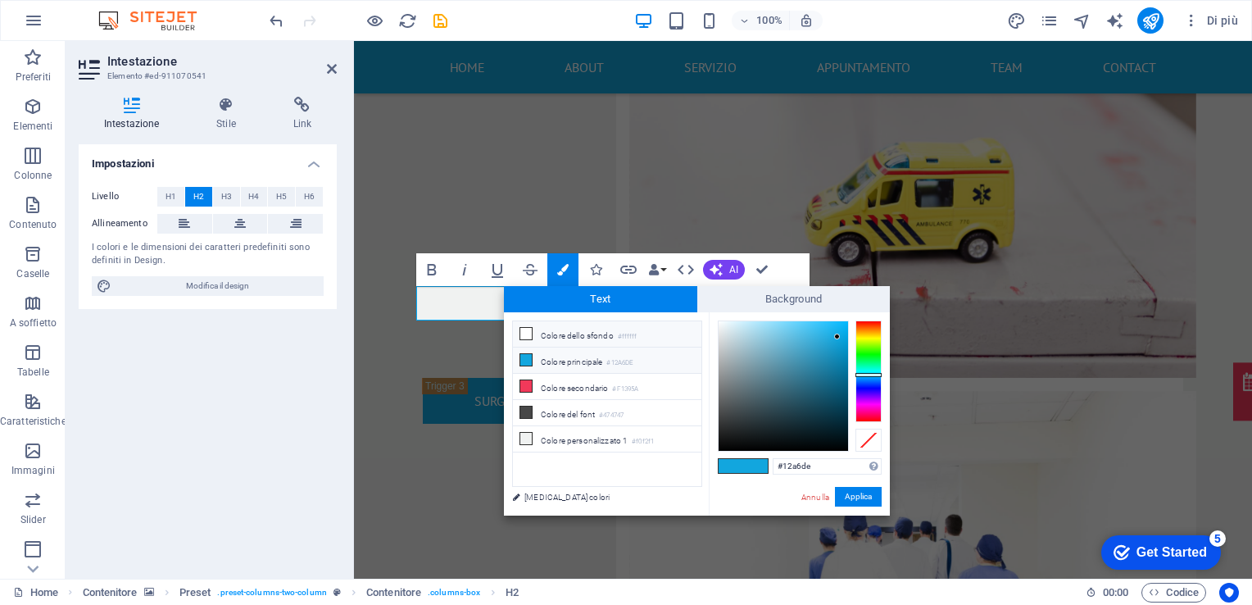
click at [535, 331] on li "Colore dello sfondo #ffffff" at bounding box center [607, 334] width 188 height 26
type input "#ffffff"
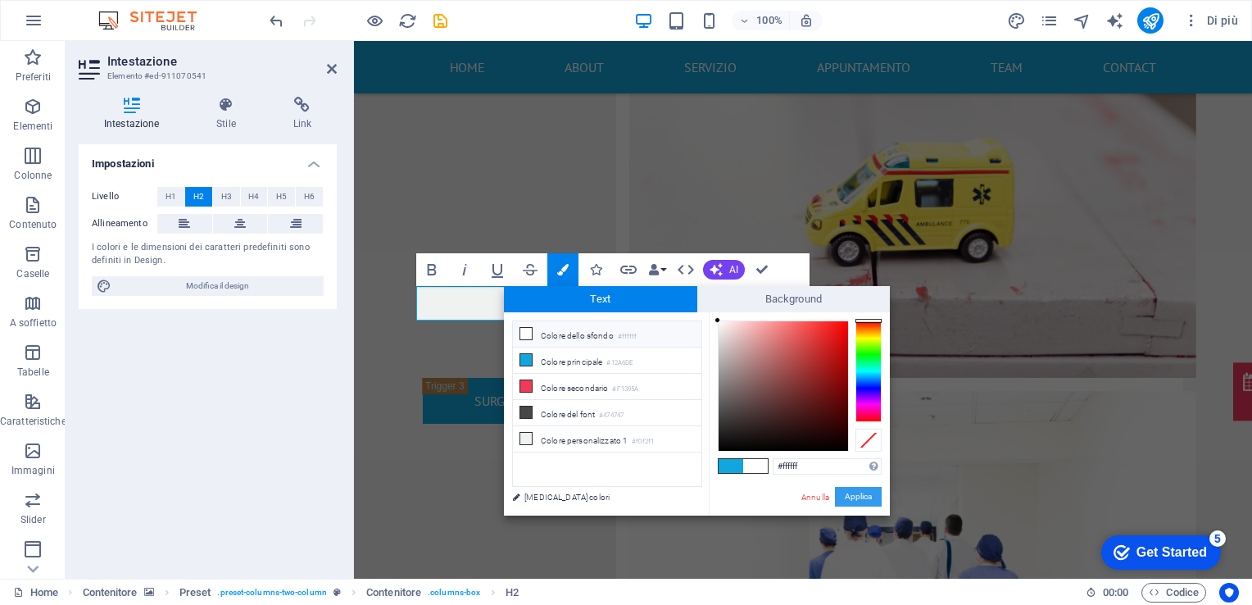
click at [863, 502] on button "Applica" at bounding box center [858, 497] width 47 height 20
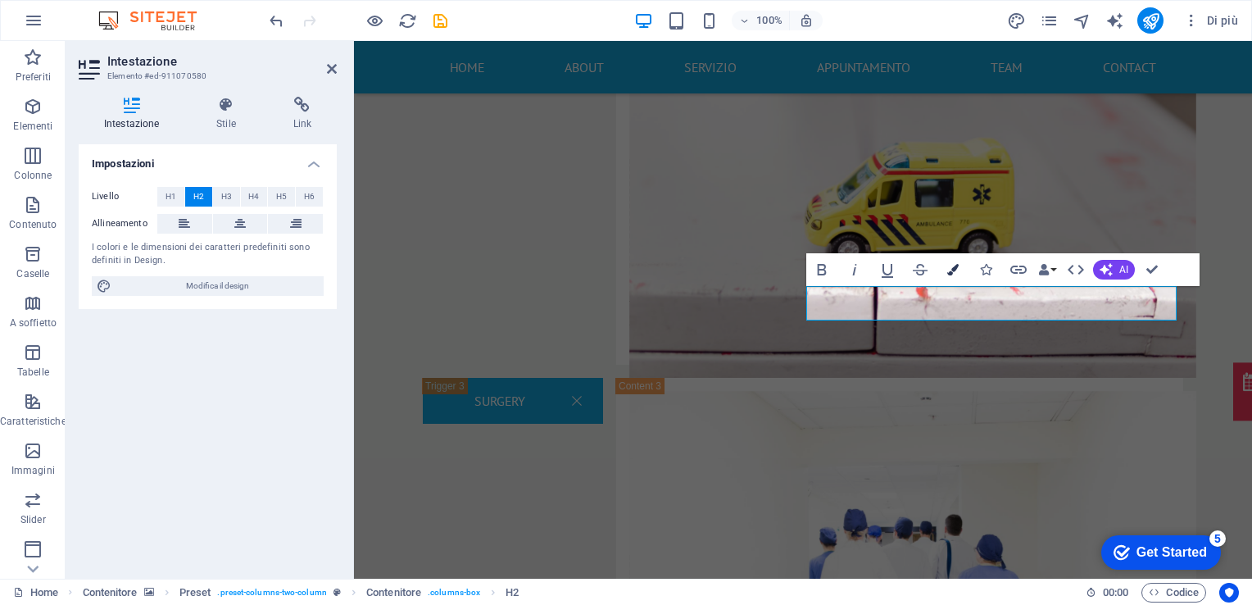
click at [954, 266] on icon "button" at bounding box center [952, 269] width 11 height 11
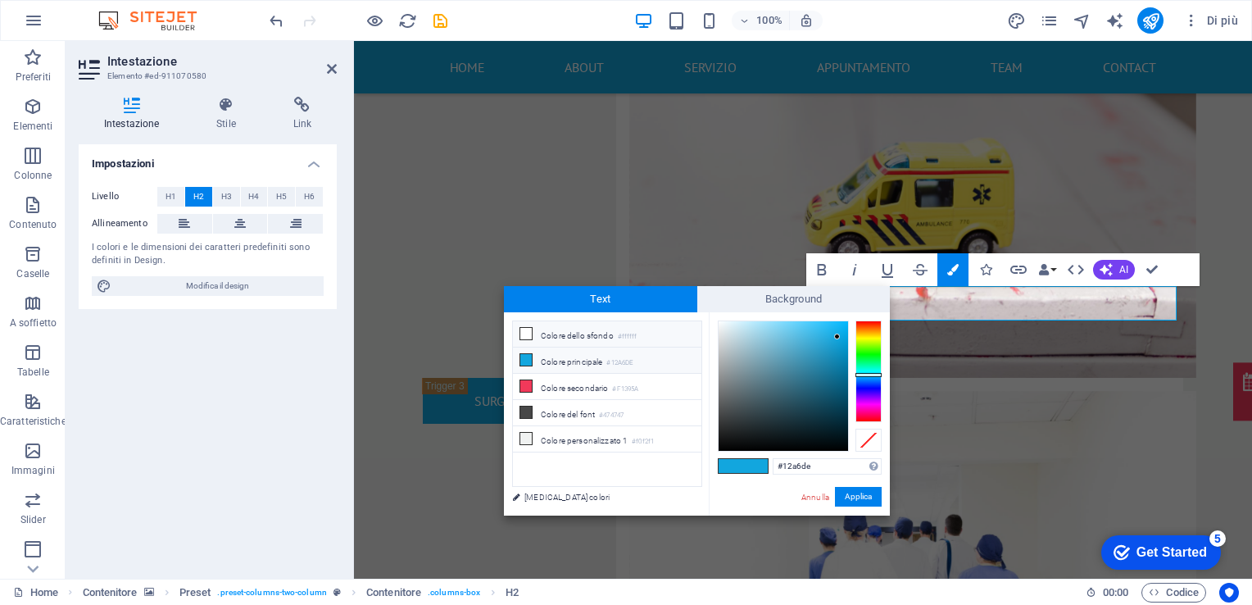
drag, startPoint x: 524, startPoint y: 331, endPoint x: 532, endPoint y: 339, distance: 11.0
click at [532, 339] on li "Colore dello sfondo #ffffff" at bounding box center [607, 334] width 188 height 26
type input "#ffffff"
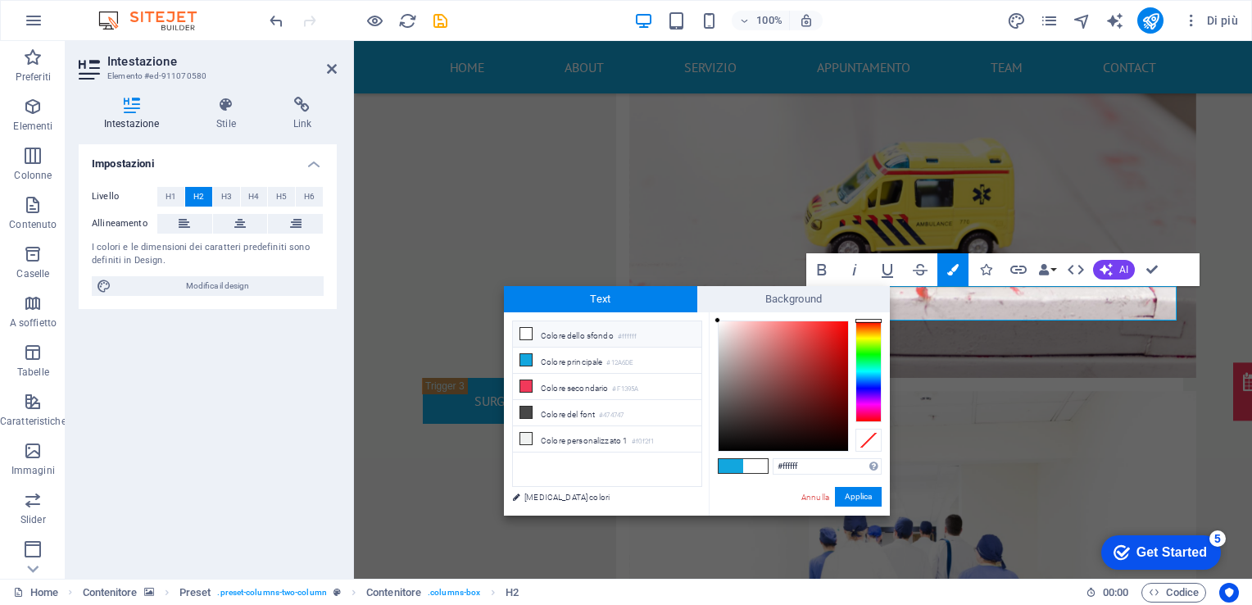
click at [520, 333] on icon at bounding box center [525, 333] width 11 height 11
click at [523, 331] on icon at bounding box center [525, 333] width 11 height 11
click at [857, 502] on button "Applica" at bounding box center [858, 497] width 47 height 20
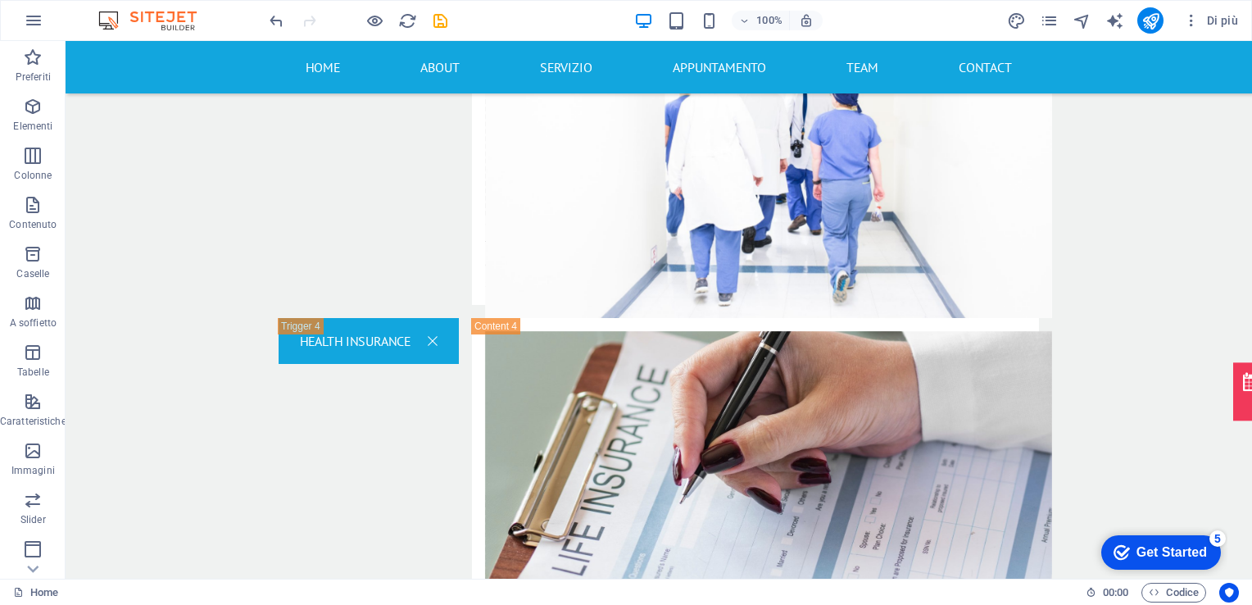
scroll to position [3249, 0]
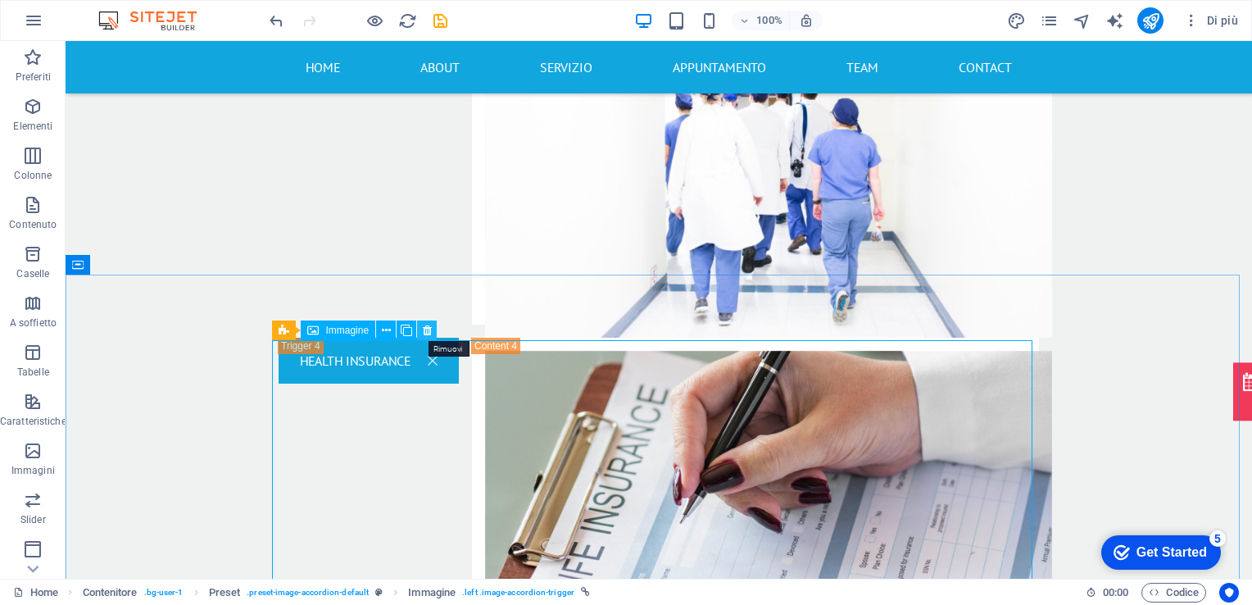
click at [428, 332] on icon at bounding box center [427, 330] width 9 height 17
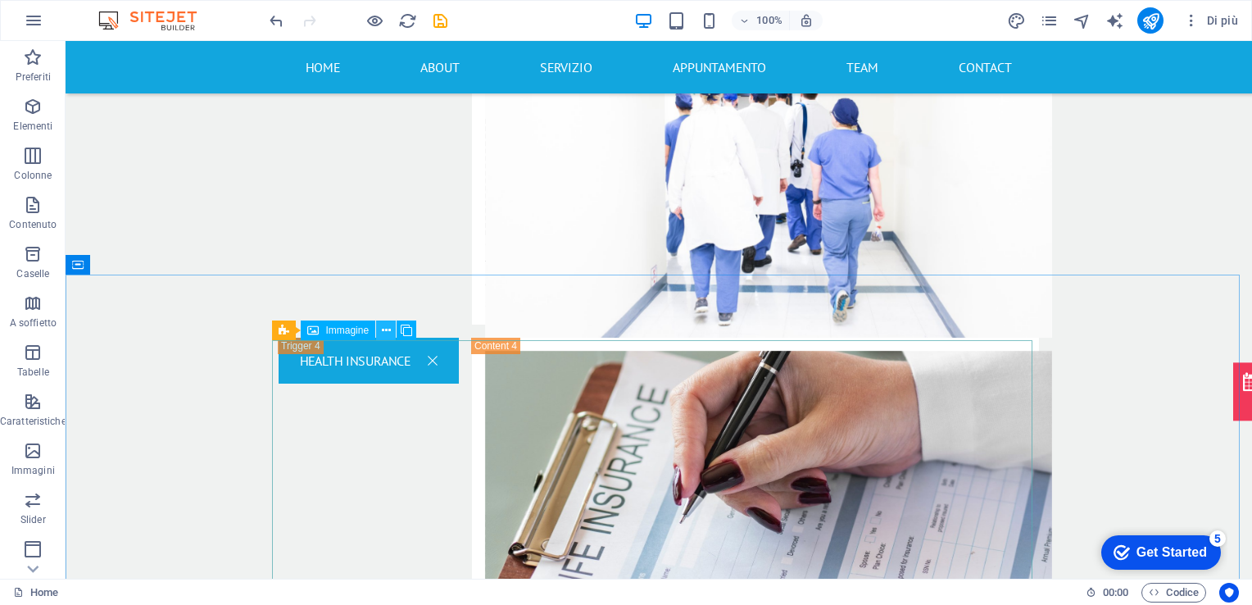
click at [382, 333] on icon at bounding box center [386, 330] width 9 height 17
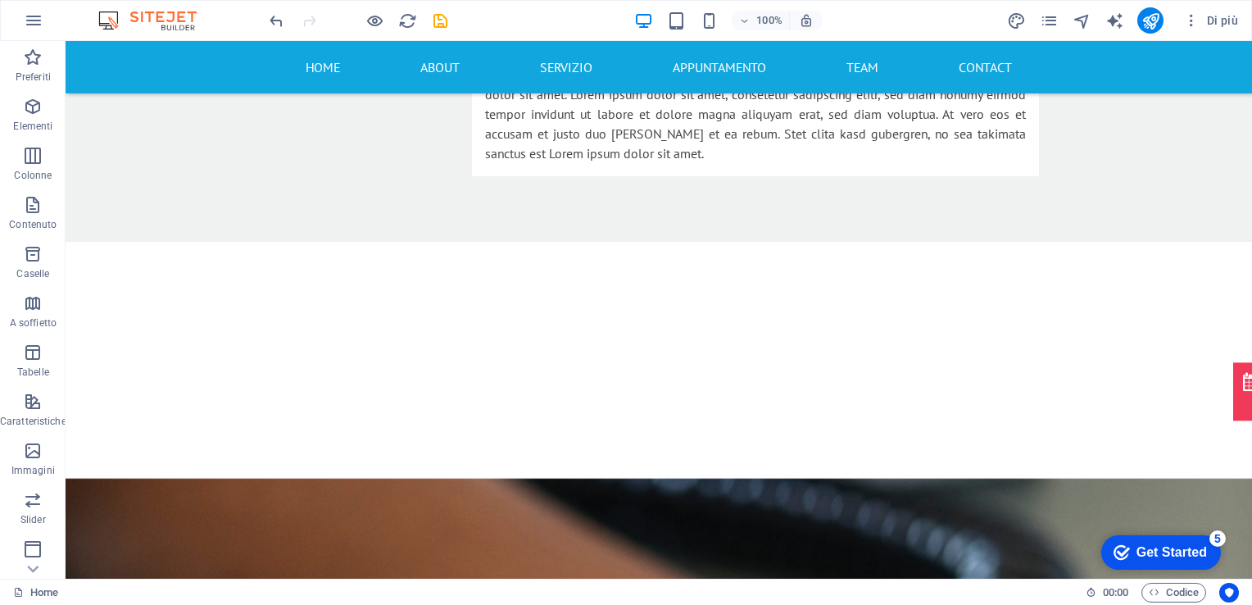
scroll to position [3836, 0]
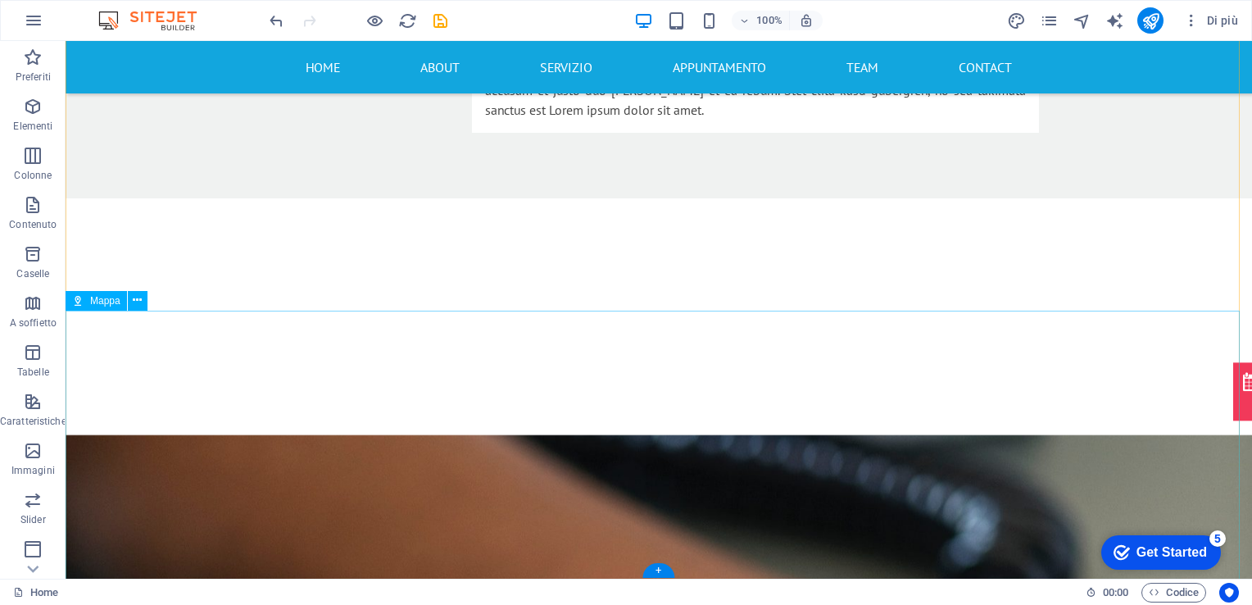
click at [138, 303] on icon at bounding box center [137, 300] width 9 height 17
click at [91, 301] on span "Mappa" at bounding box center [105, 301] width 30 height 10
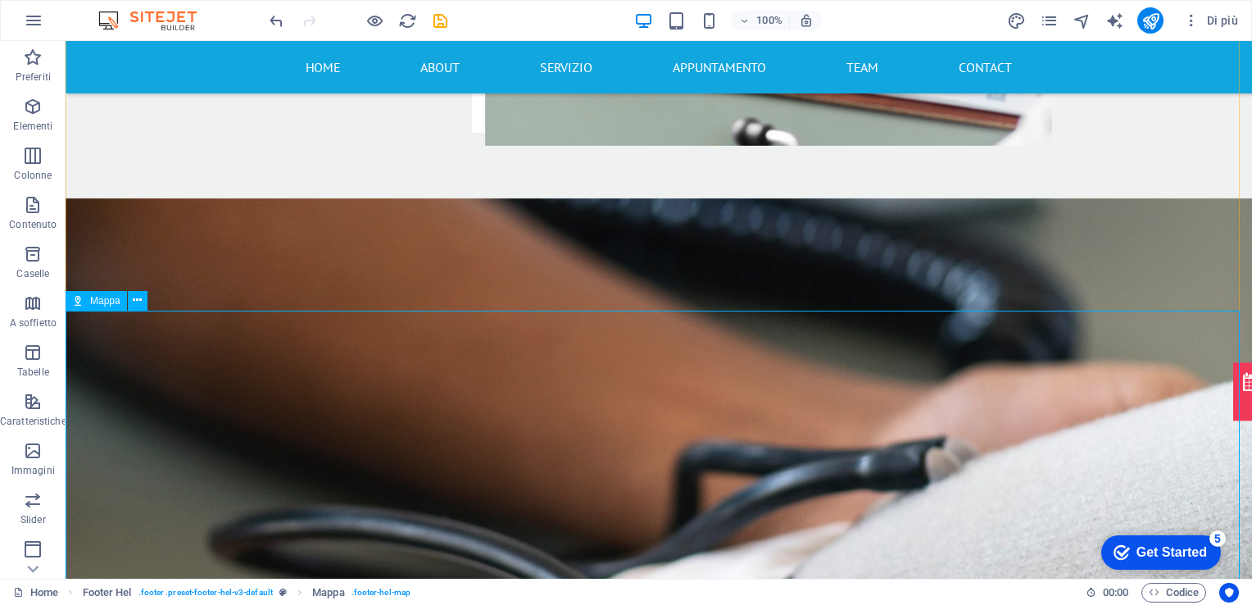
select select "1"
select select "px"
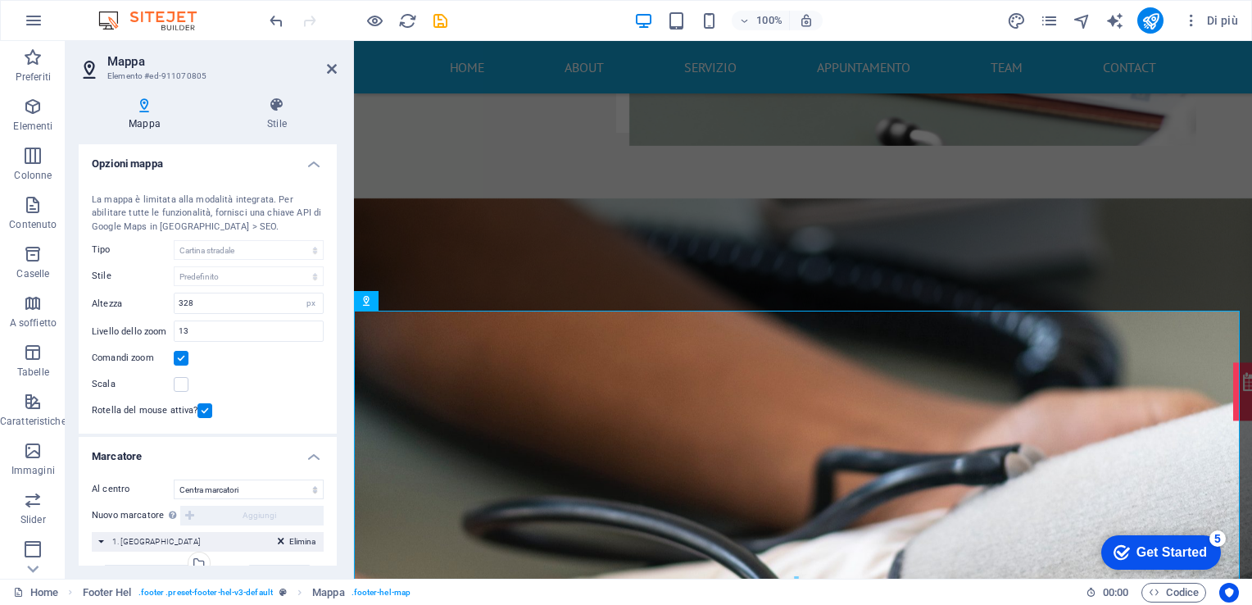
drag, startPoint x: 332, startPoint y: 296, endPoint x: 338, endPoint y: 420, distance: 123.9
click at [338, 420] on div "Mappa Stile Opzioni mappa Centro della mappa 4494 North Palmer Road, 20889 Beth…" at bounding box center [208, 331] width 284 height 495
click at [333, 498] on div "Al centro Non centrare Centra marcatori Centra e ingrandisci marcatori Nuovo ma…" at bounding box center [208, 575] width 258 height 219
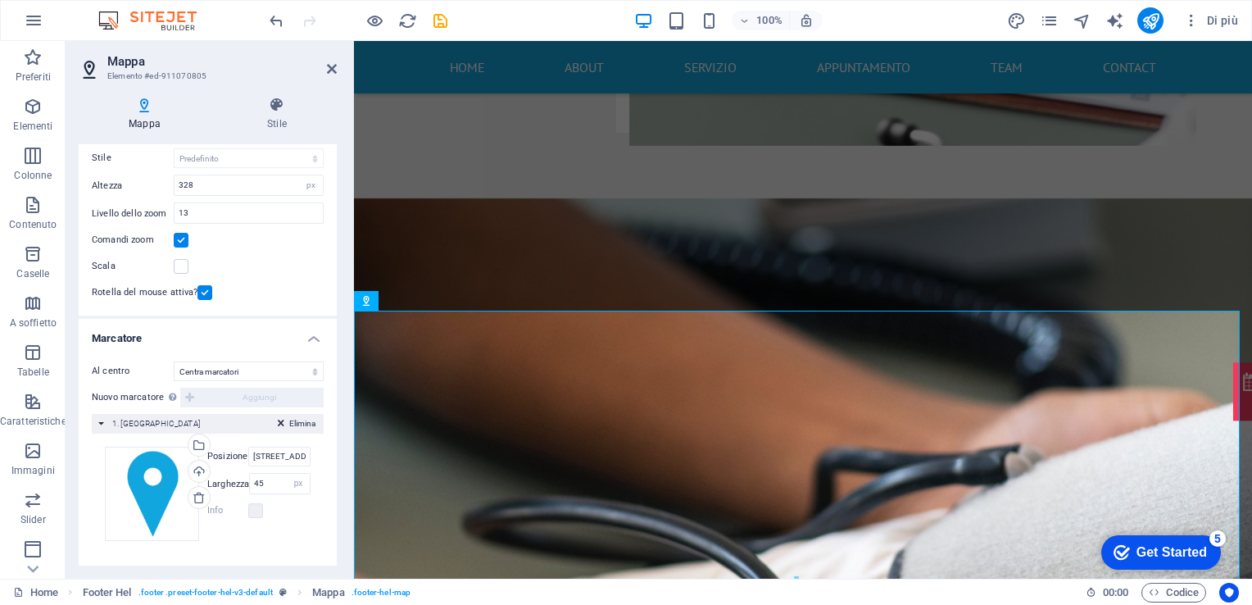
click at [234, 451] on label "Posizione" at bounding box center [227, 457] width 41 height 20
click at [248, 451] on input "4494 North Palmer Road, 20889 Bethesda, MD" at bounding box center [279, 457] width 62 height 20
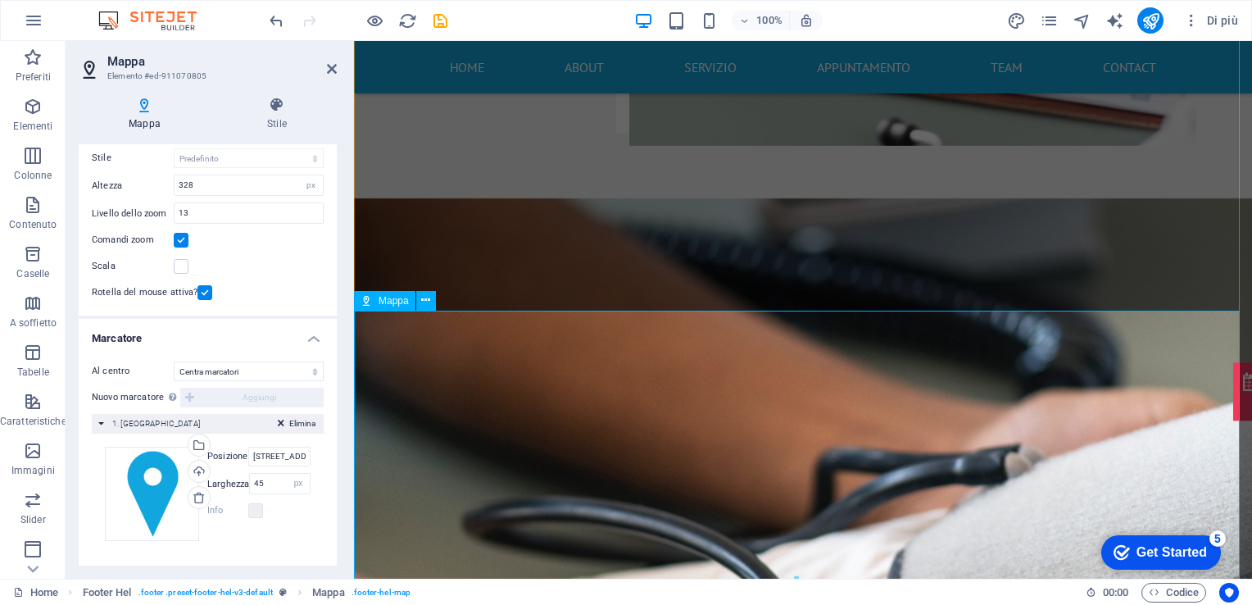
click at [426, 303] on icon at bounding box center [425, 300] width 9 height 17
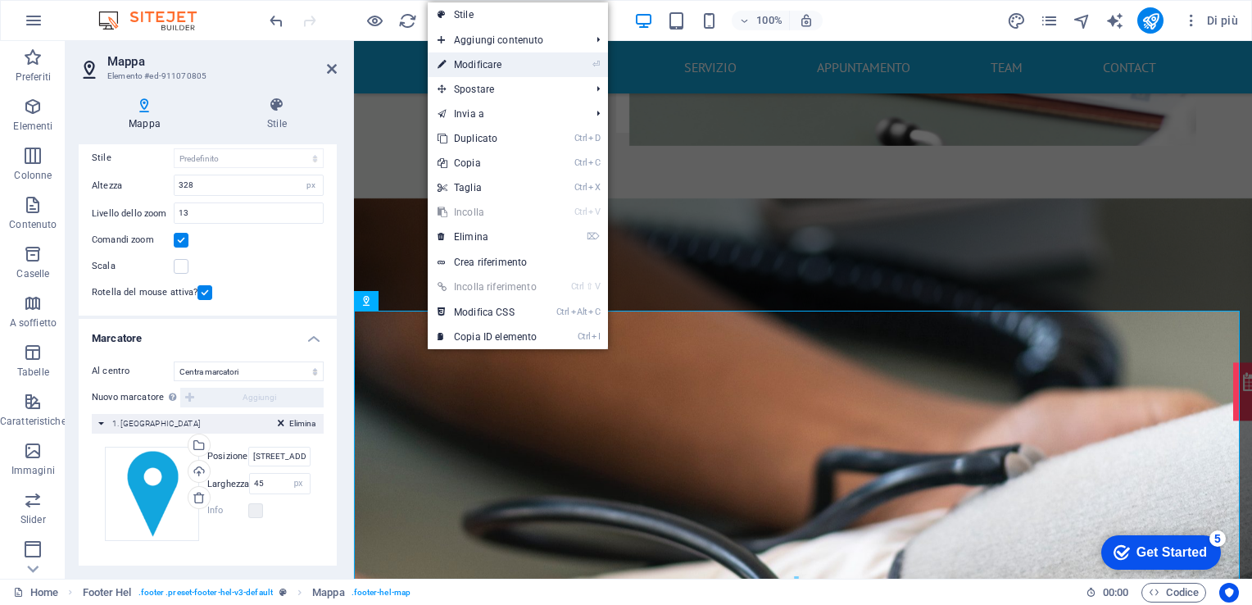
click at [493, 66] on link "⏎ Modificare" at bounding box center [487, 64] width 119 height 25
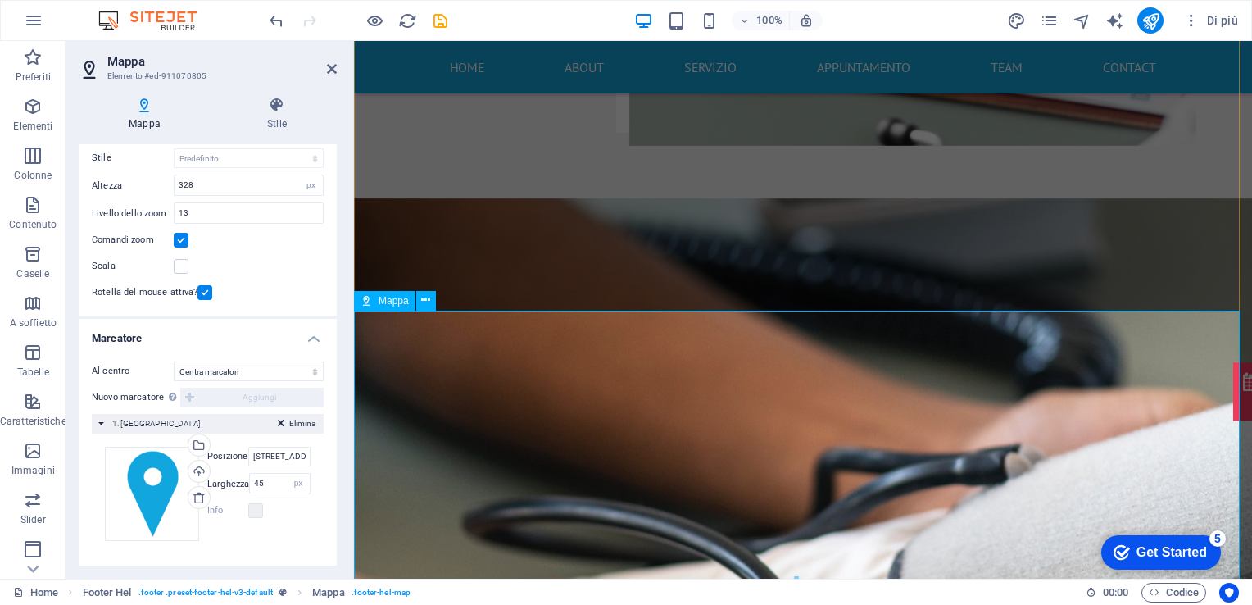
click at [189, 422] on div "Elimina 1. Marcatore" at bounding box center [208, 424] width 232 height 20
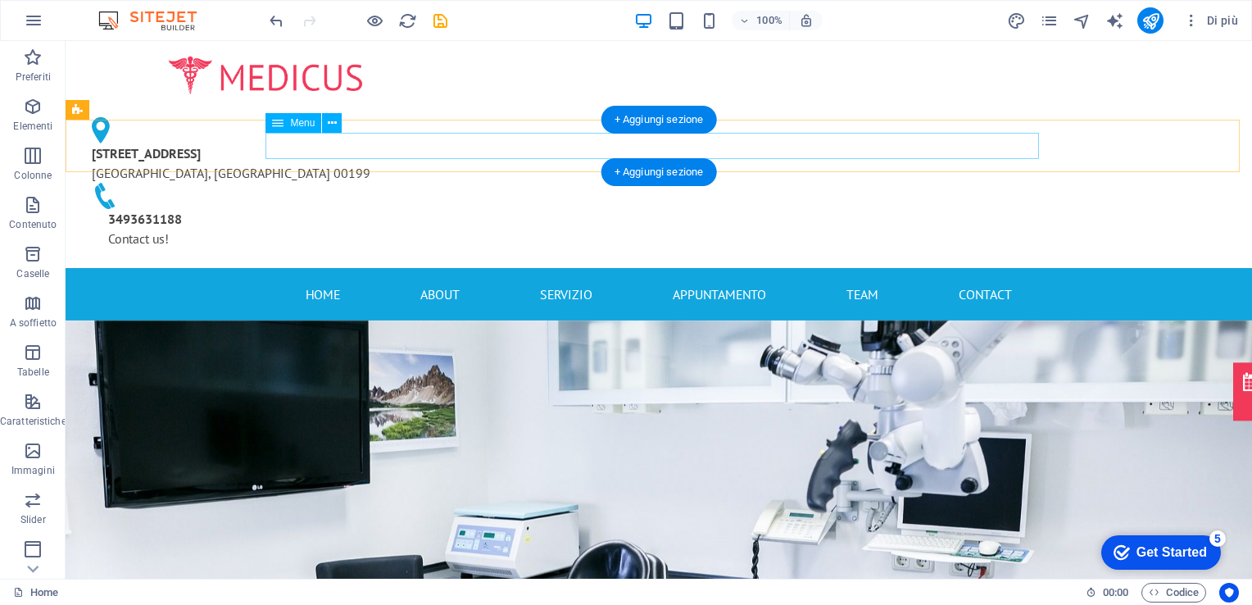
click at [447, 281] on nav "Home About SErvizio appuntamento Team Contact" at bounding box center [659, 294] width 774 height 26
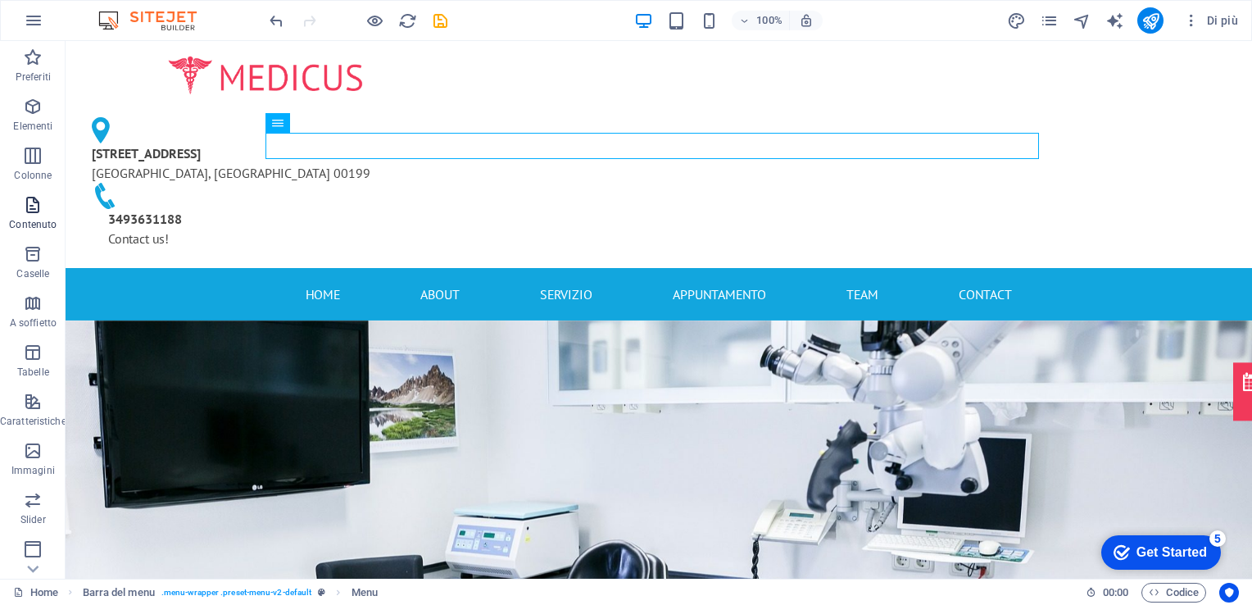
click at [33, 221] on p "Contenuto" at bounding box center [33, 224] width 48 height 13
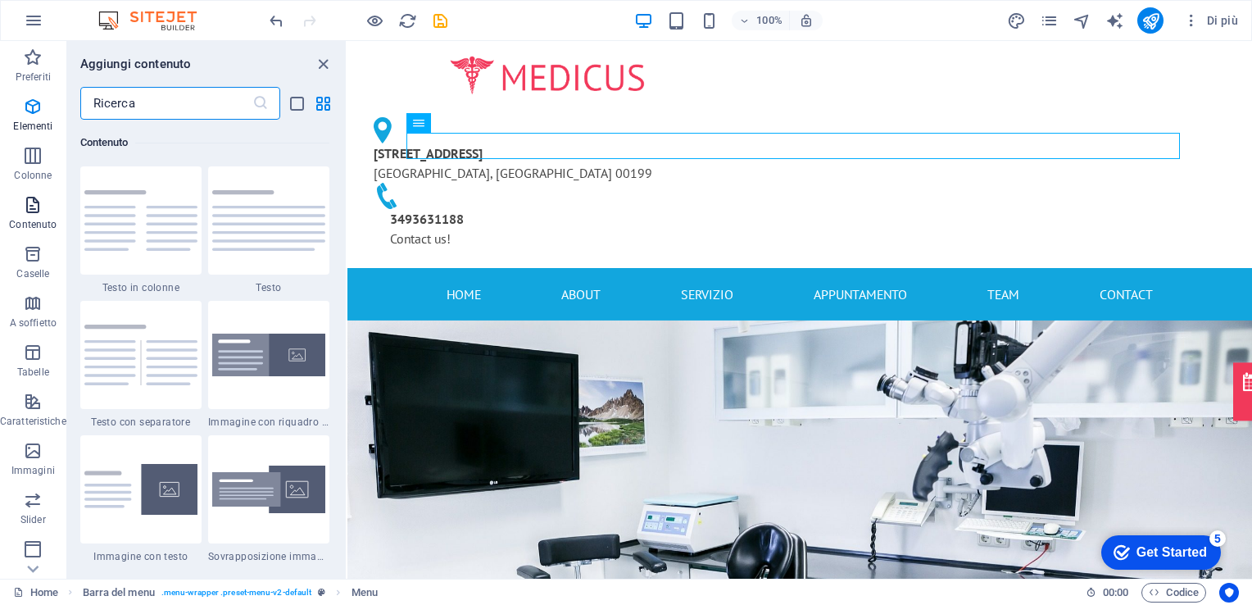
scroll to position [2867, 0]
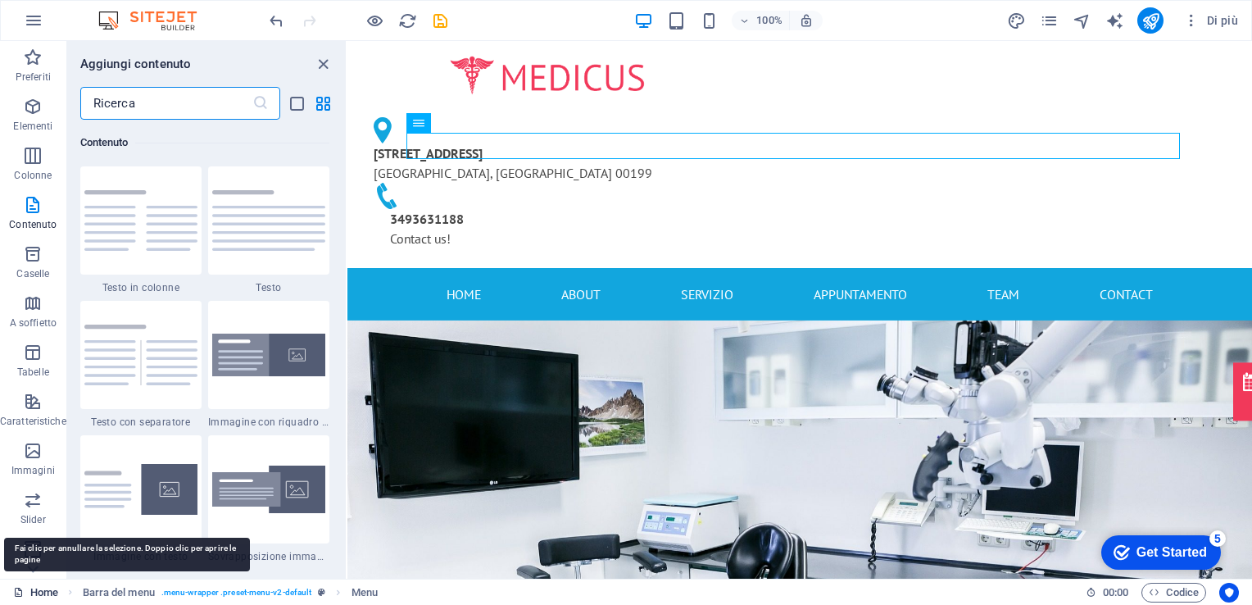
click at [36, 597] on link "Home" at bounding box center [35, 593] width 45 height 20
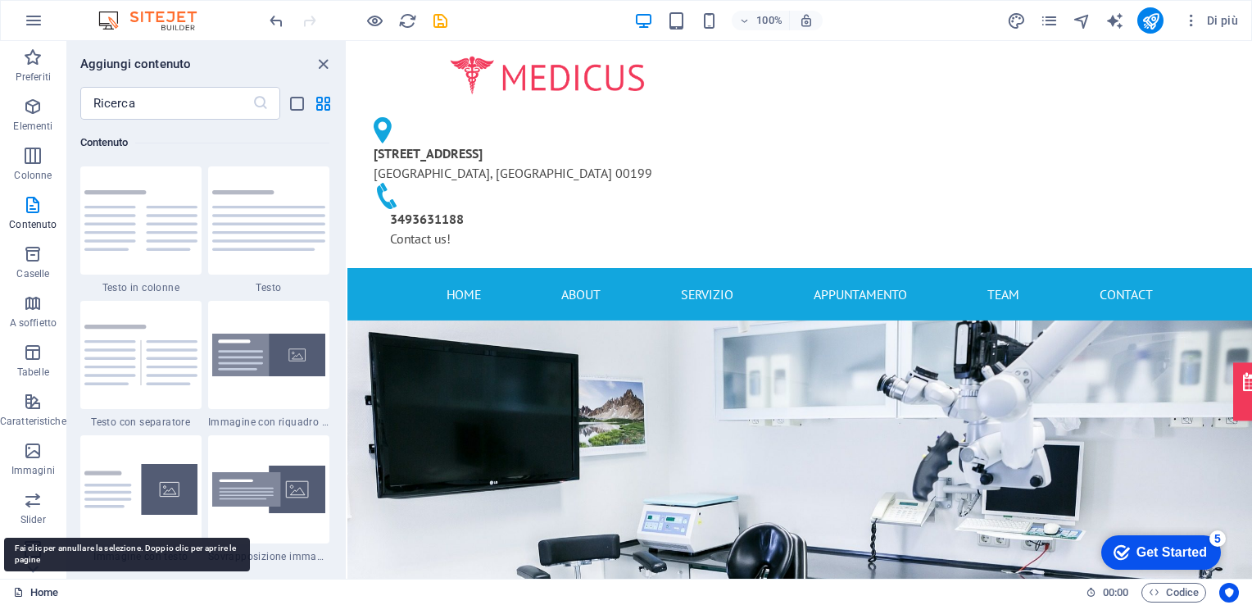
click at [32, 597] on link "Home" at bounding box center [35, 593] width 45 height 20
drag, startPoint x: 32, startPoint y: 597, endPoint x: 17, endPoint y: 598, distance: 14.8
click at [17, 598] on link "Home" at bounding box center [35, 593] width 45 height 20
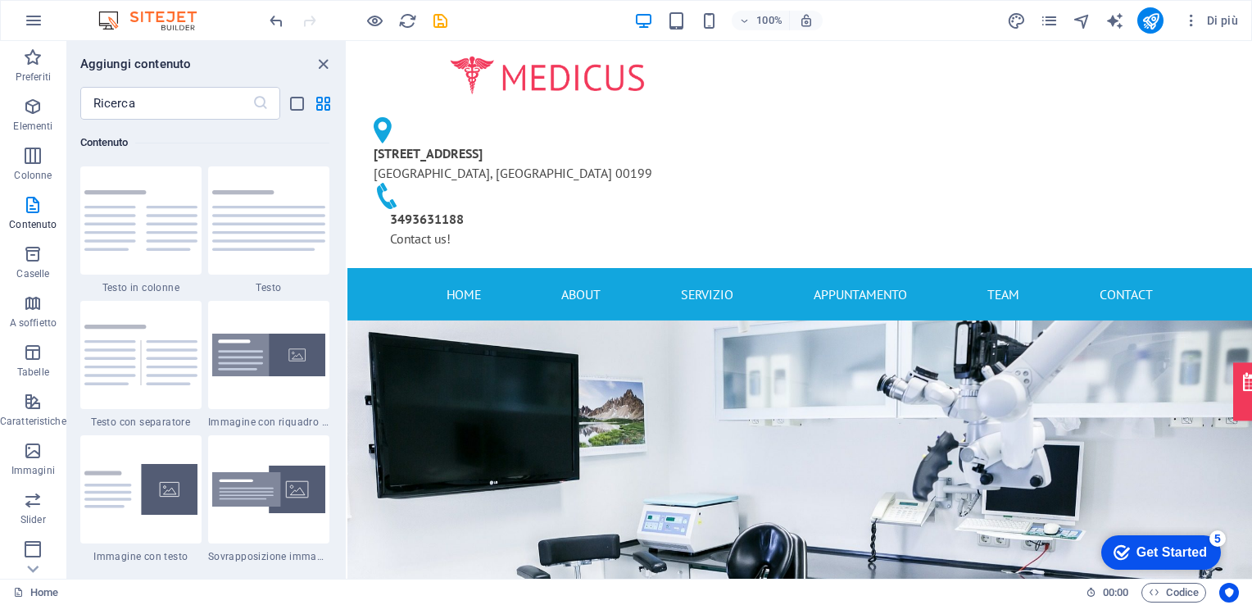
click at [225, 593] on div "Home" at bounding box center [543, 593] width 1060 height 20
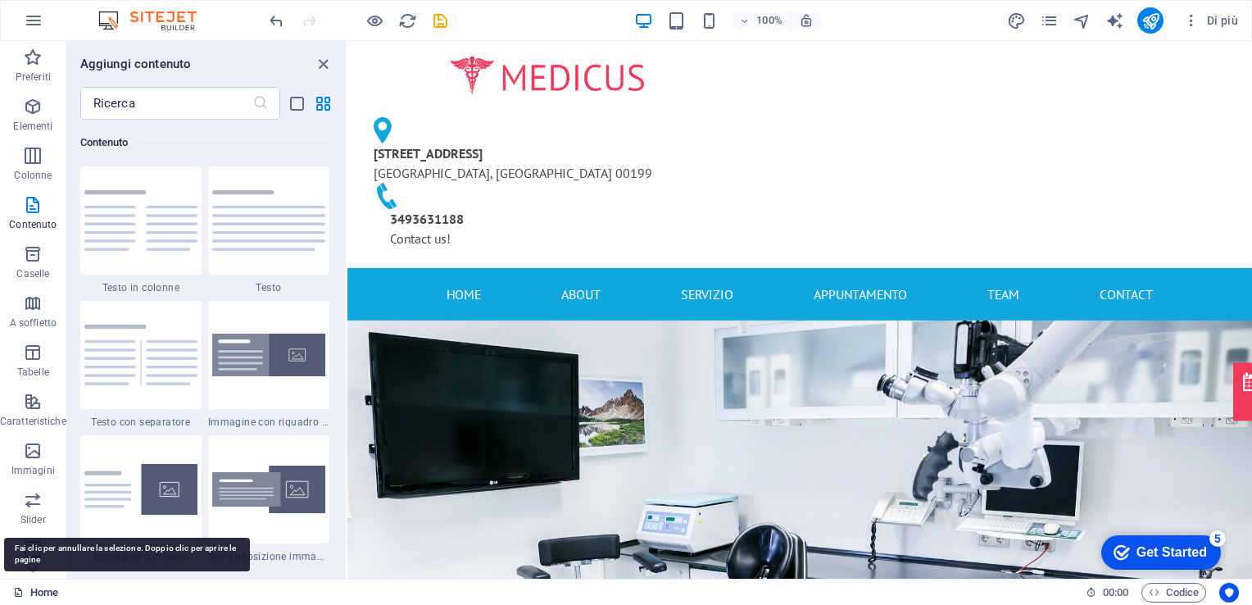
click at [31, 593] on link "Home" at bounding box center [35, 593] width 45 height 20
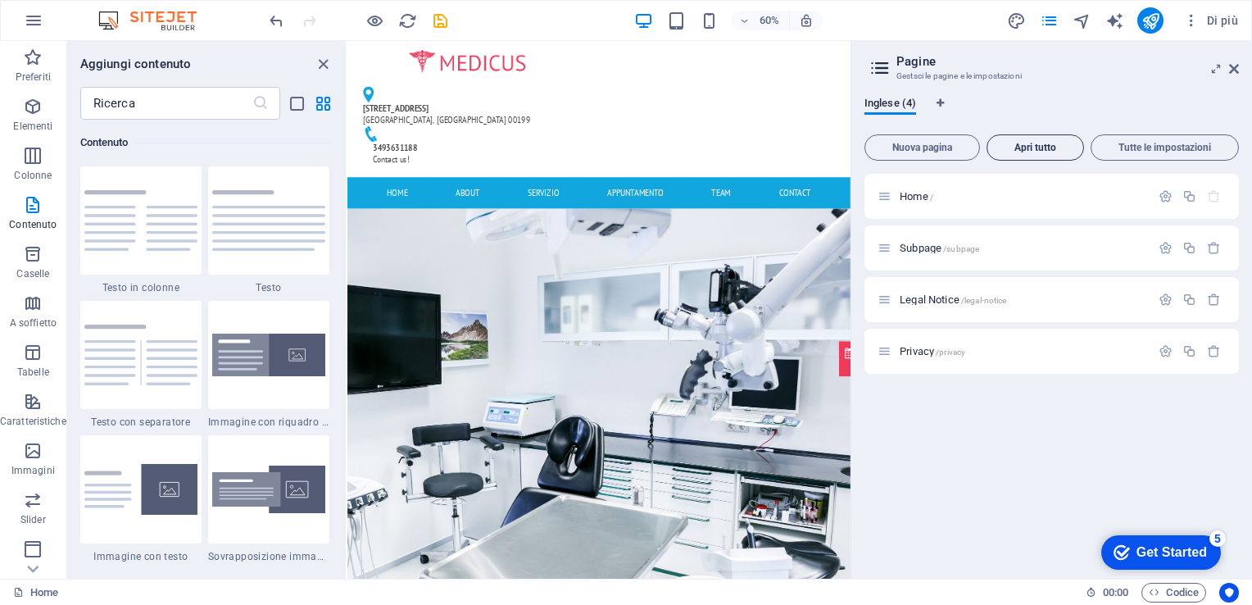
click at [1016, 139] on button "Apri tutto" at bounding box center [1036, 147] width 98 height 26
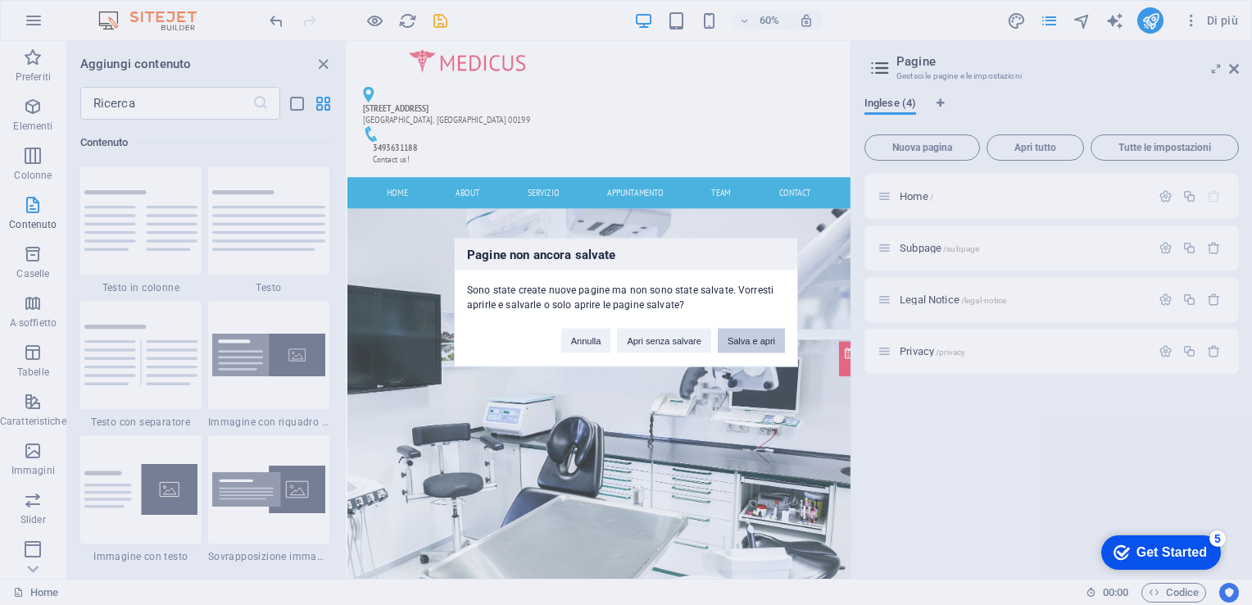
click at [754, 338] on button "Salva e apri" at bounding box center [751, 341] width 67 height 25
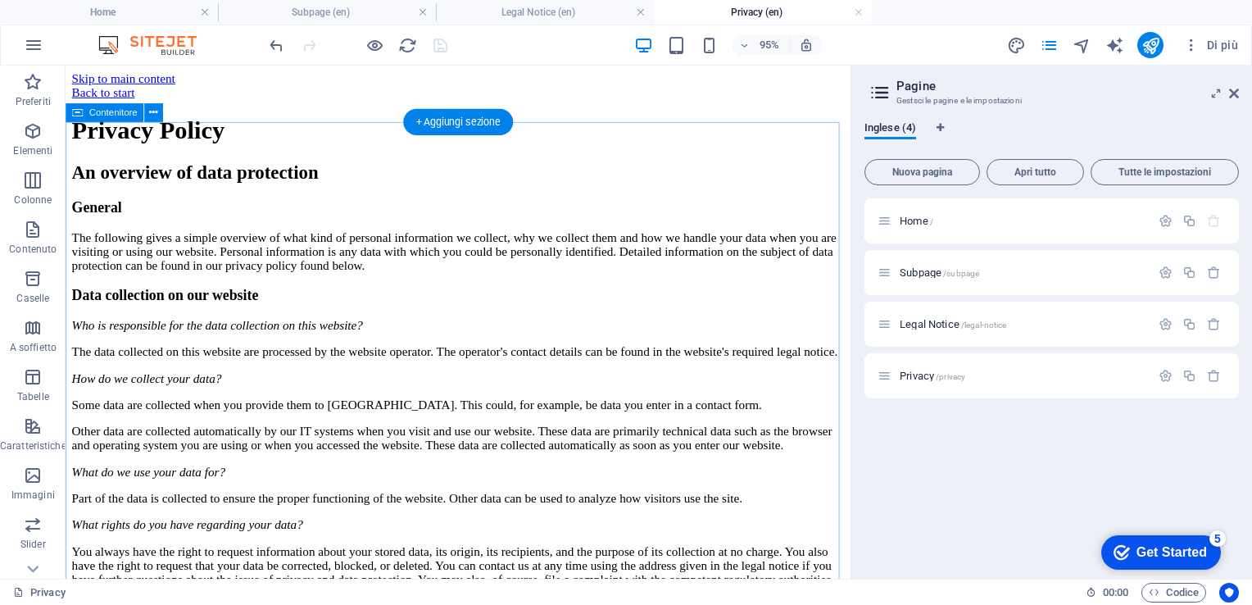
scroll to position [0, 0]
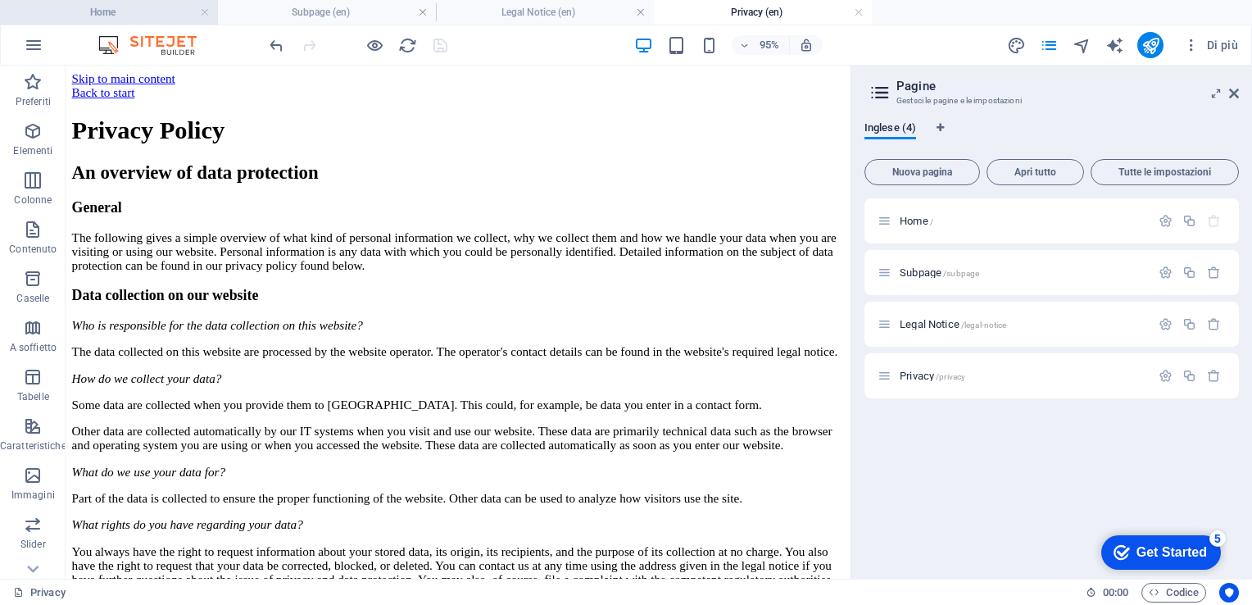
click at [161, 15] on h4 "Home" at bounding box center [109, 12] width 218 height 18
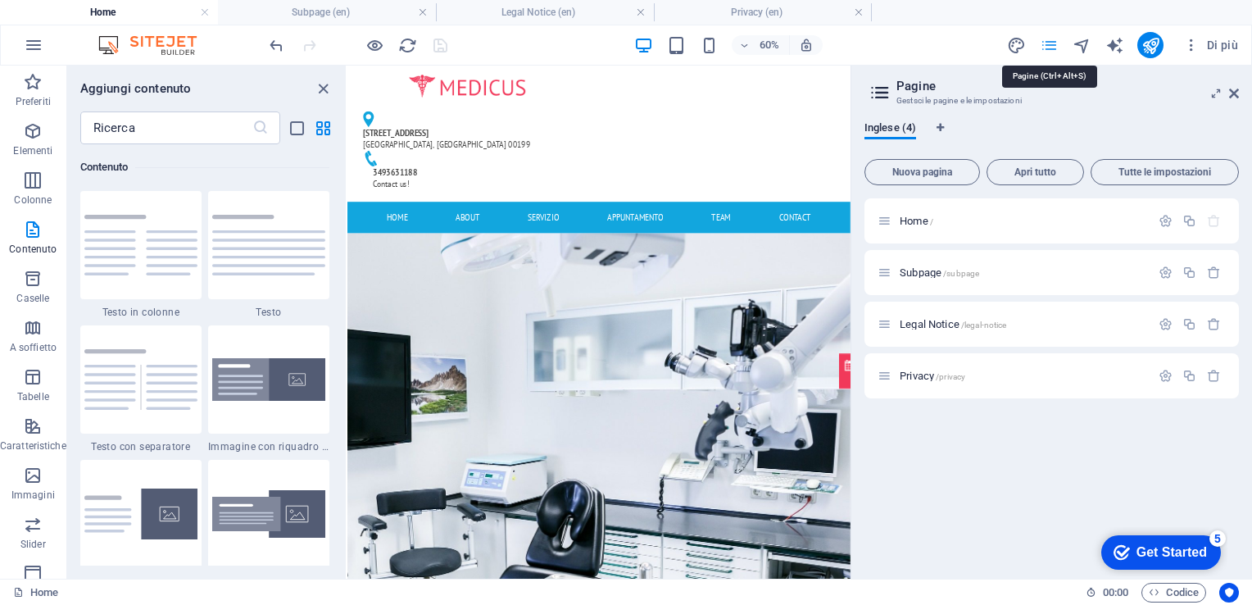
click at [0, 0] on icon "pages" at bounding box center [0, 0] width 0 height 0
click at [946, 465] on div "Home / Subpage /subpage Legal Notice /legal-notice Privacy /privacy" at bounding box center [1052, 381] width 375 height 367
